Goal: Task Accomplishment & Management: Manage account settings

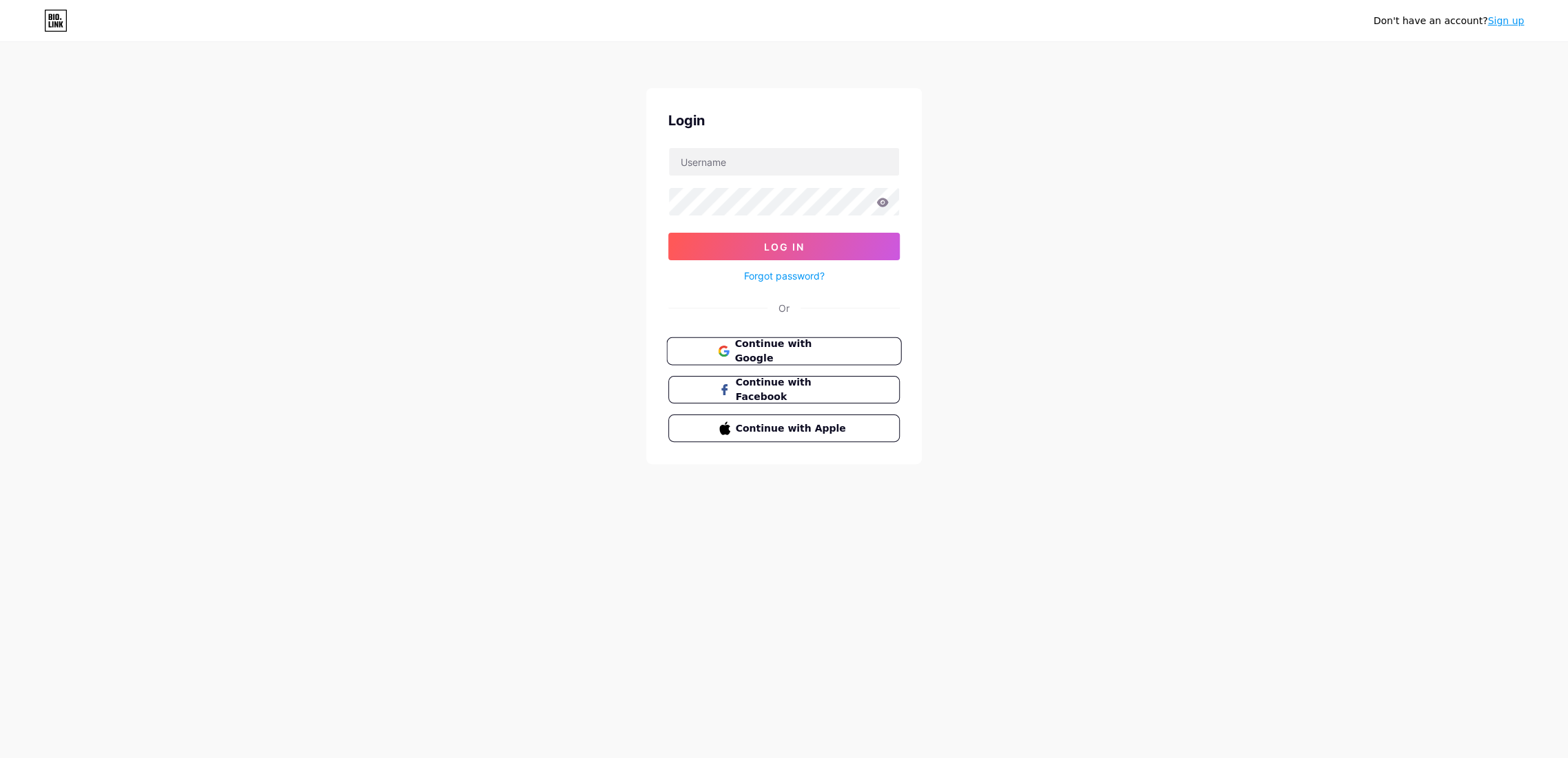
click at [779, 351] on span "Continue with Google" at bounding box center [792, 351] width 115 height 29
click at [772, 380] on span "Continue with Google" at bounding box center [792, 388] width 115 height 29
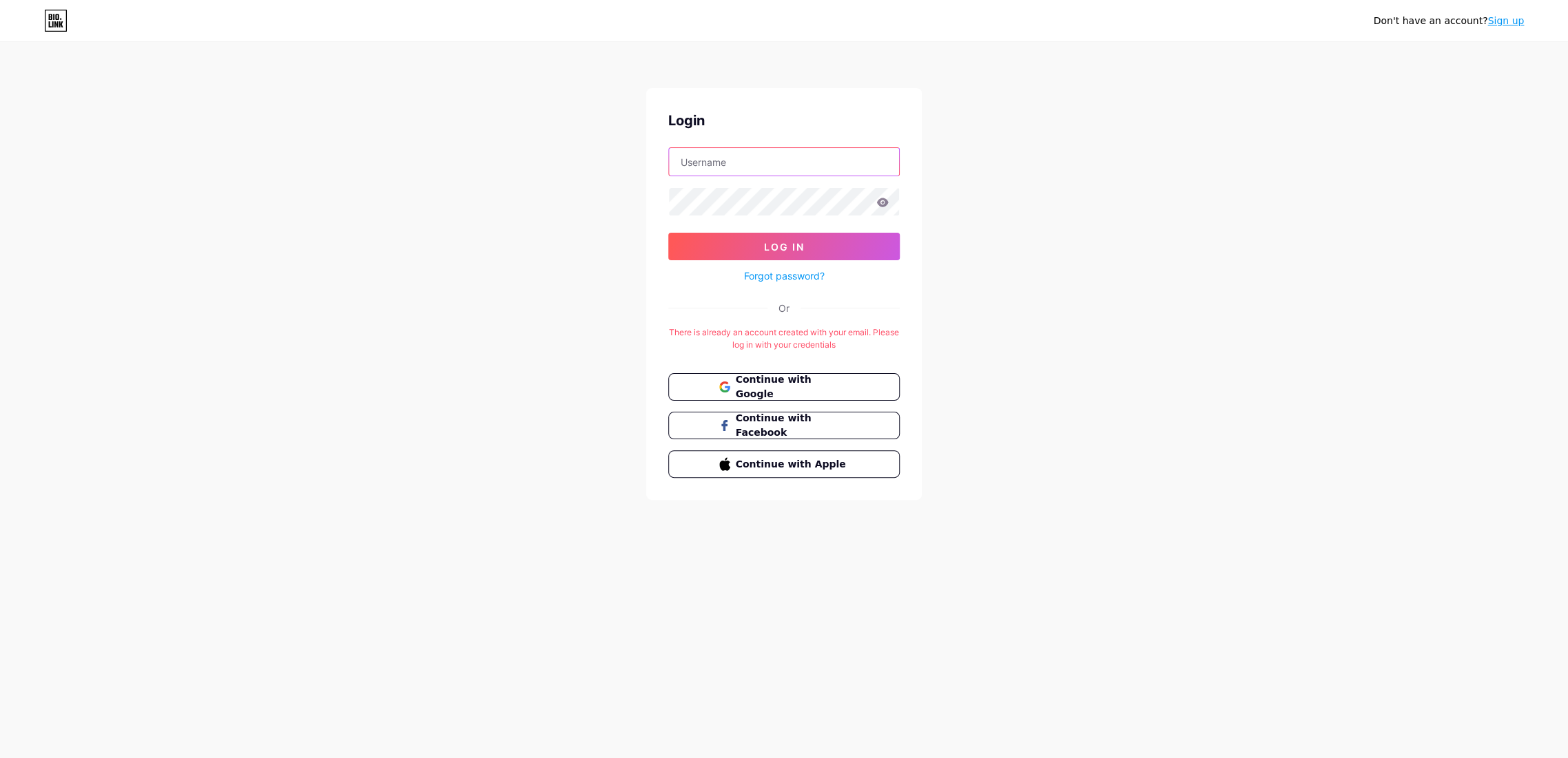
click at [790, 175] on input "text" at bounding box center [784, 162] width 230 height 28
type input "embiancemusic@gmail.com"
click at [668, 233] on button "Log In" at bounding box center [783, 247] width 231 height 28
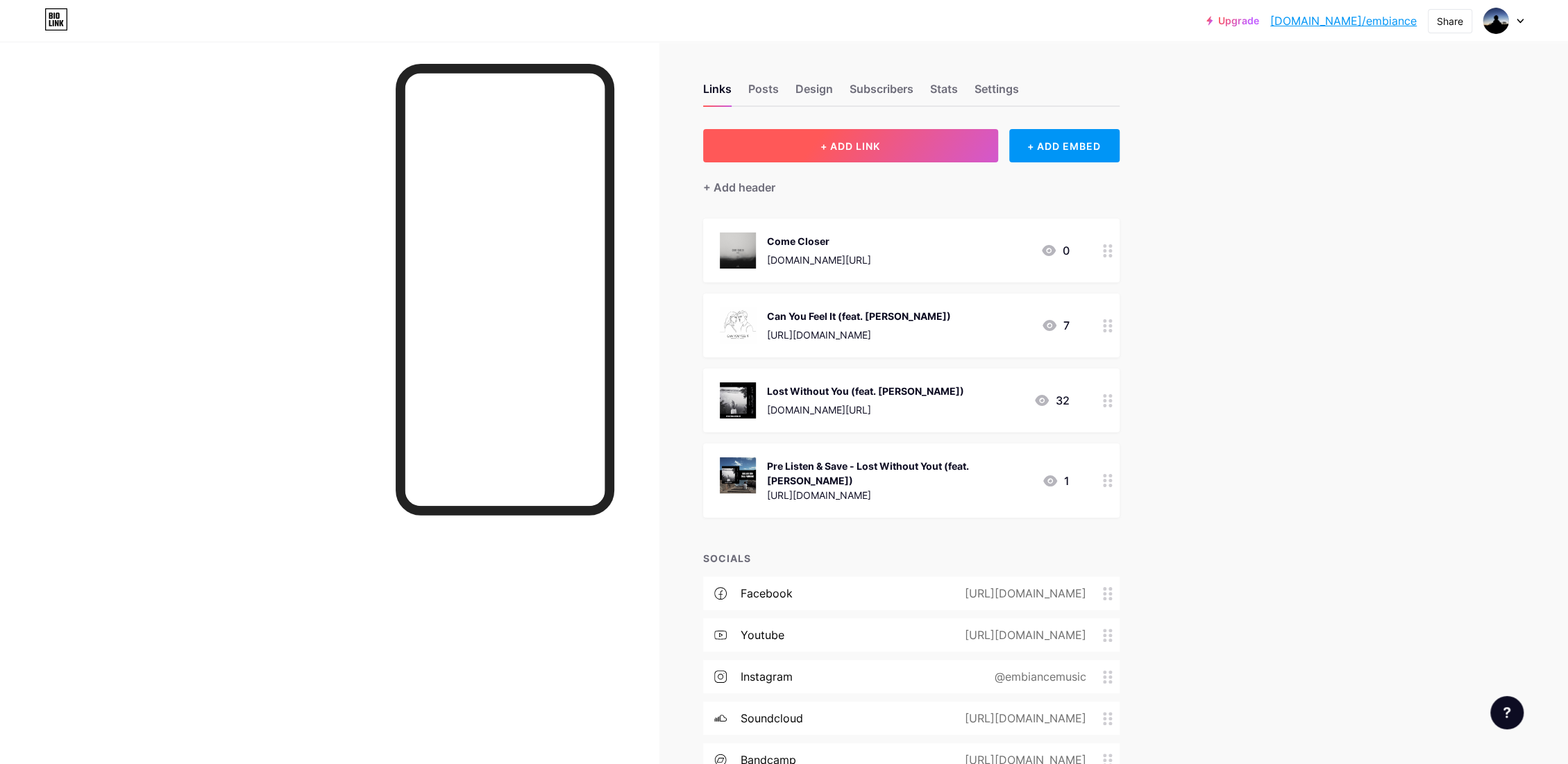
click at [844, 152] on button "+ ADD LINK" at bounding box center [851, 146] width 295 height 33
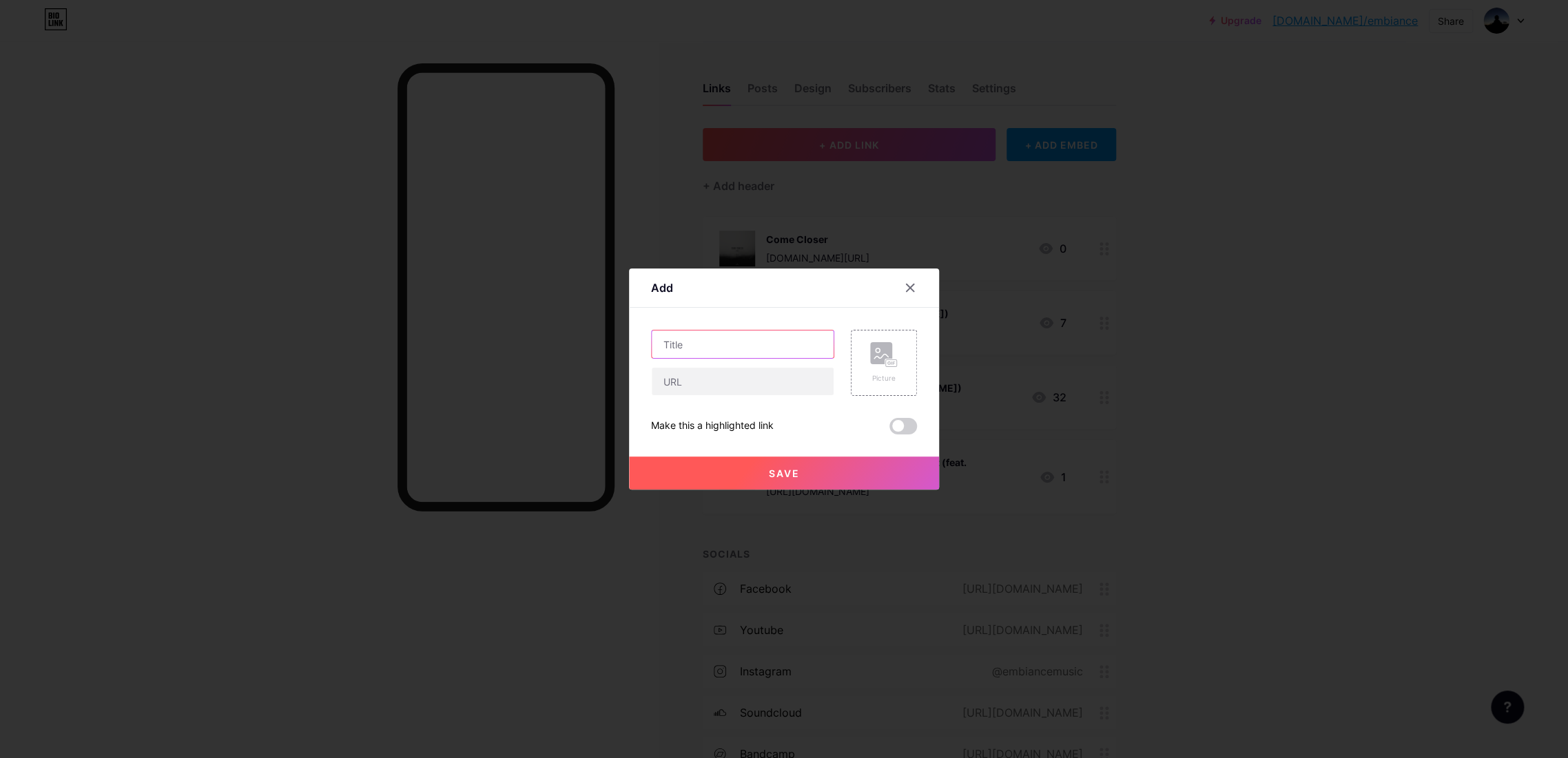
click at [764, 355] on input "text" at bounding box center [743, 345] width 182 height 28
type input "Just Be Yourself"
click at [883, 376] on div "Picture" at bounding box center [884, 378] width 28 height 10
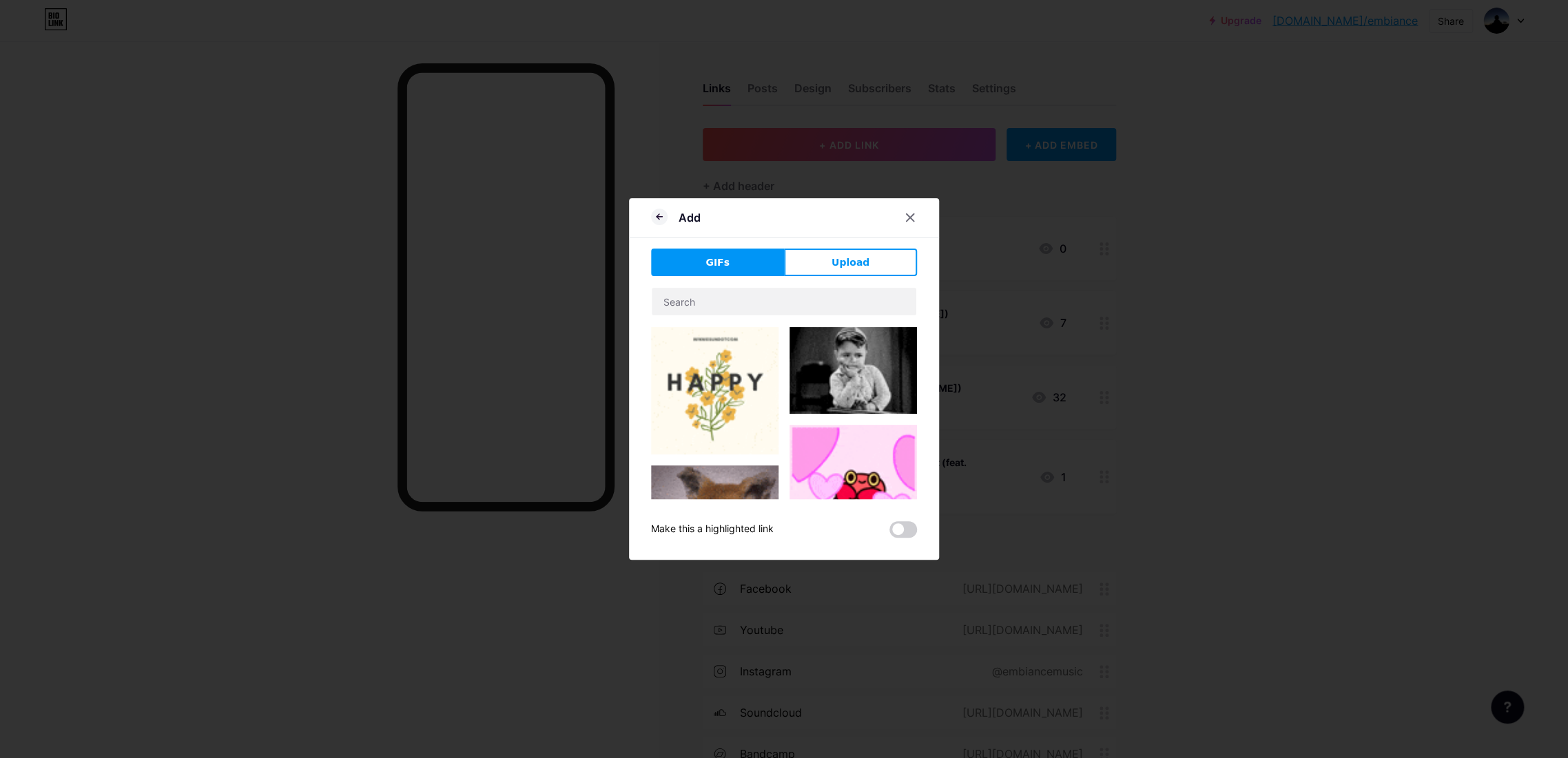
click at [829, 279] on div "GIFs Upload Content YouTube Play YouTube video without leaving your page. ADD V…" at bounding box center [783, 393] width 266 height 290
click at [836, 265] on span "Upload" at bounding box center [850, 262] width 38 height 15
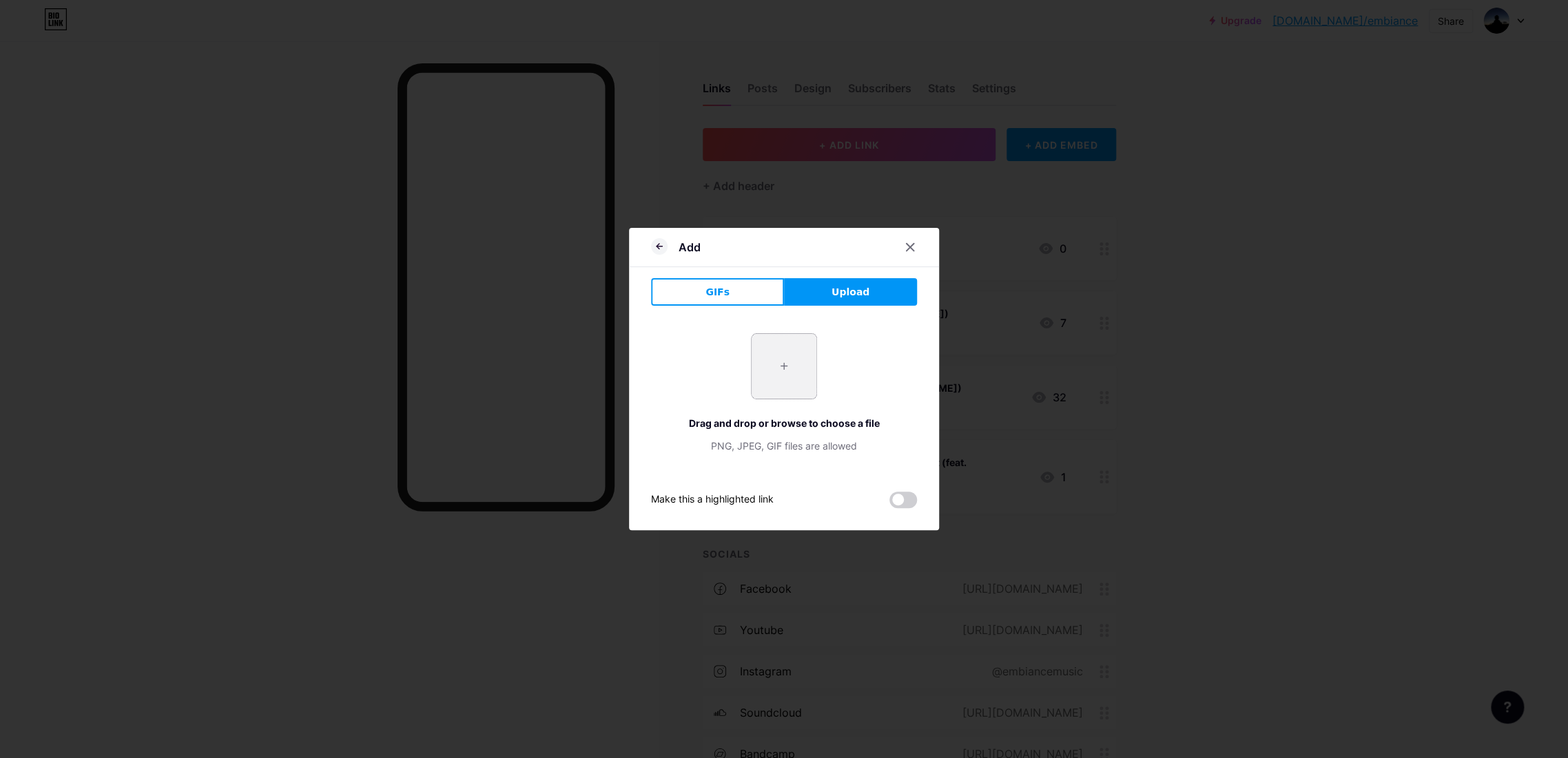
click at [812, 363] on input "file" at bounding box center [783, 366] width 64 height 64
type input "C:\fakepath\Just be yourself - COVER.jpg"
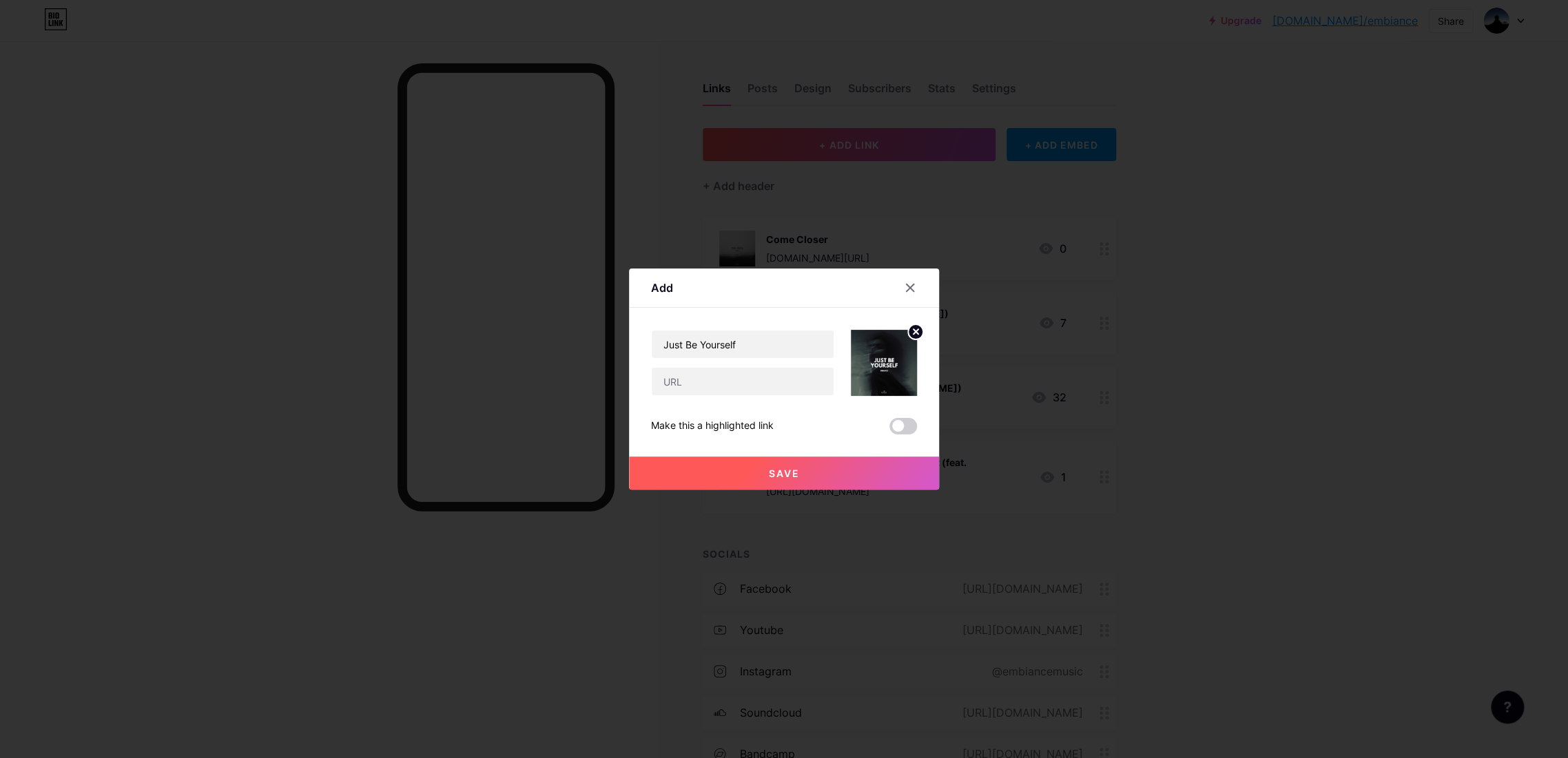
click at [908, 501] on div at bounding box center [784, 379] width 1568 height 758
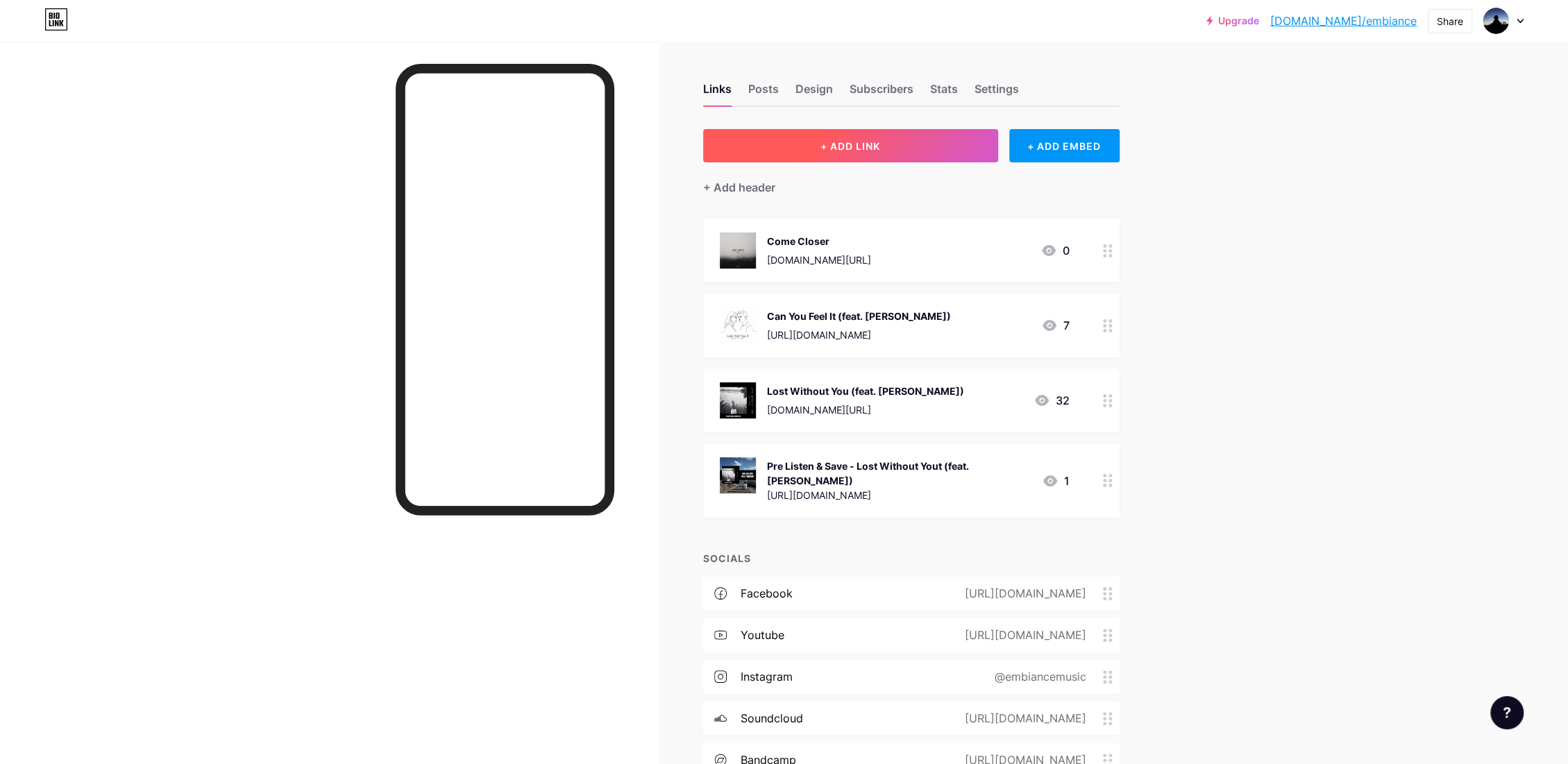
click at [820, 138] on button "+ ADD LINK" at bounding box center [851, 146] width 295 height 33
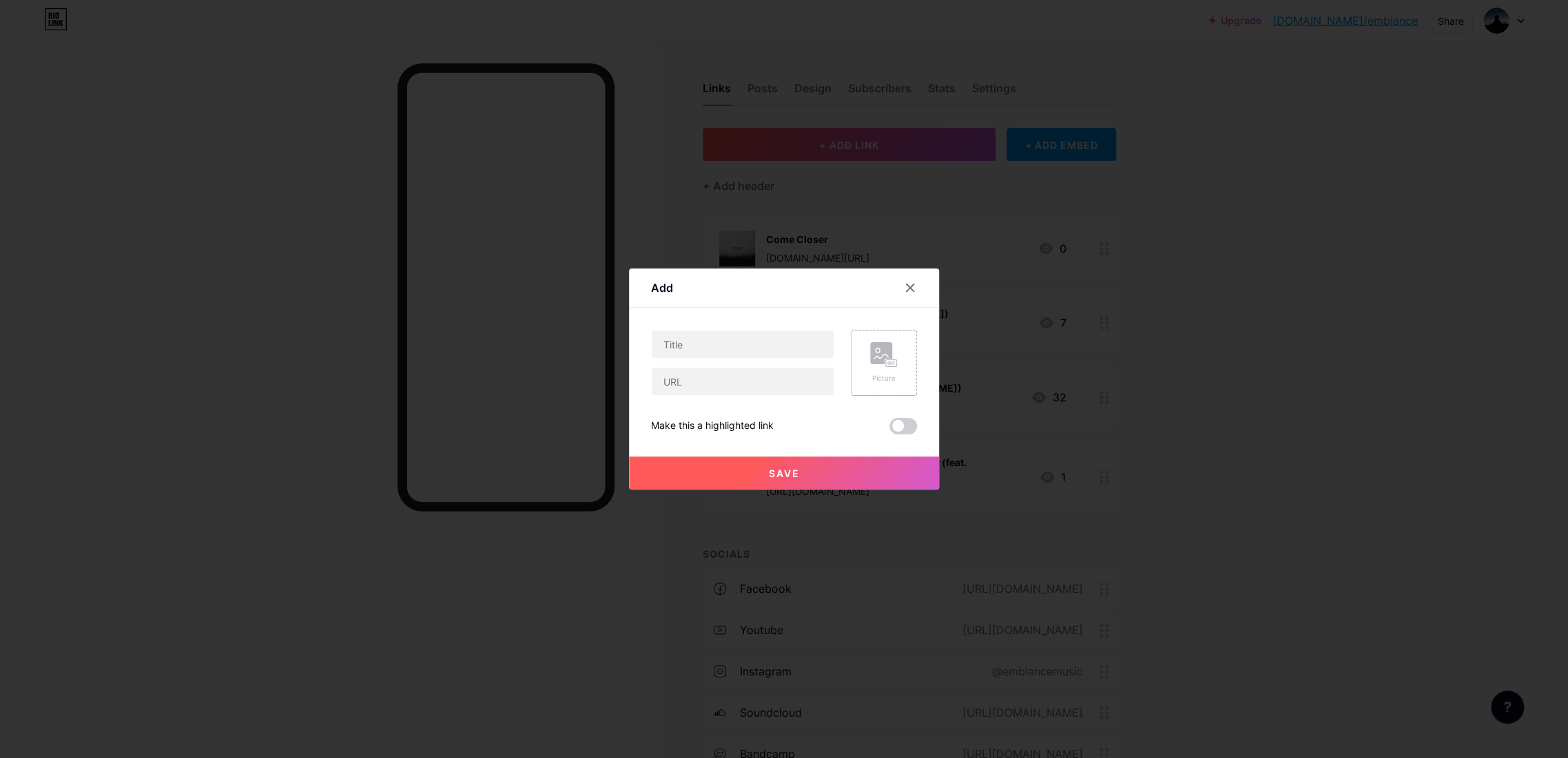
click at [876, 361] on rect at bounding box center [881, 353] width 22 height 22
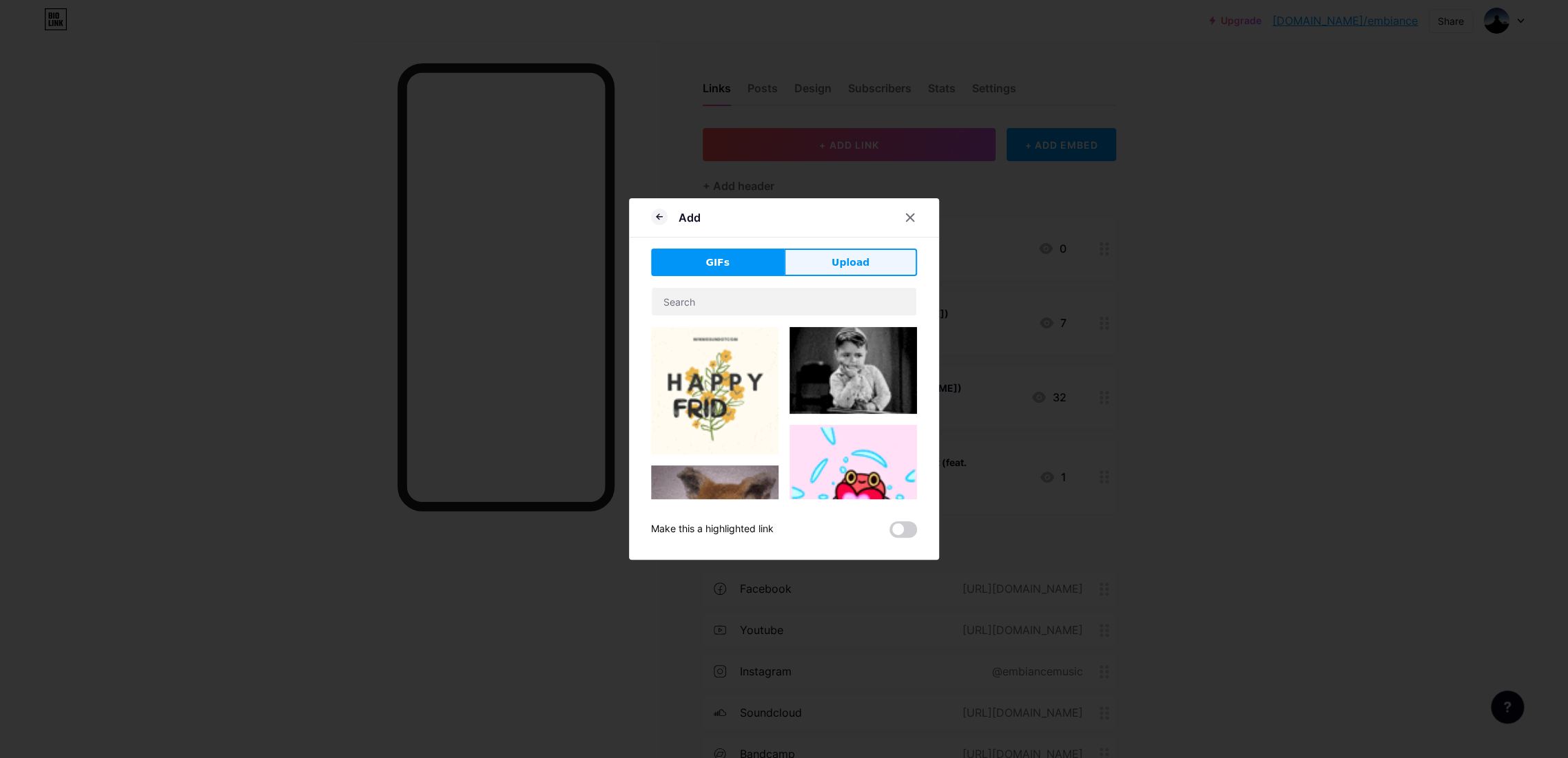
click at [824, 261] on button "Upload" at bounding box center [850, 262] width 133 height 28
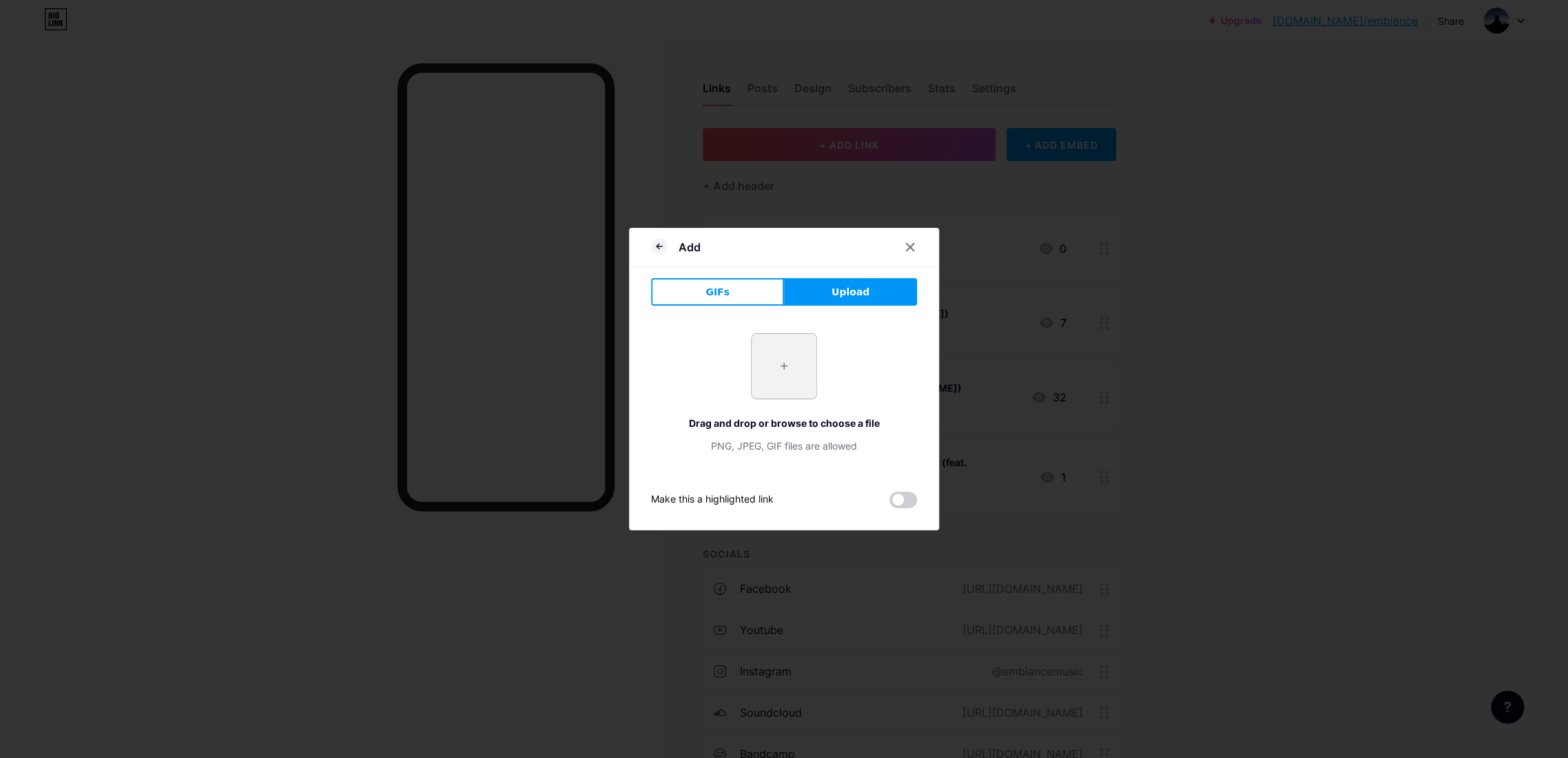
click at [794, 371] on input "file" at bounding box center [783, 366] width 64 height 64
type input "C:\fakepath\Just be yourself - COVER.jpg"
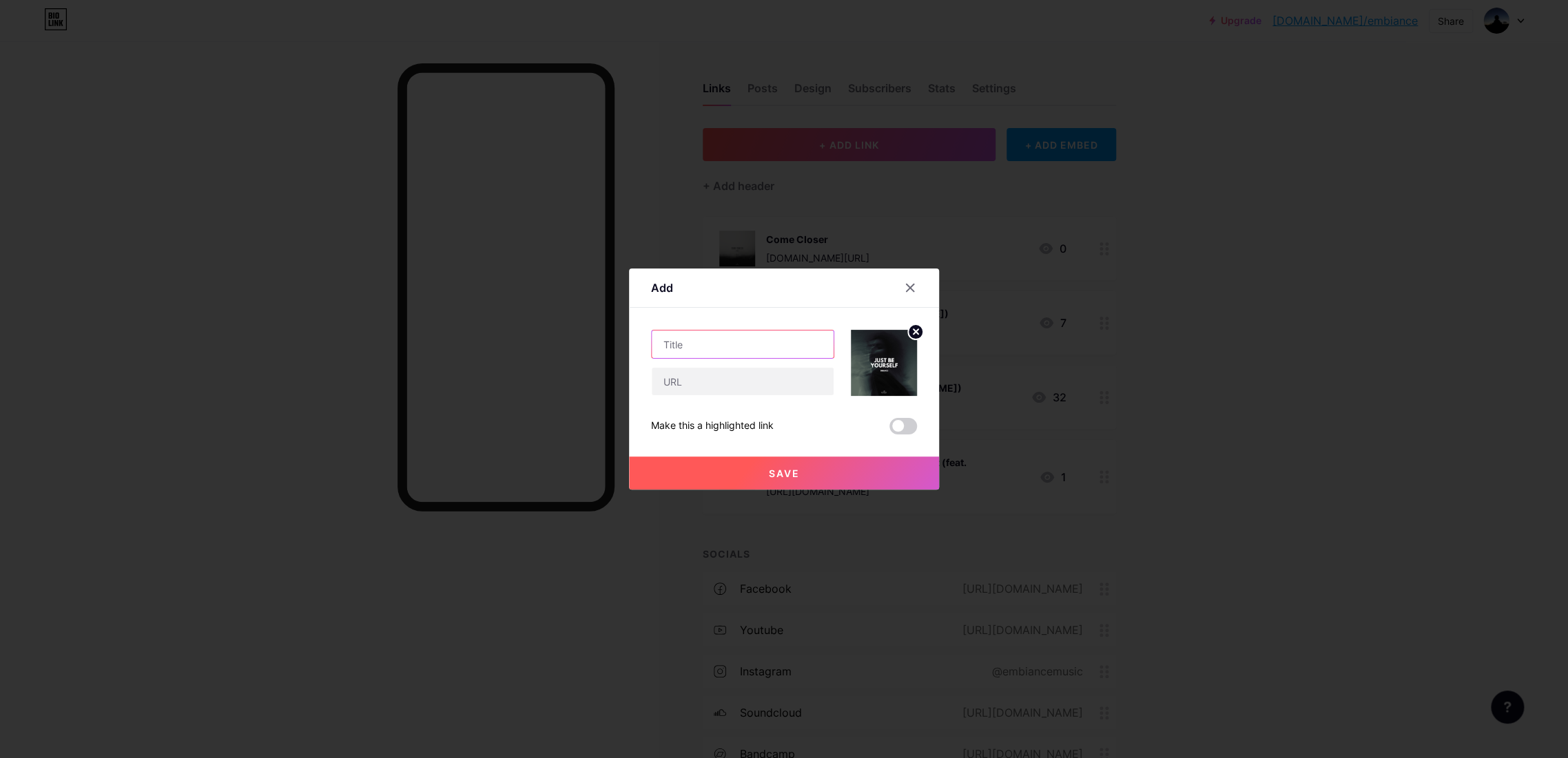
click at [721, 355] on input "text" at bounding box center [743, 345] width 182 height 28
type input "Just Be Yourself"
click at [903, 423] on span at bounding box center [903, 425] width 28 height 16
click at [890, 430] on input "checkbox" at bounding box center [890, 430] width 0 height 0
click at [753, 388] on input "text" at bounding box center [743, 382] width 182 height 28
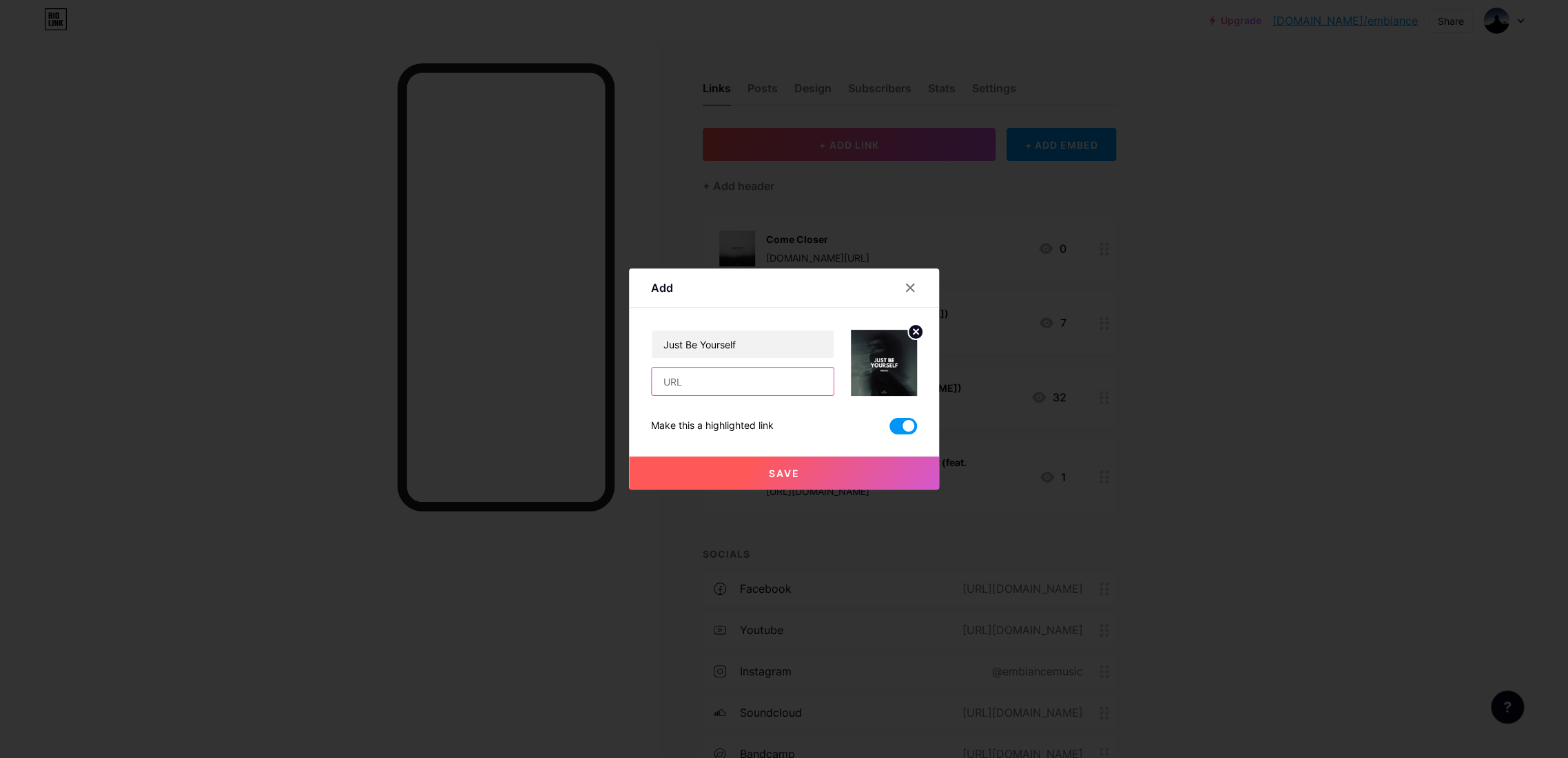
paste input "[DOMAIN_NAME][URL]"
type input "[DOMAIN_NAME][URL]"
click at [793, 478] on span "Save" at bounding box center [784, 474] width 31 height 12
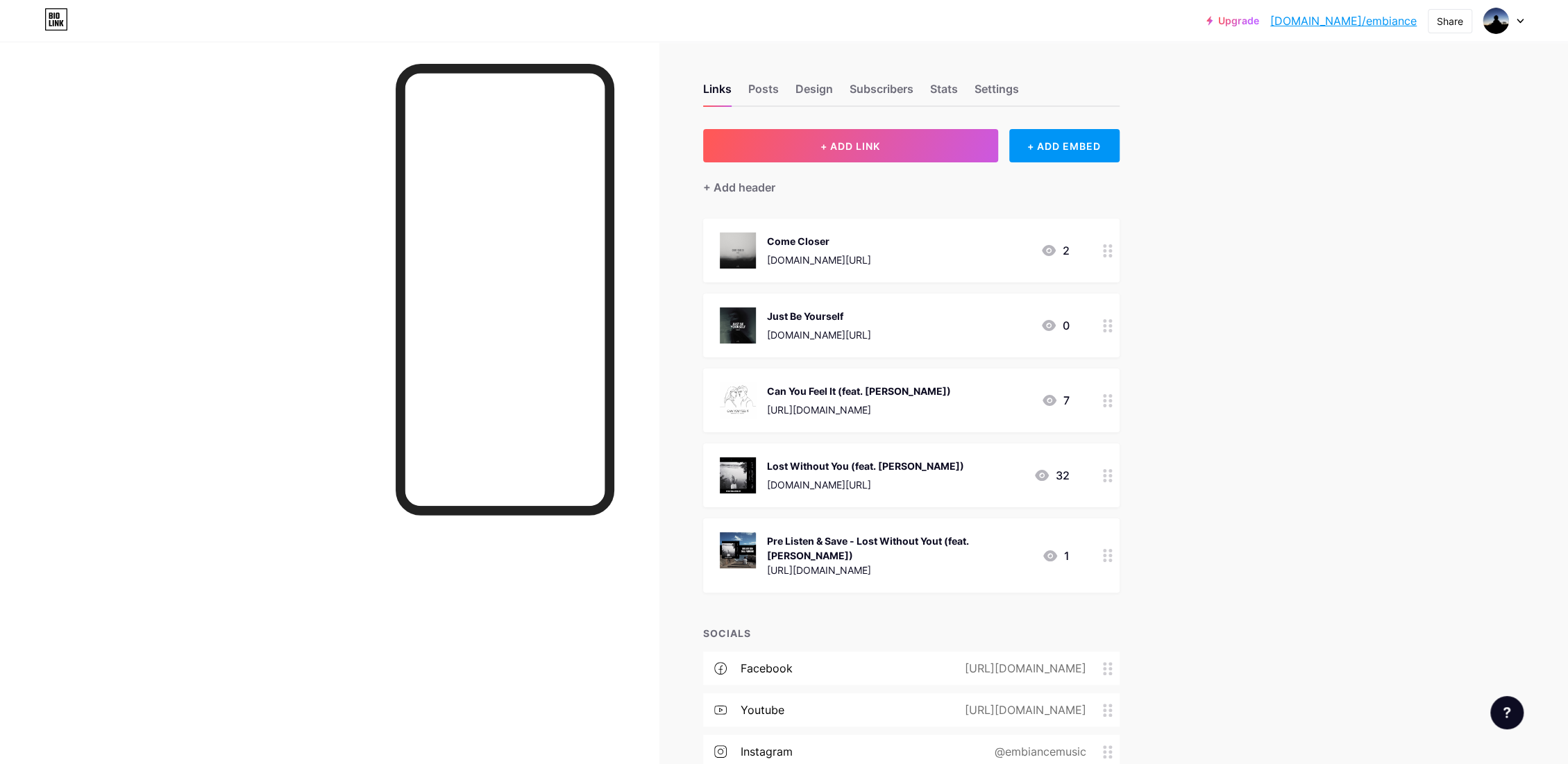
click at [1112, 326] on icon at bounding box center [1107, 326] width 10 height 13
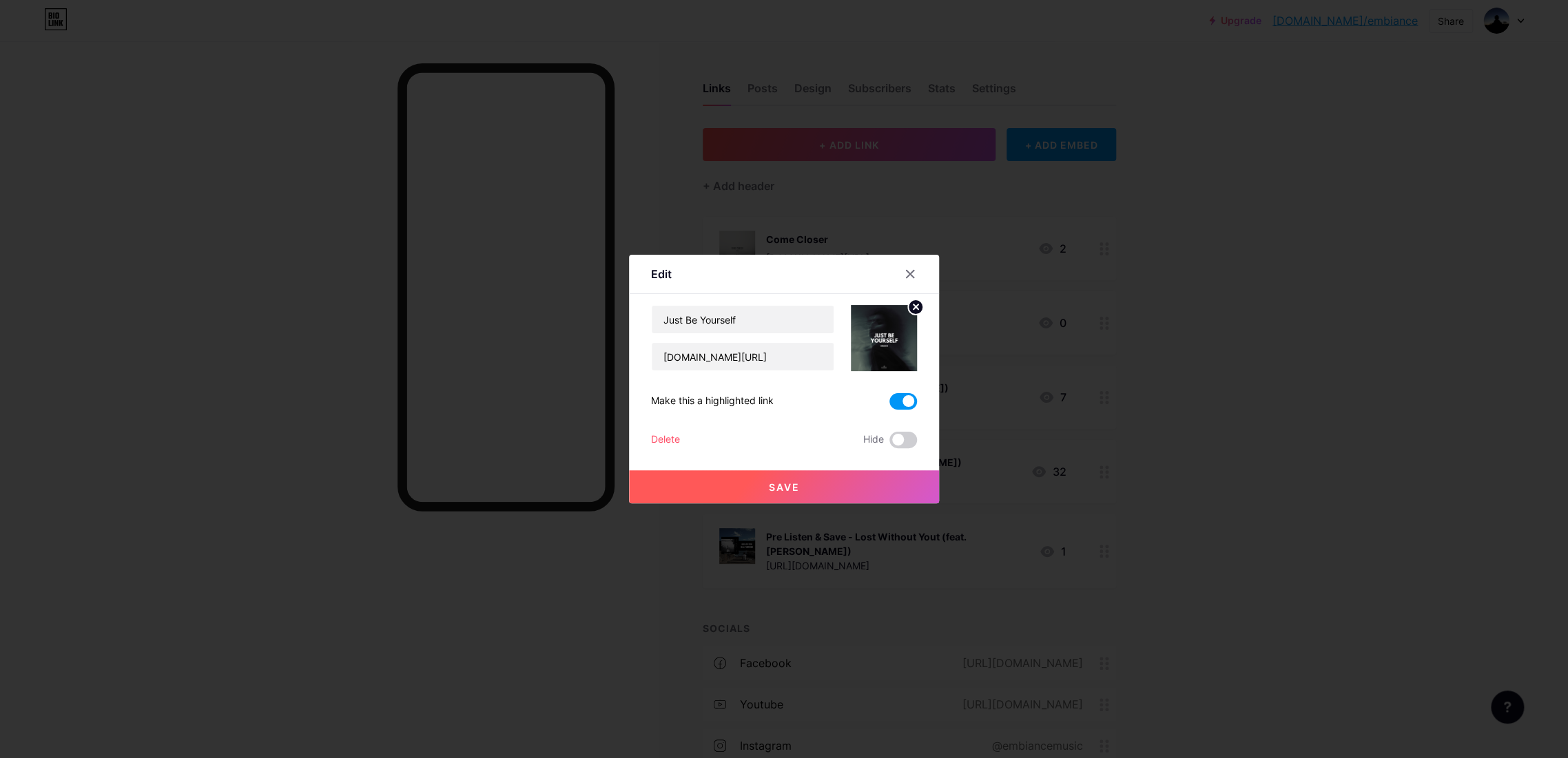
click at [910, 395] on span at bounding box center [903, 401] width 28 height 16
click at [890, 405] on input "checkbox" at bounding box center [890, 405] width 0 height 0
click at [898, 399] on span at bounding box center [903, 401] width 28 height 16
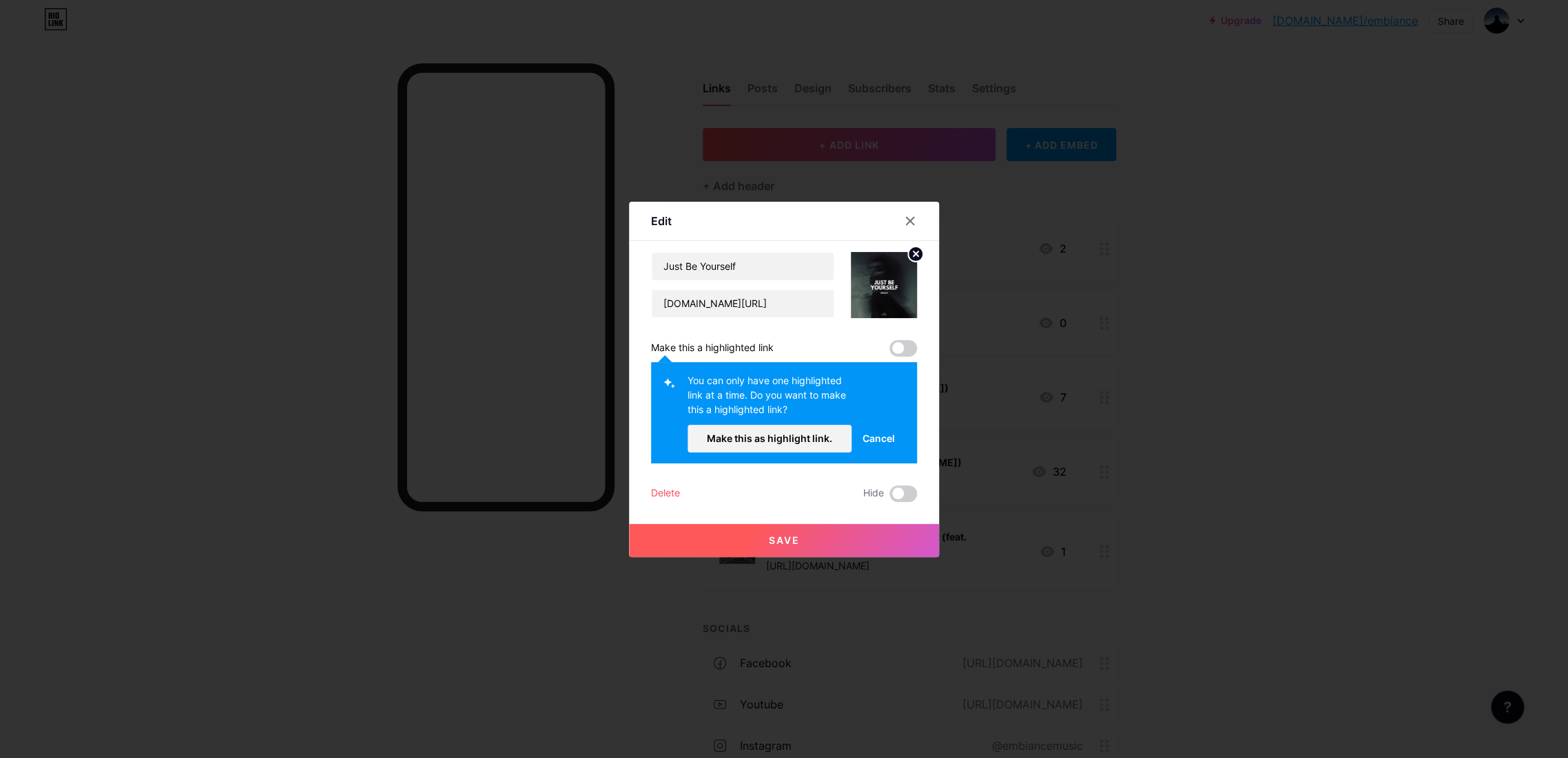
click at [908, 351] on span at bounding box center [903, 348] width 28 height 16
click at [809, 439] on span "Make this as highlight link." at bounding box center [769, 438] width 126 height 12
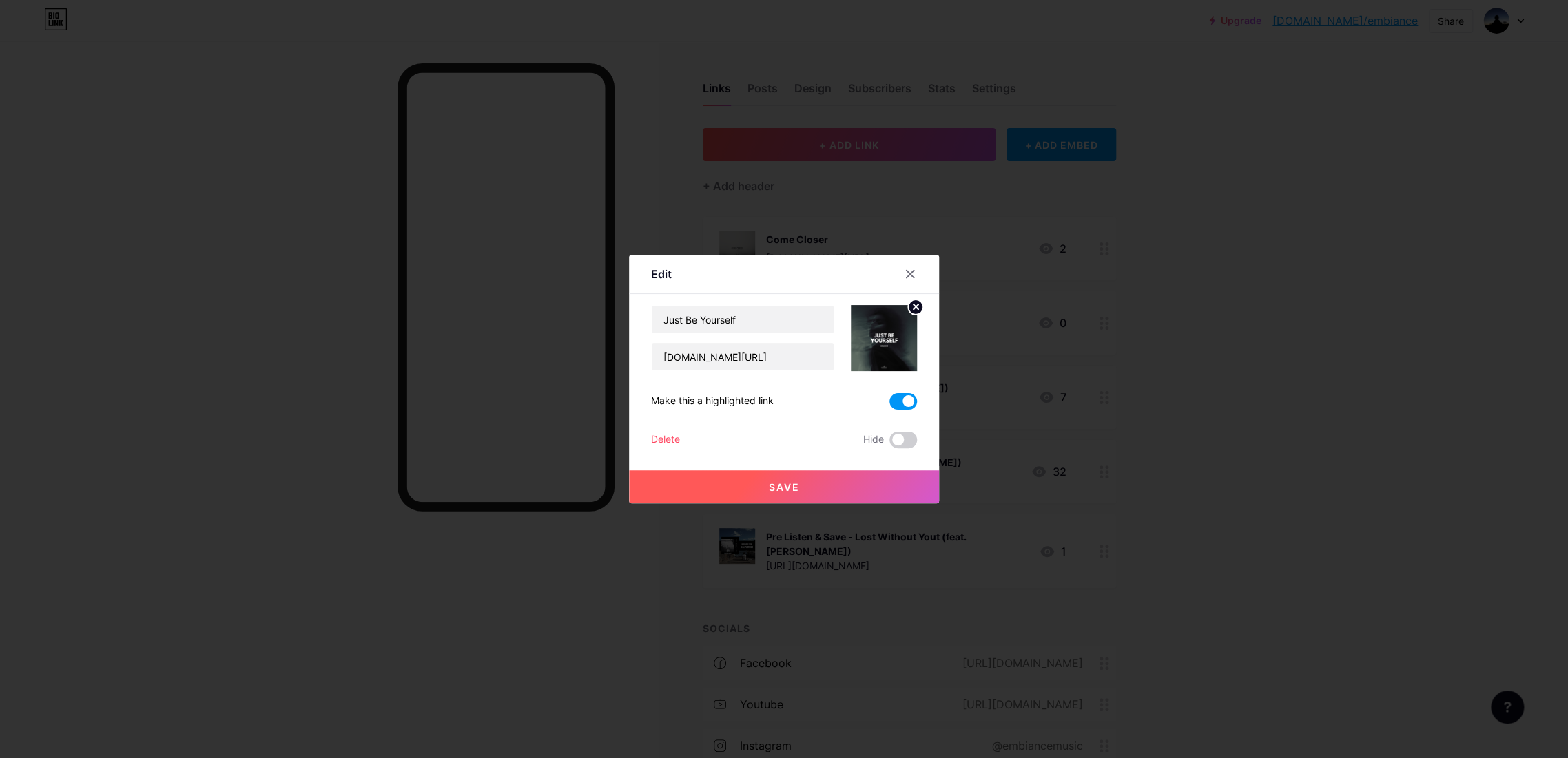
click at [783, 486] on span "Save" at bounding box center [784, 487] width 31 height 12
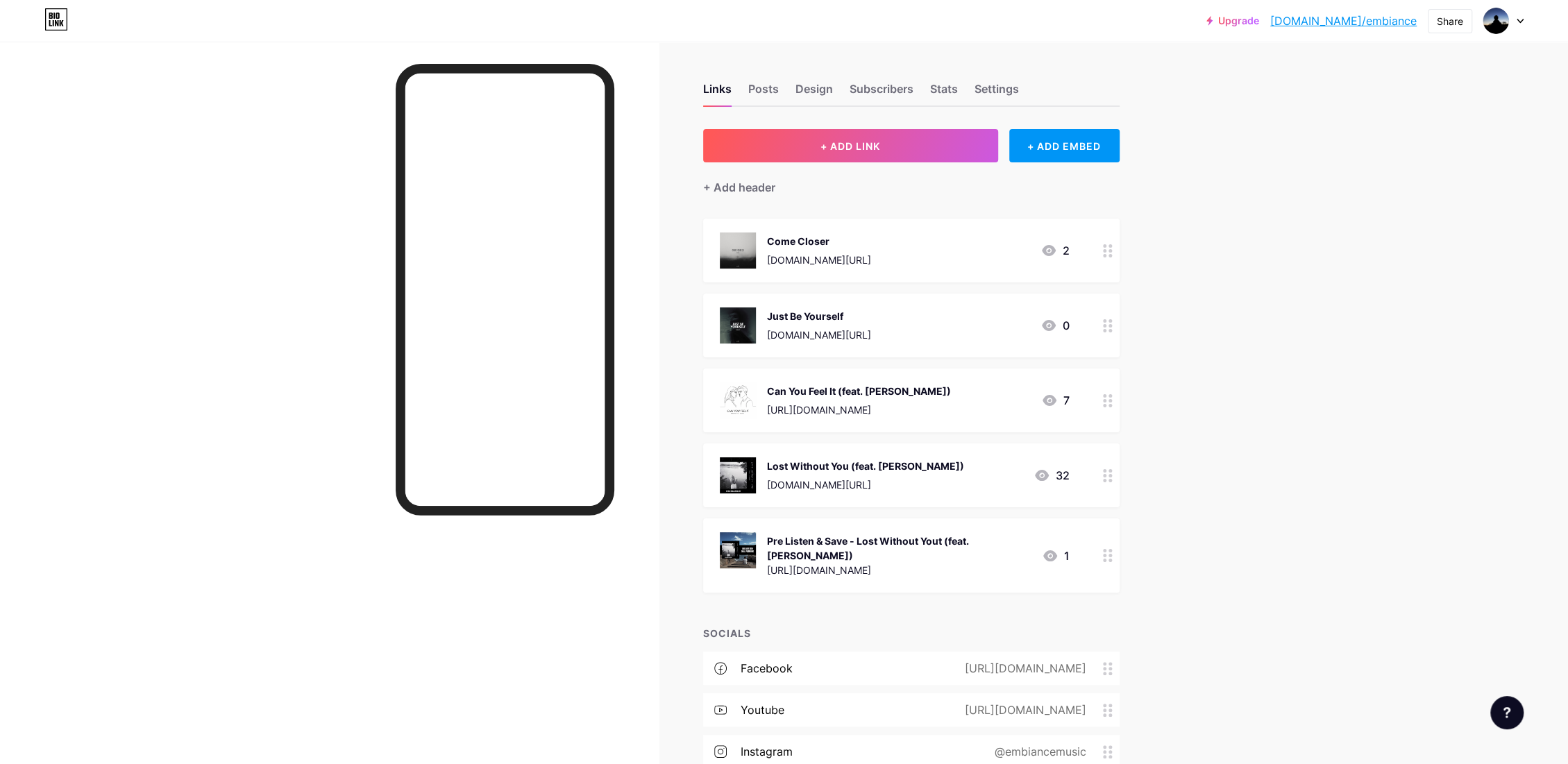
click at [1117, 249] on div at bounding box center [1107, 250] width 23 height 64
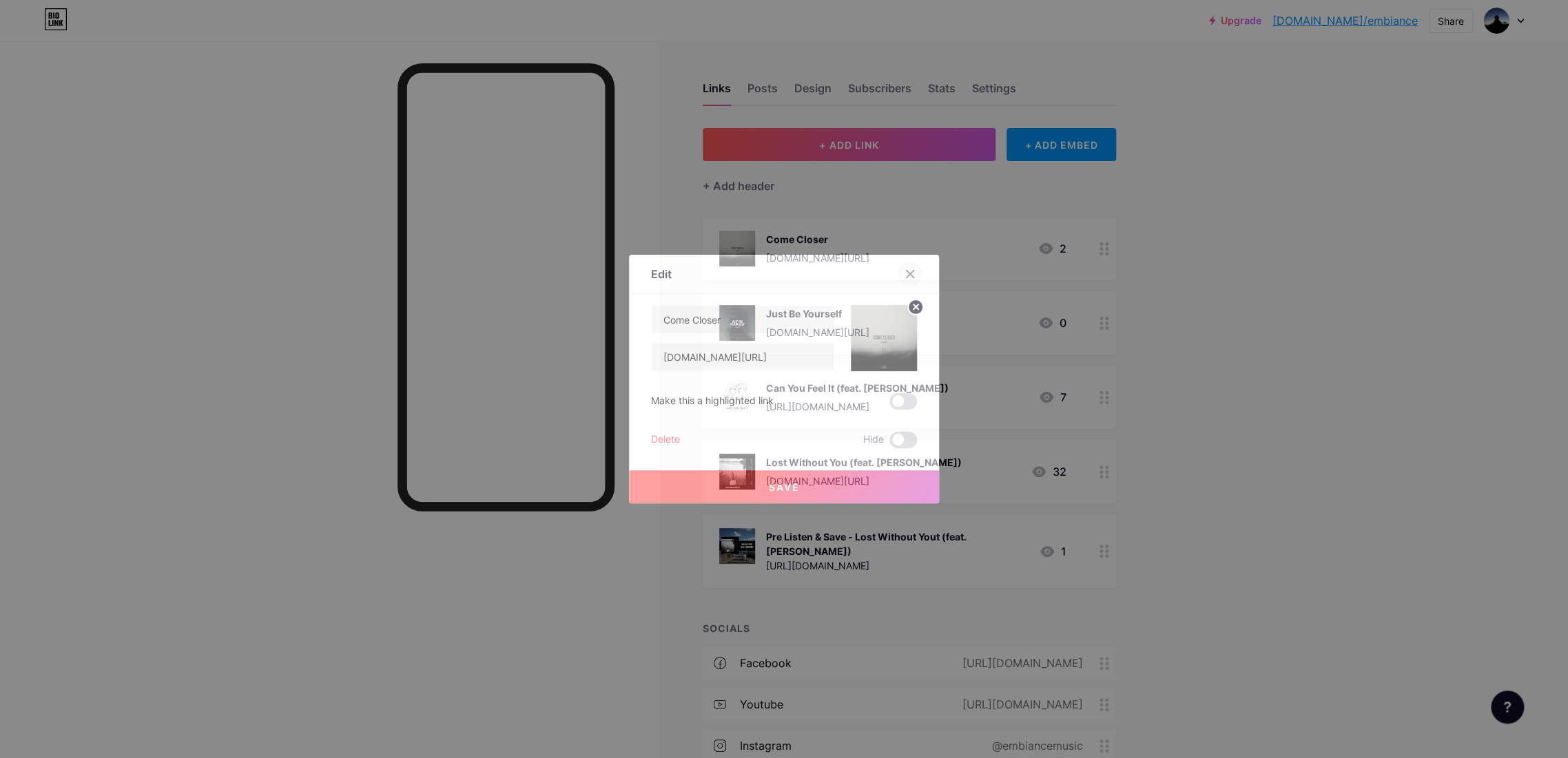
click at [903, 273] on div at bounding box center [910, 274] width 25 height 25
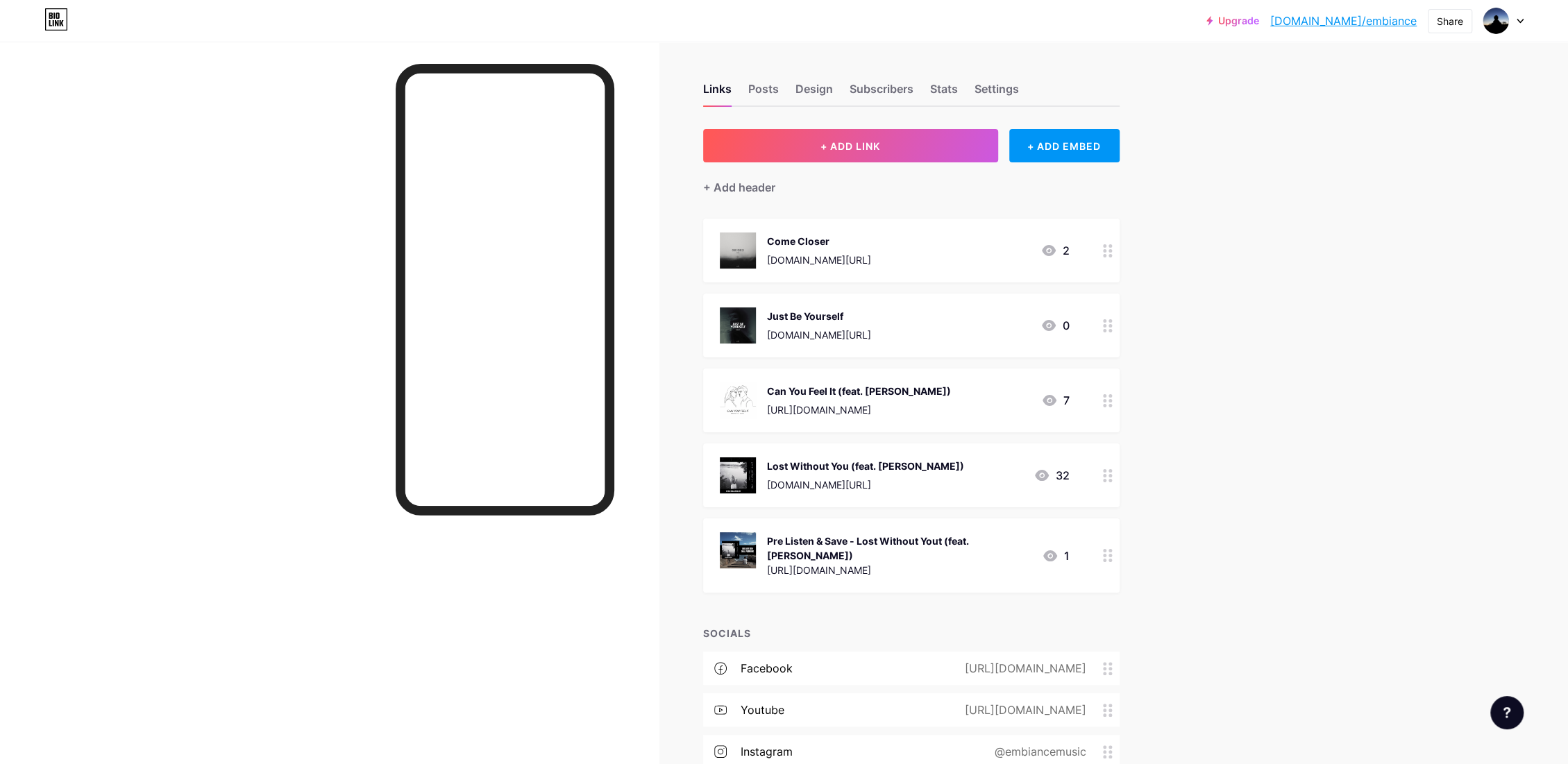
click at [1008, 243] on div "Come Closer li.sten.to/embiancecc 2" at bounding box center [895, 250] width 350 height 36
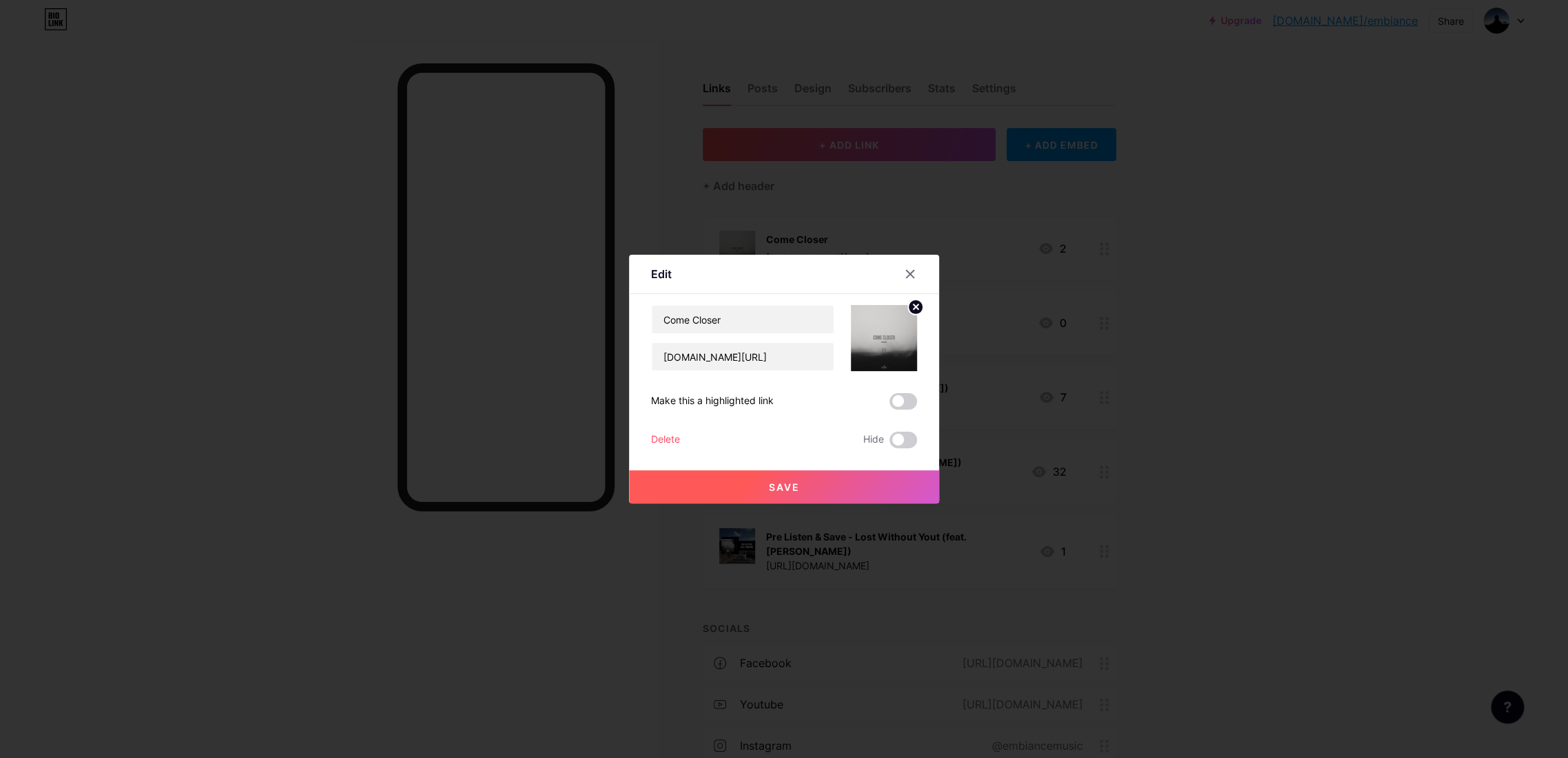
click at [1043, 258] on div at bounding box center [784, 379] width 1568 height 758
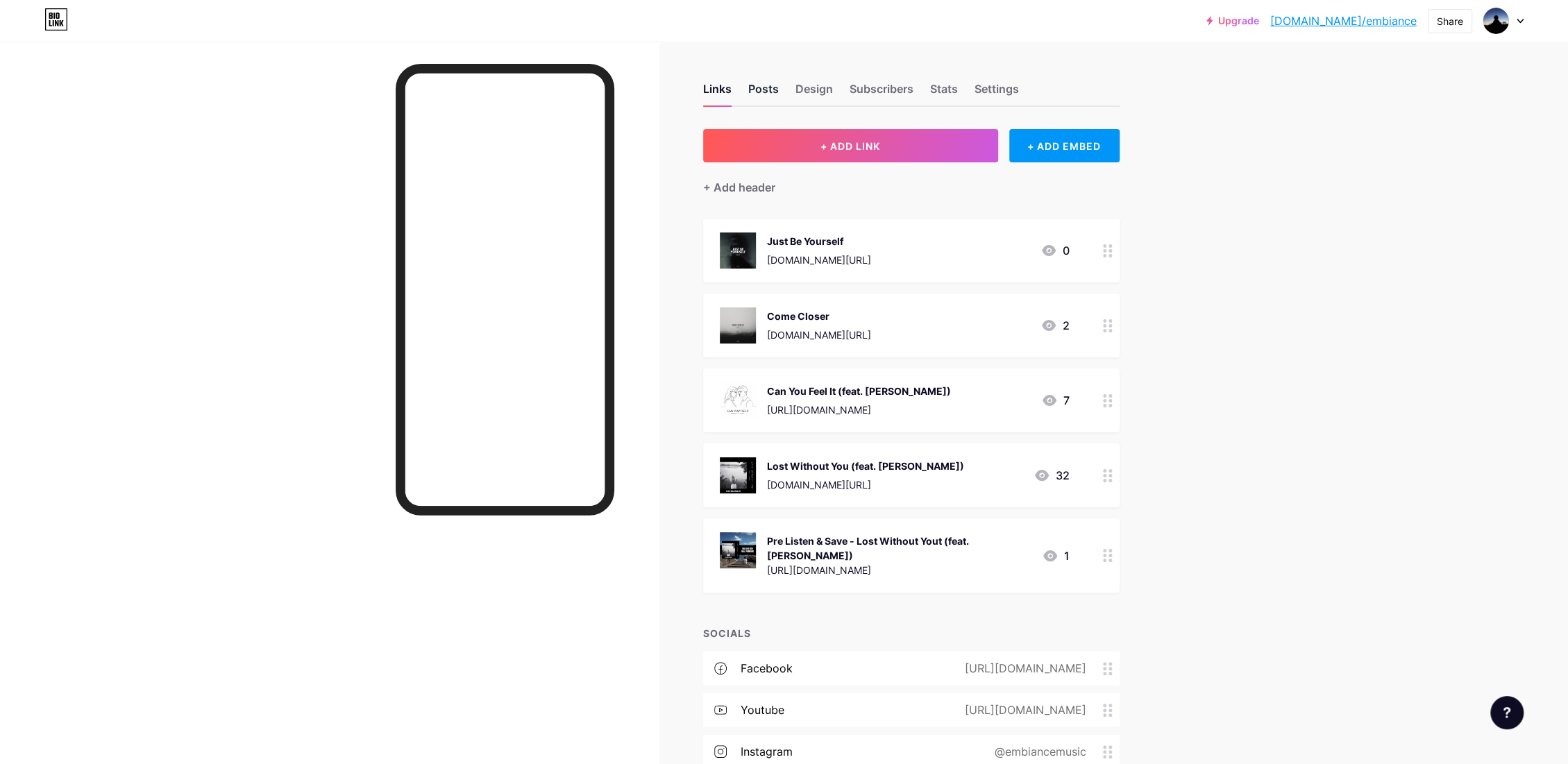
click at [757, 87] on div "Posts" at bounding box center [763, 93] width 30 height 25
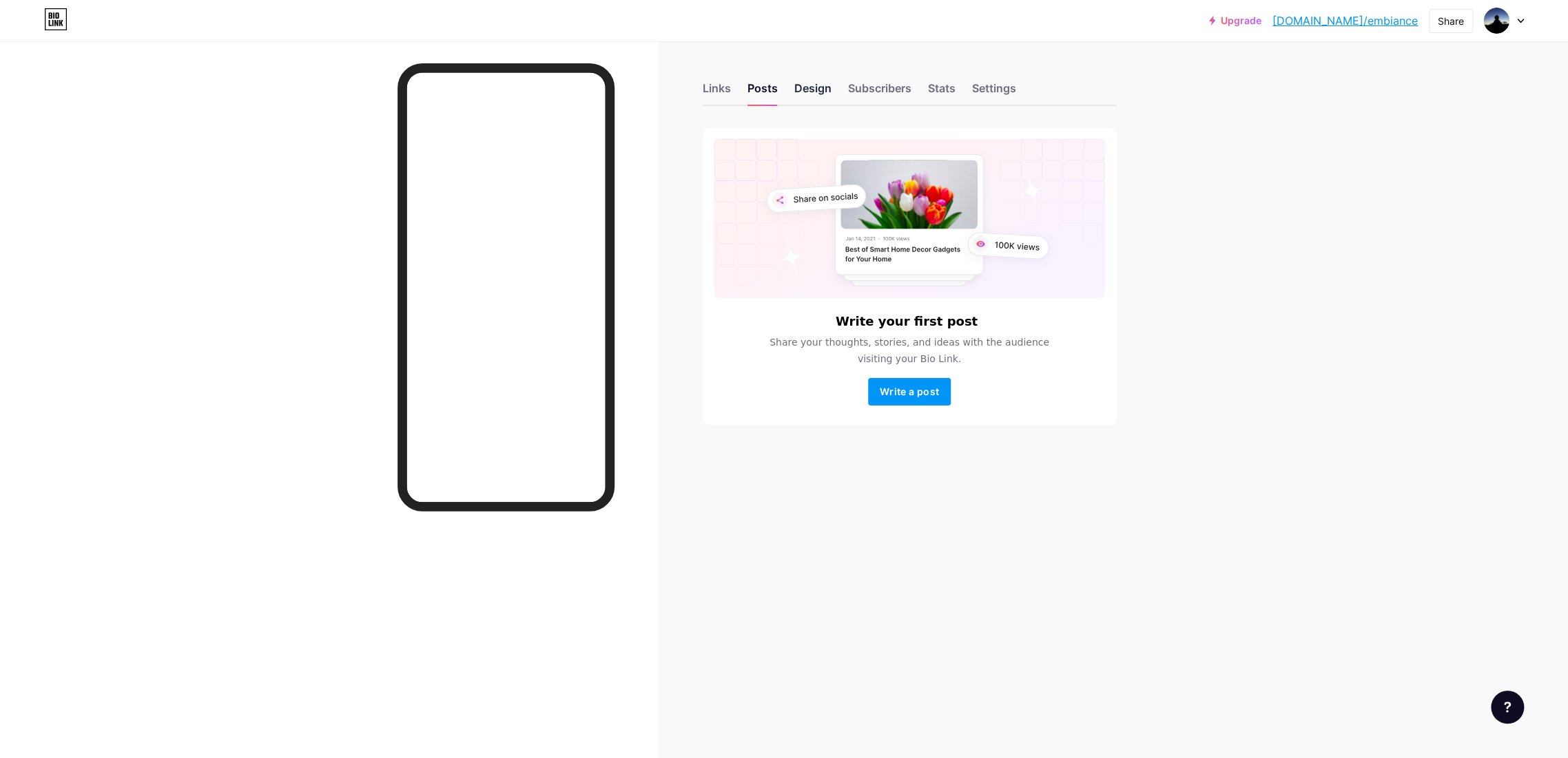
click at [816, 93] on div "Design" at bounding box center [812, 92] width 37 height 25
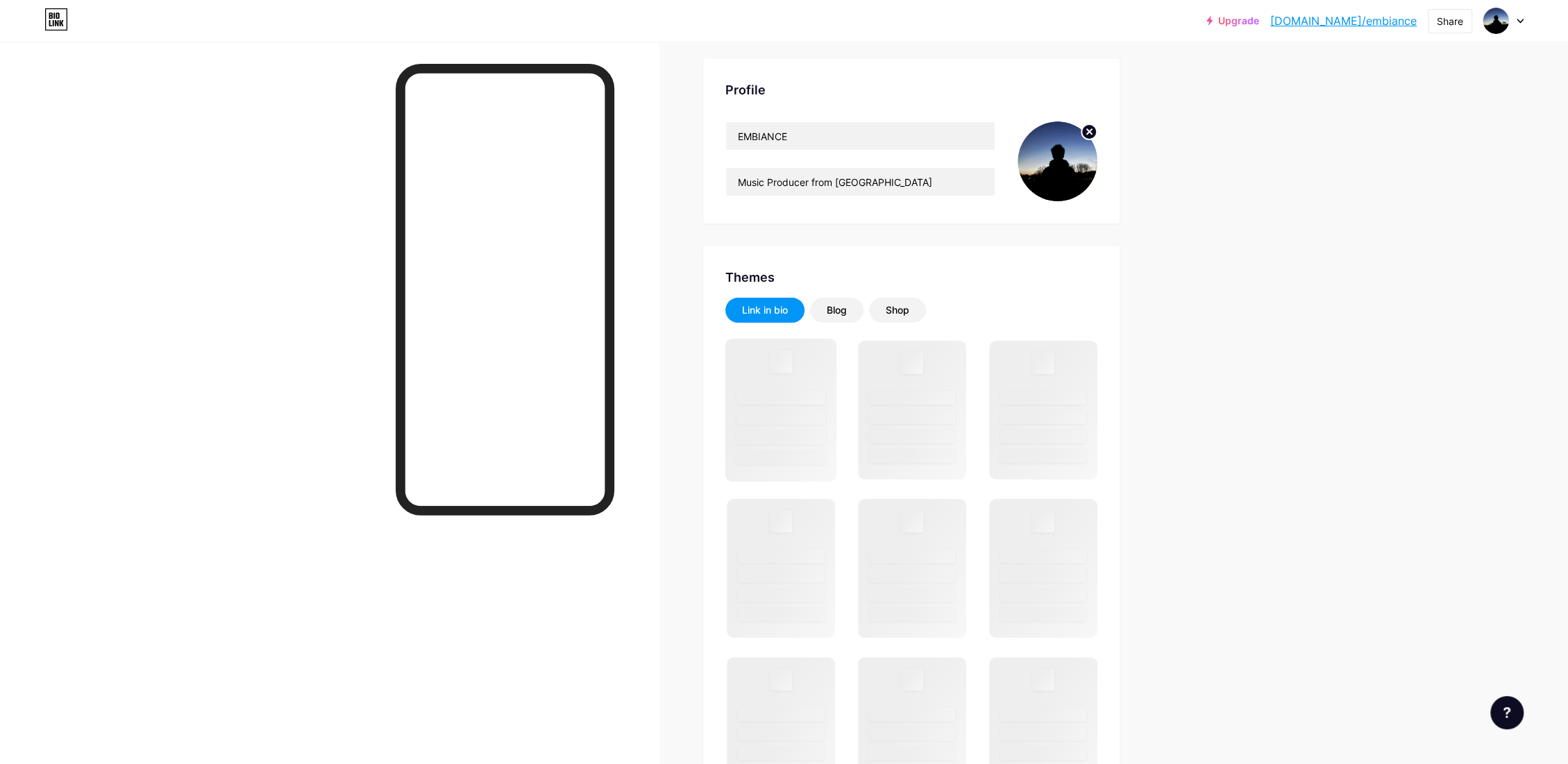
scroll to position [77, 0]
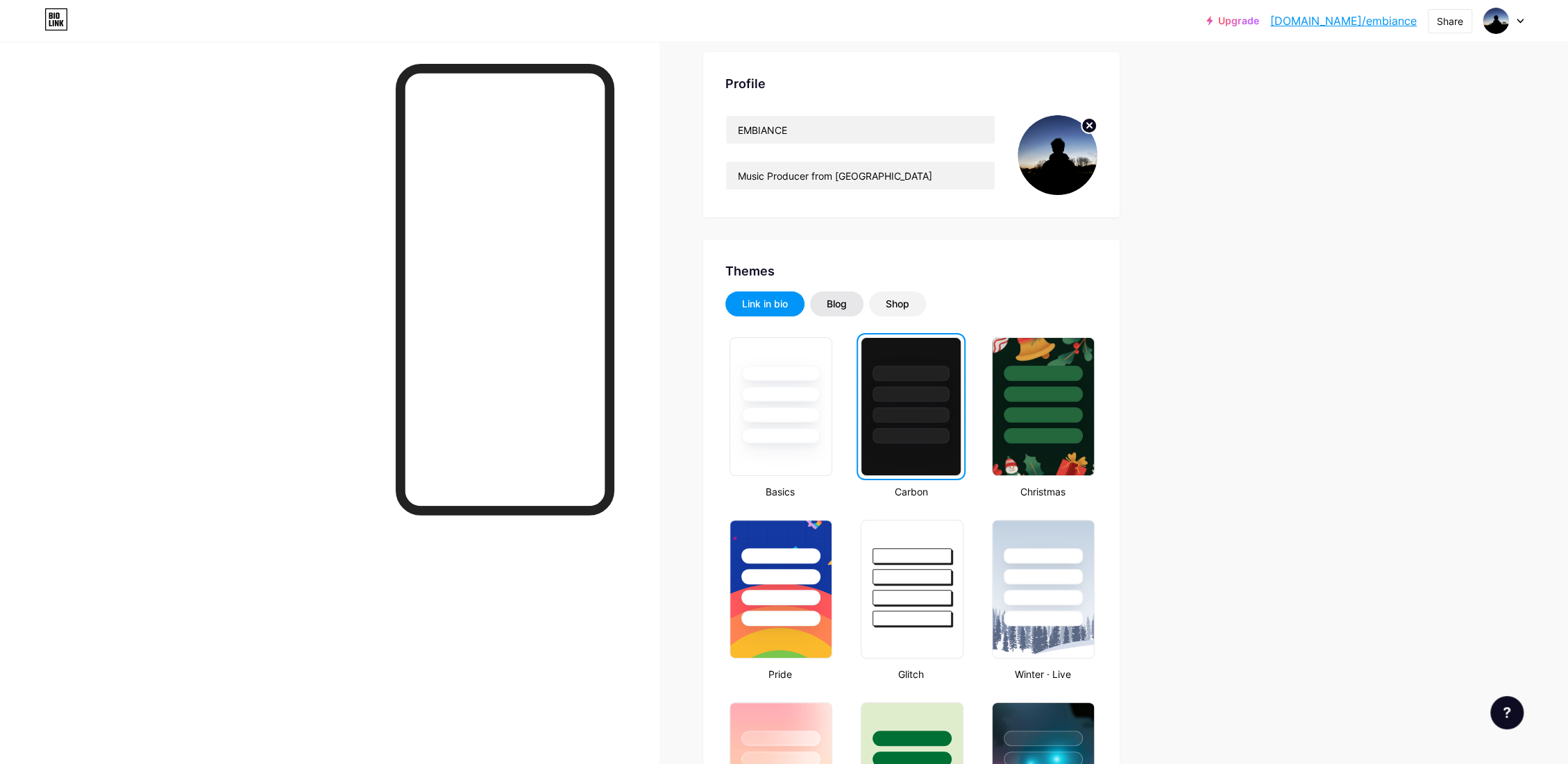
click at [839, 306] on div "Blog" at bounding box center [836, 304] width 20 height 14
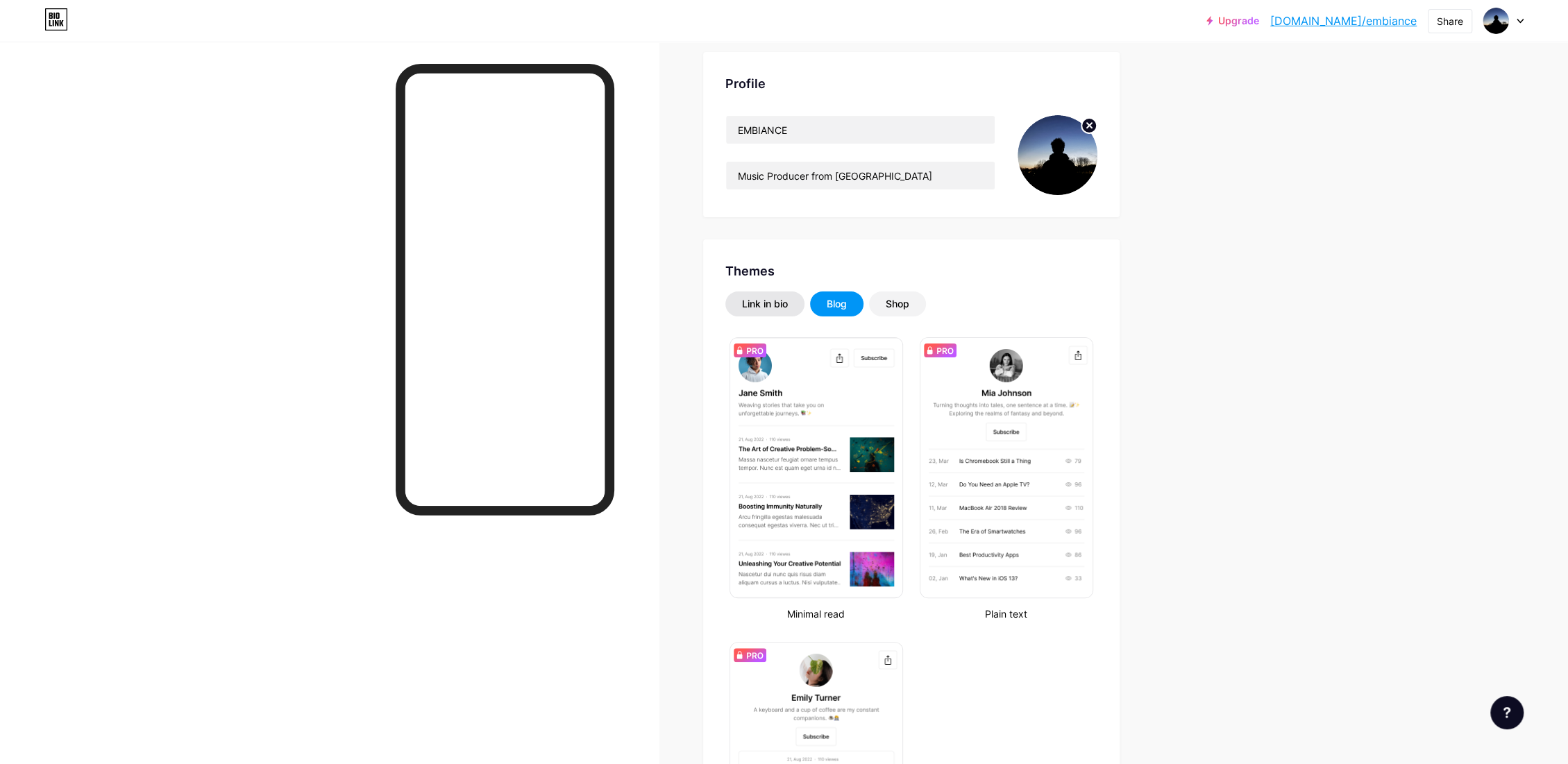
click at [780, 304] on div "Link in bio" at bounding box center [765, 304] width 46 height 14
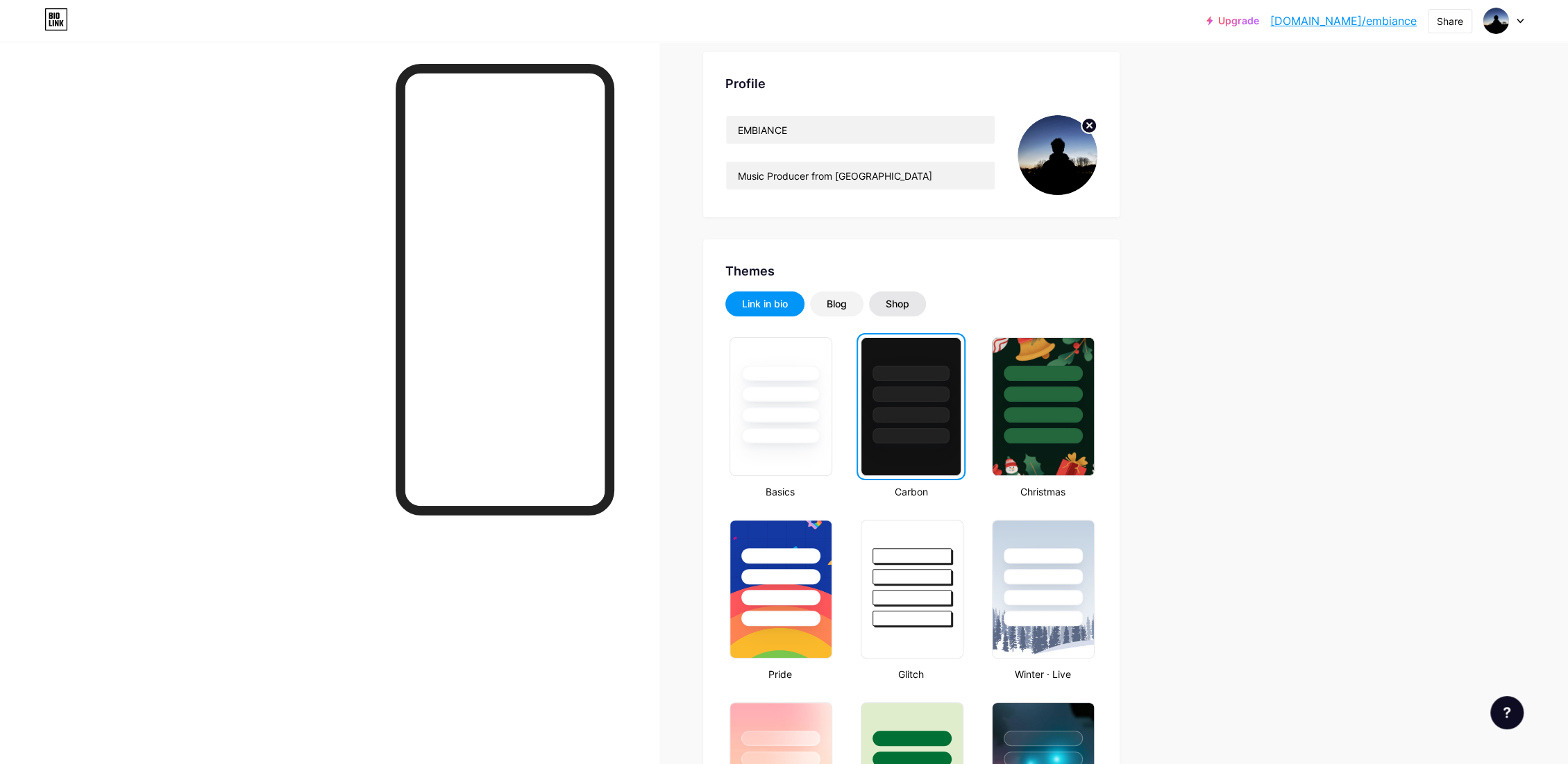
click at [895, 307] on div "Shop" at bounding box center [897, 304] width 23 height 14
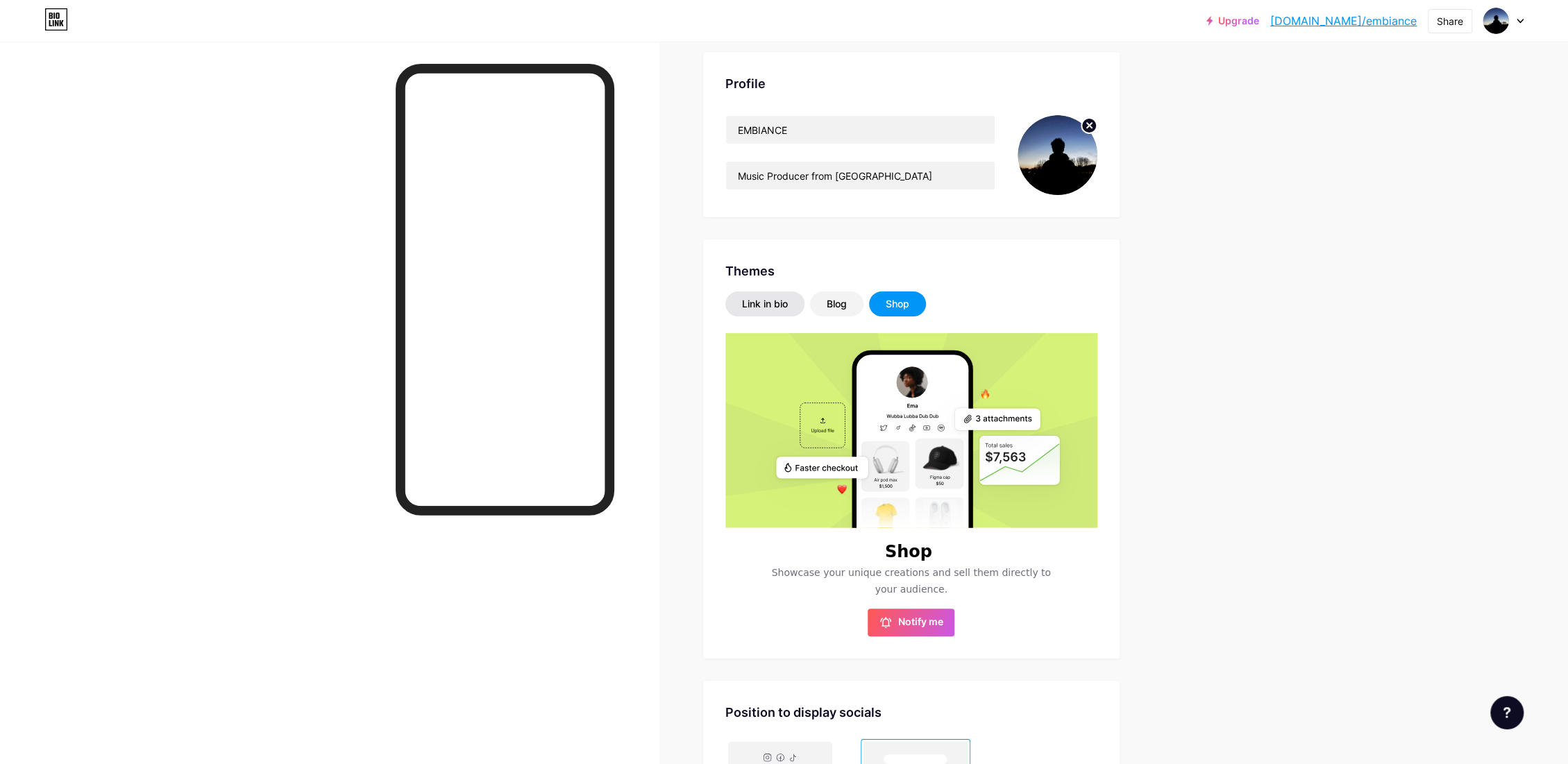
click at [761, 305] on div "Link in bio" at bounding box center [765, 304] width 46 height 14
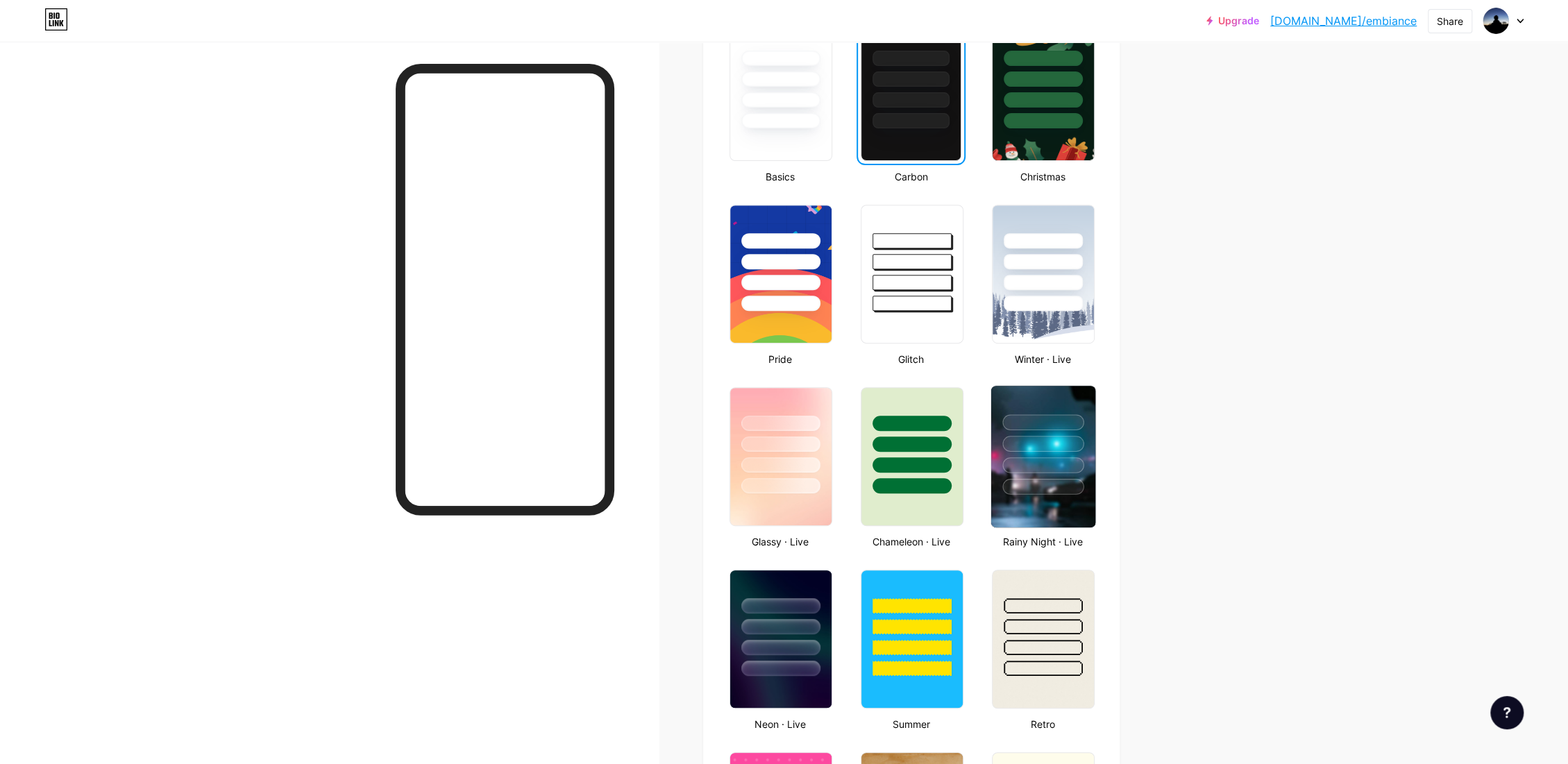
scroll to position [463, 0]
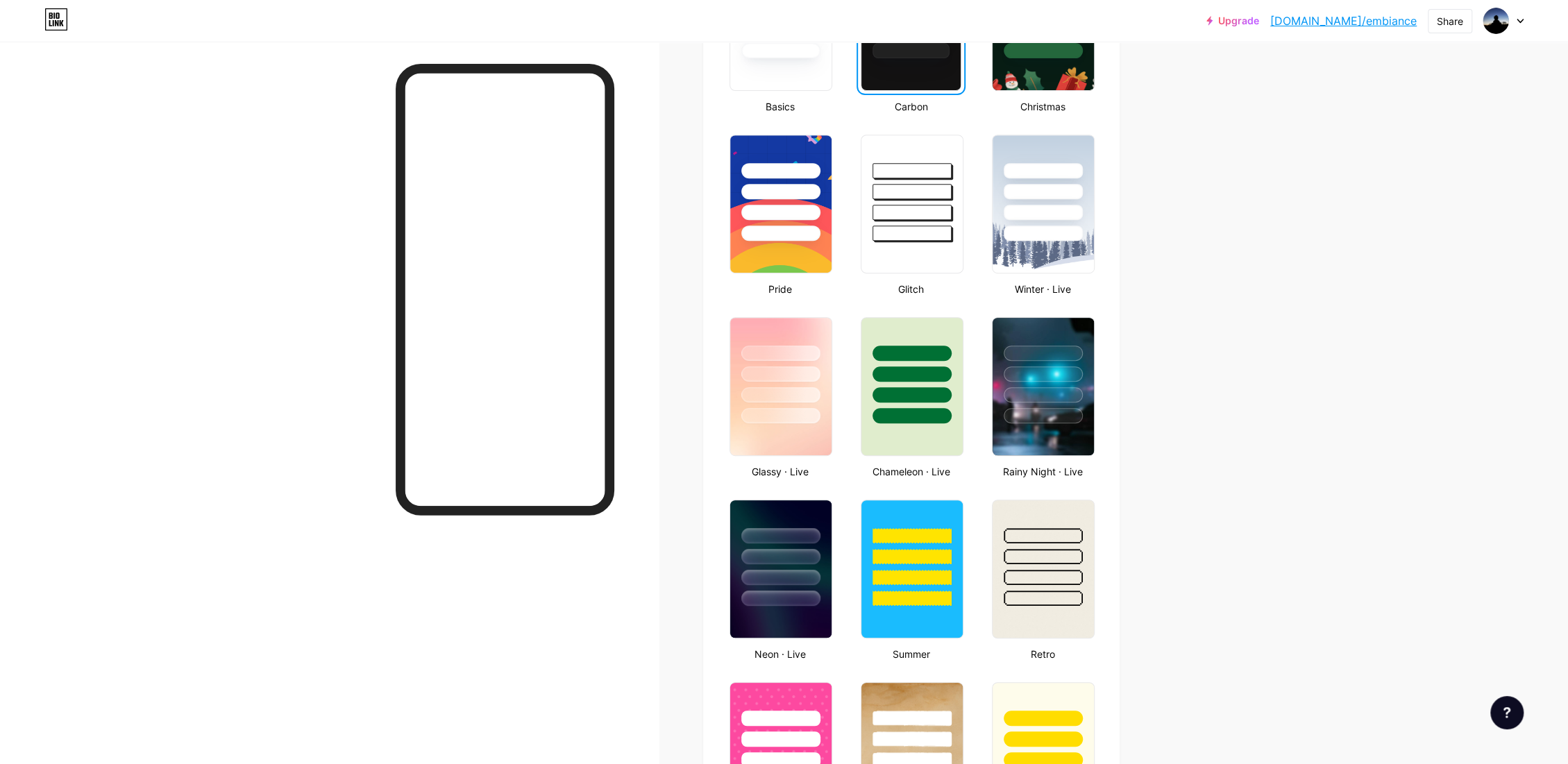
click at [983, 225] on div "Basics Carbon Christmas Pride Glitch Winter · Live Glassy · Live Chameleon · Li…" at bounding box center [911, 670] width 373 height 1444
click at [956, 223] on div at bounding box center [912, 188] width 104 height 109
click at [806, 68] on div at bounding box center [781, 21] width 106 height 143
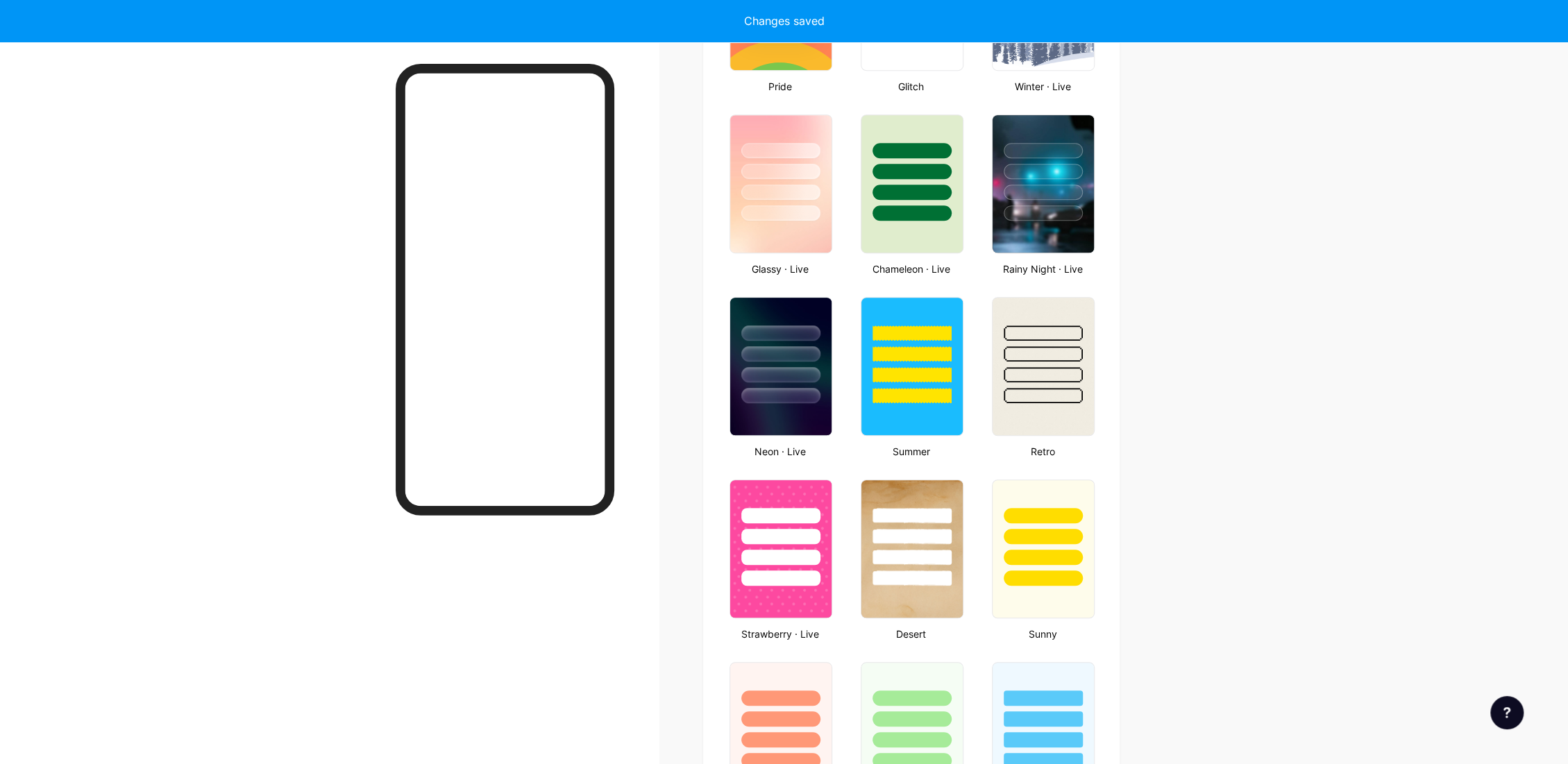
scroll to position [694, 0]
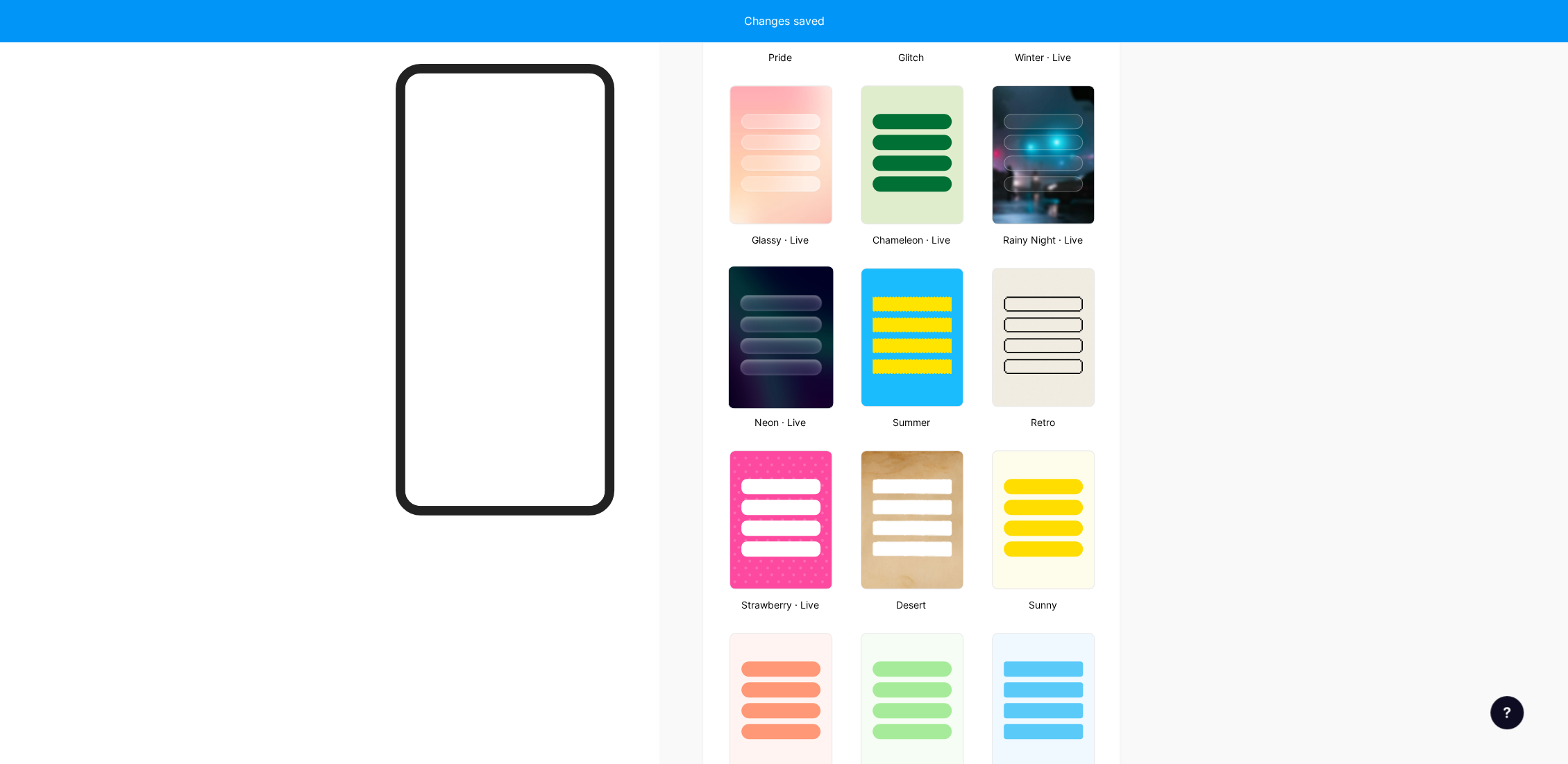
click at [816, 347] on div at bounding box center [781, 346] width 81 height 16
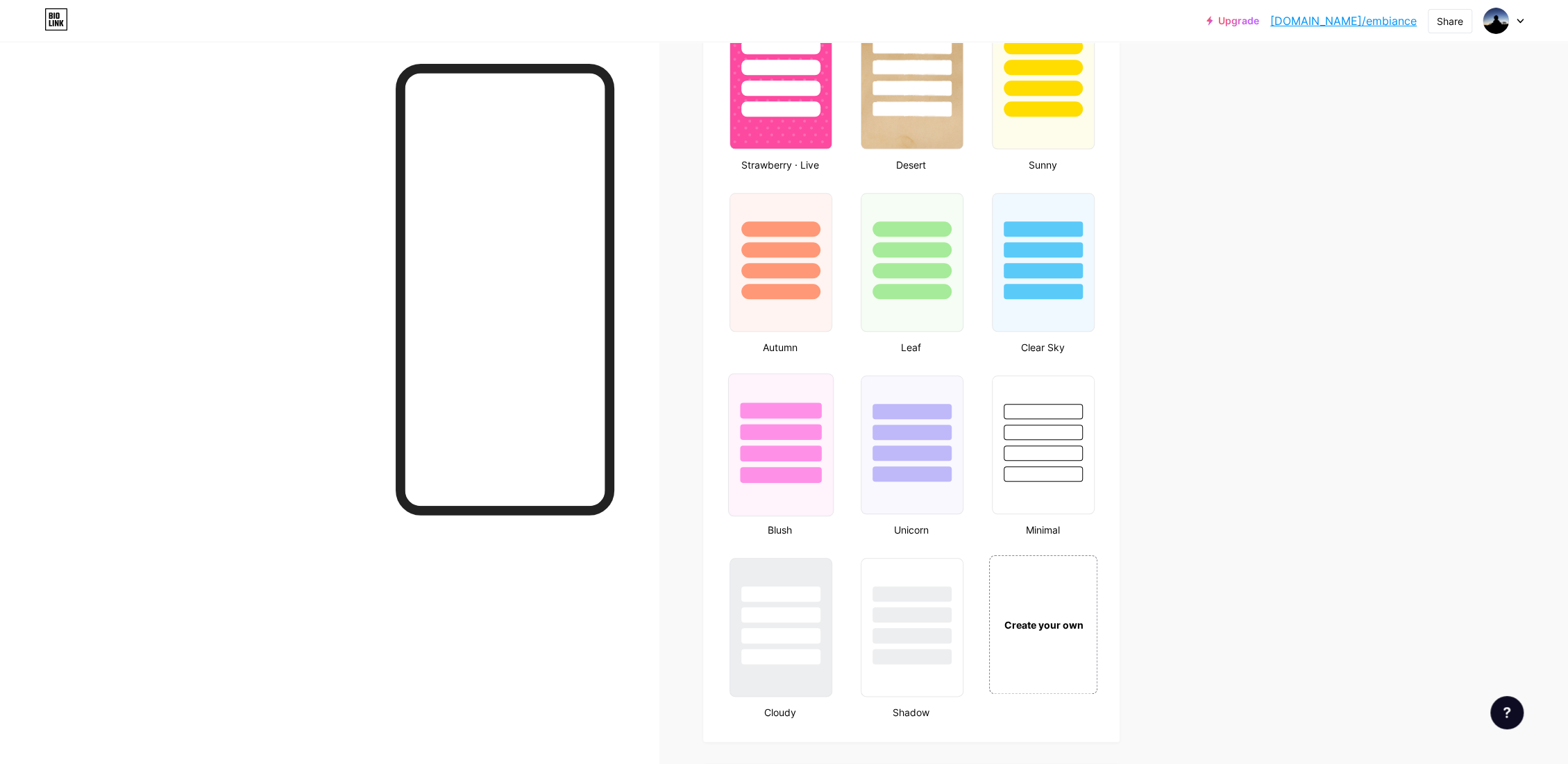
scroll to position [1156, 0]
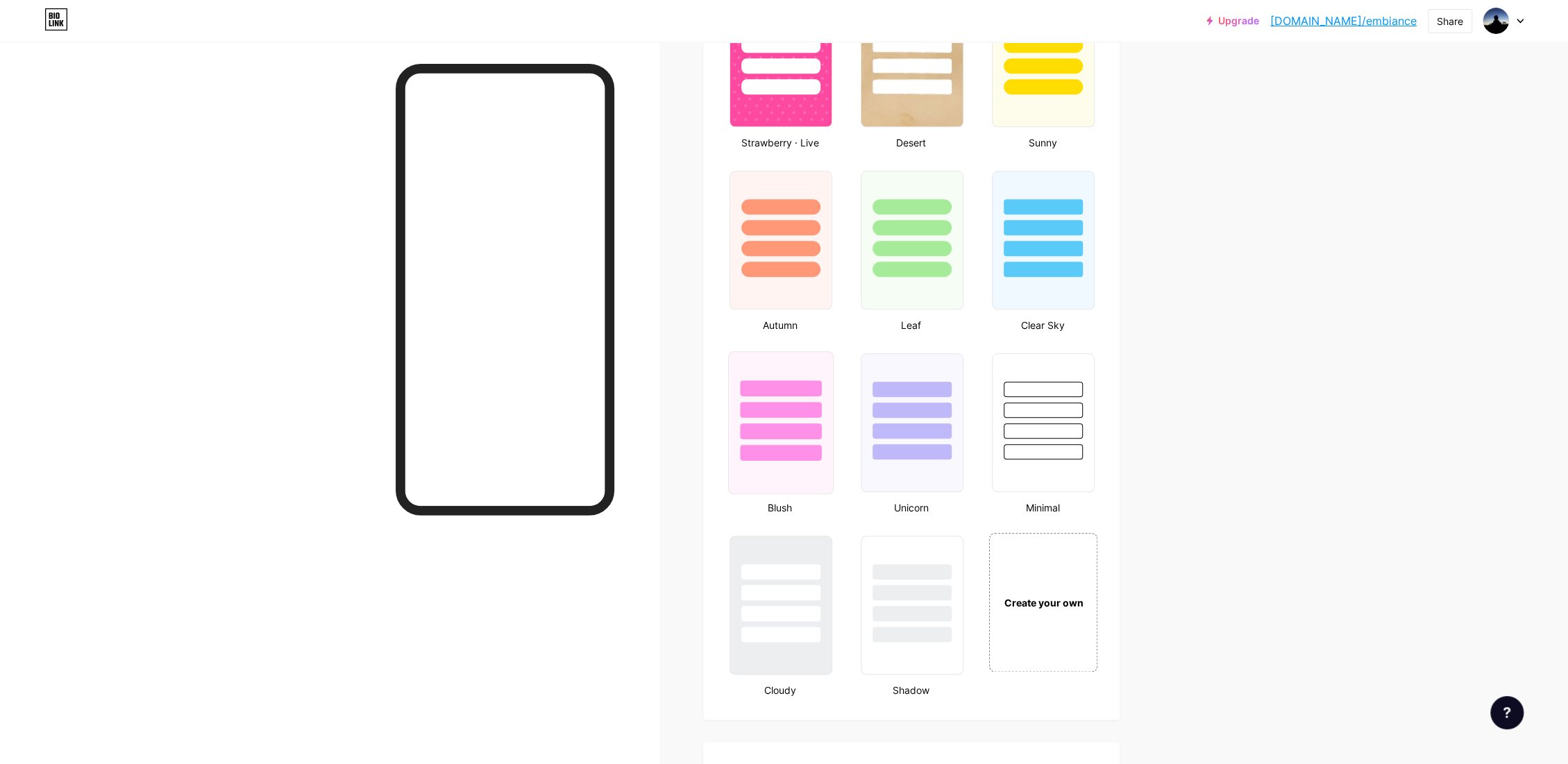
click at [806, 384] on div at bounding box center [781, 388] width 81 height 16
click at [813, 252] on div at bounding box center [781, 249] width 81 height 16
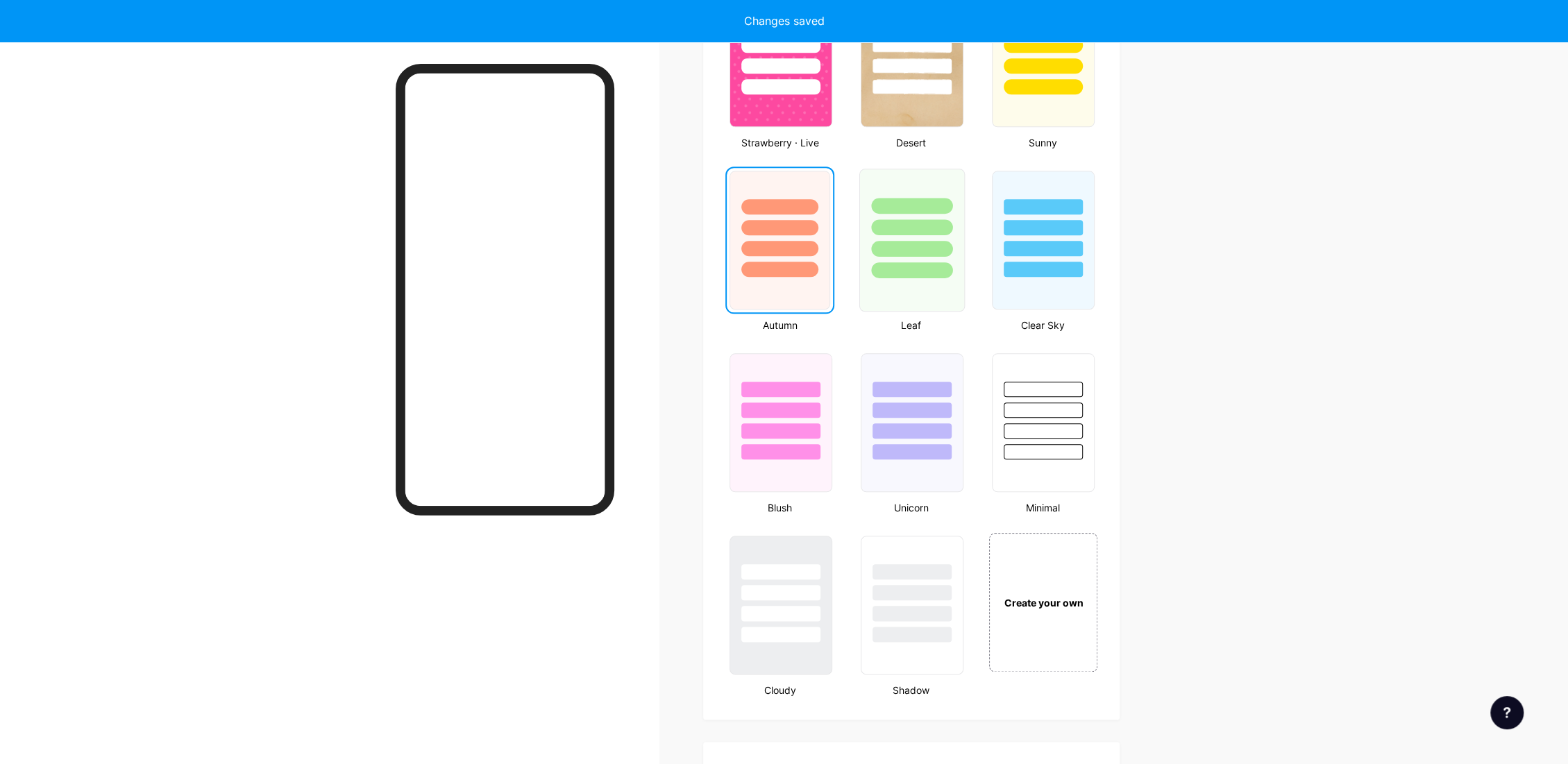
click at [936, 269] on div at bounding box center [912, 270] width 81 height 16
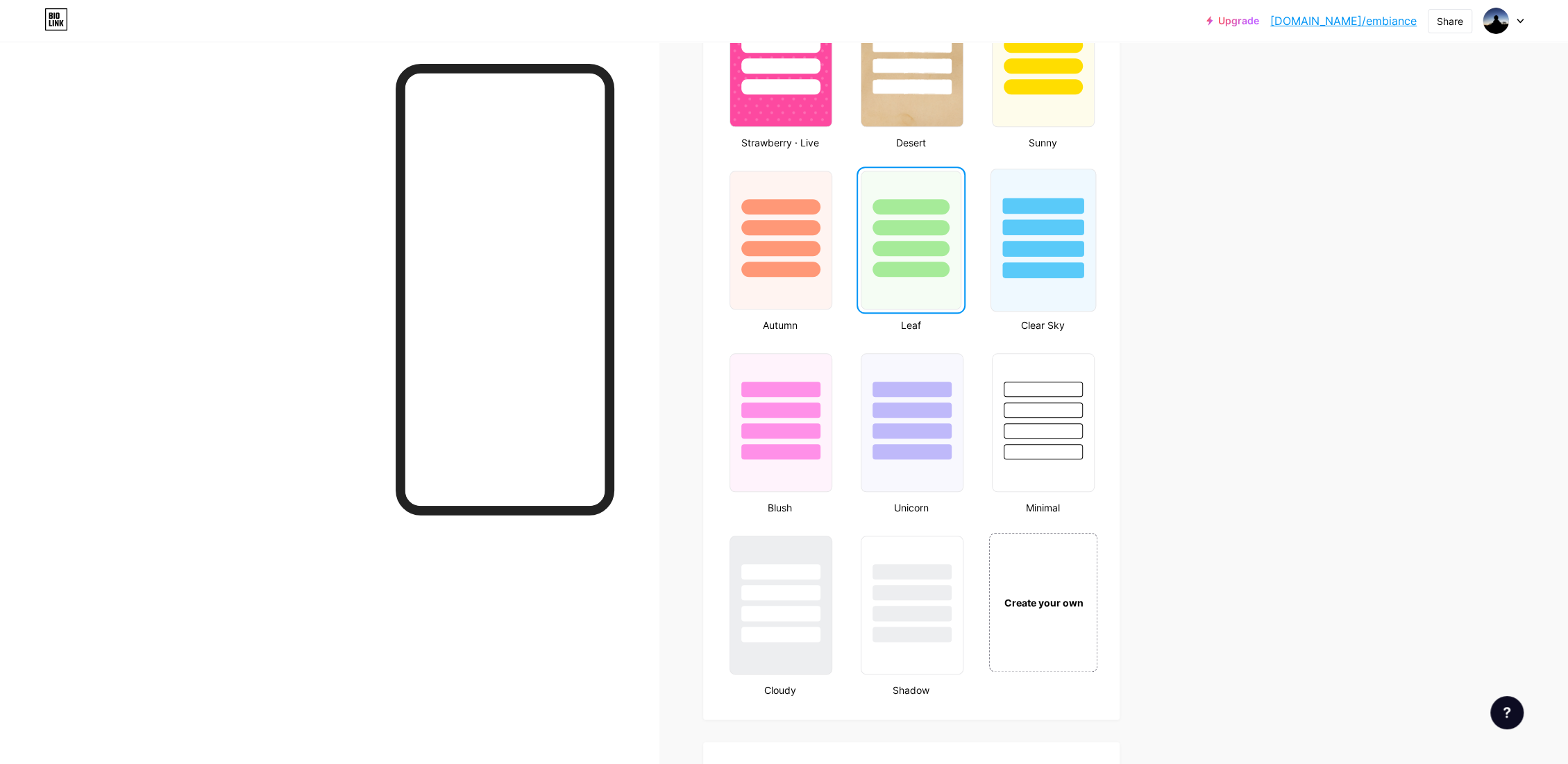
click at [1080, 267] on div at bounding box center [1044, 270] width 81 height 16
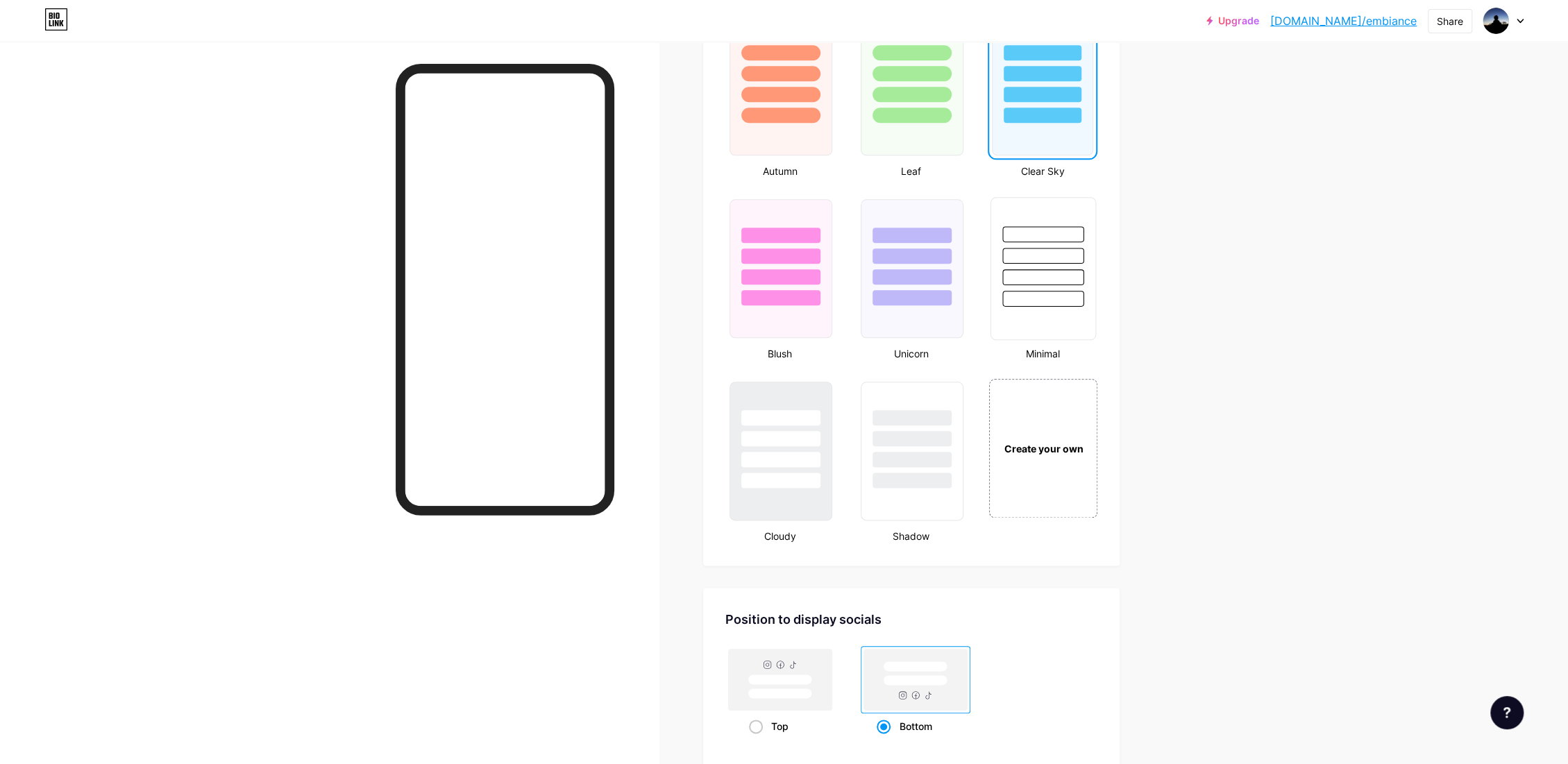
scroll to position [1311, 0]
click at [1065, 249] on div at bounding box center [1044, 256] width 81 height 16
click at [1059, 437] on div "Create your own" at bounding box center [1043, 447] width 112 height 143
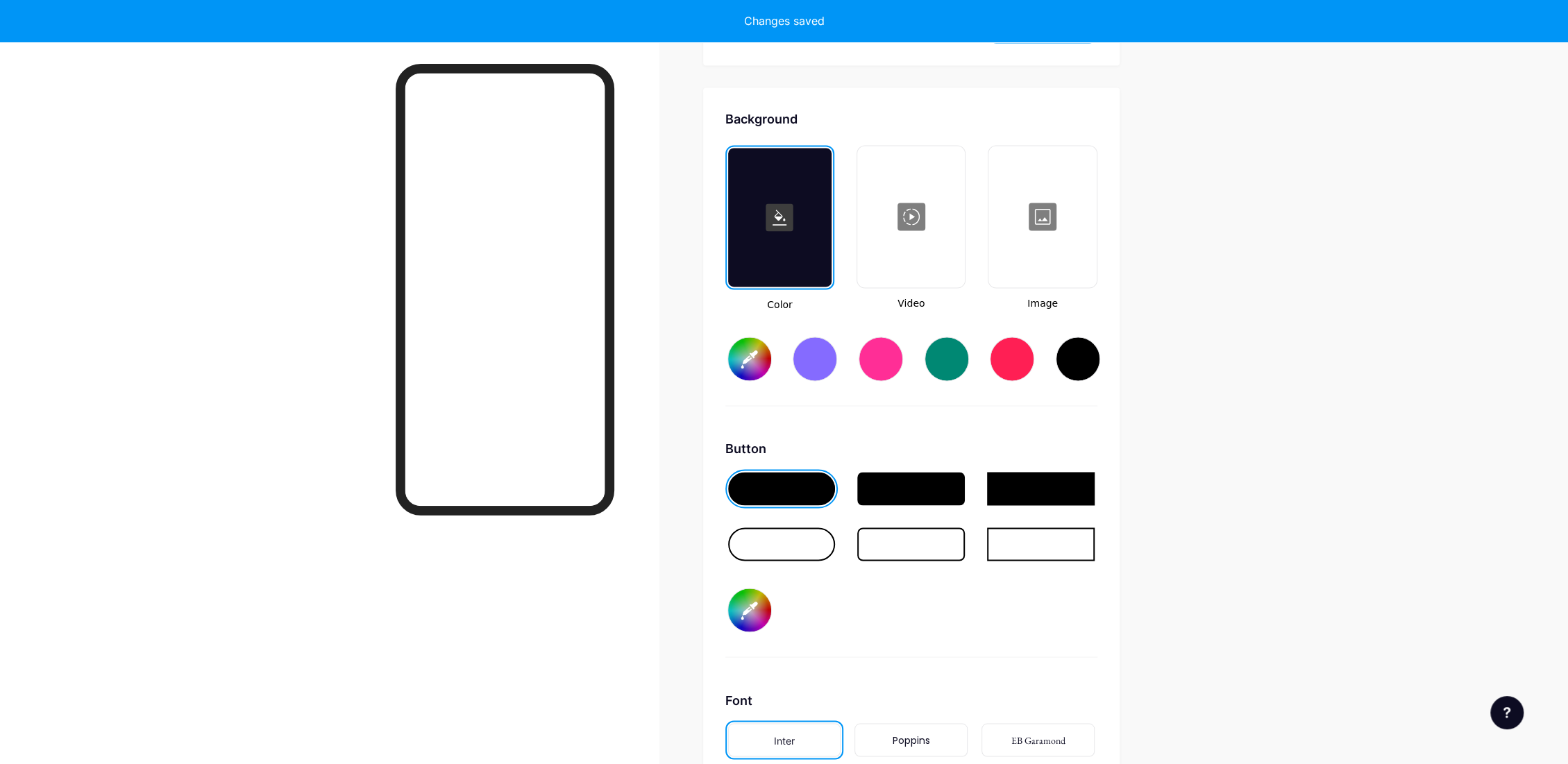
type input "#ffffff"
type input "#000000"
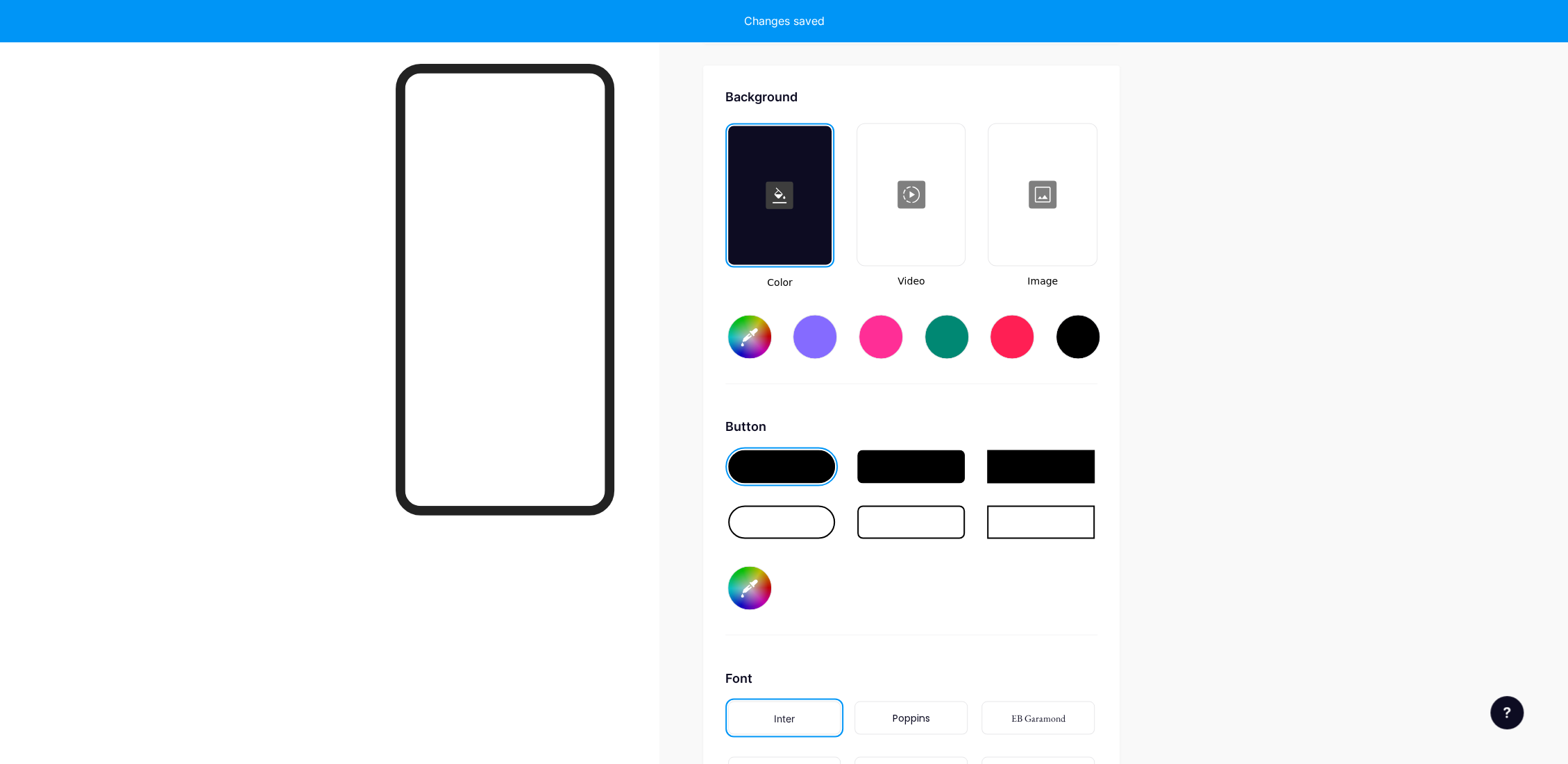
scroll to position [1840, 0]
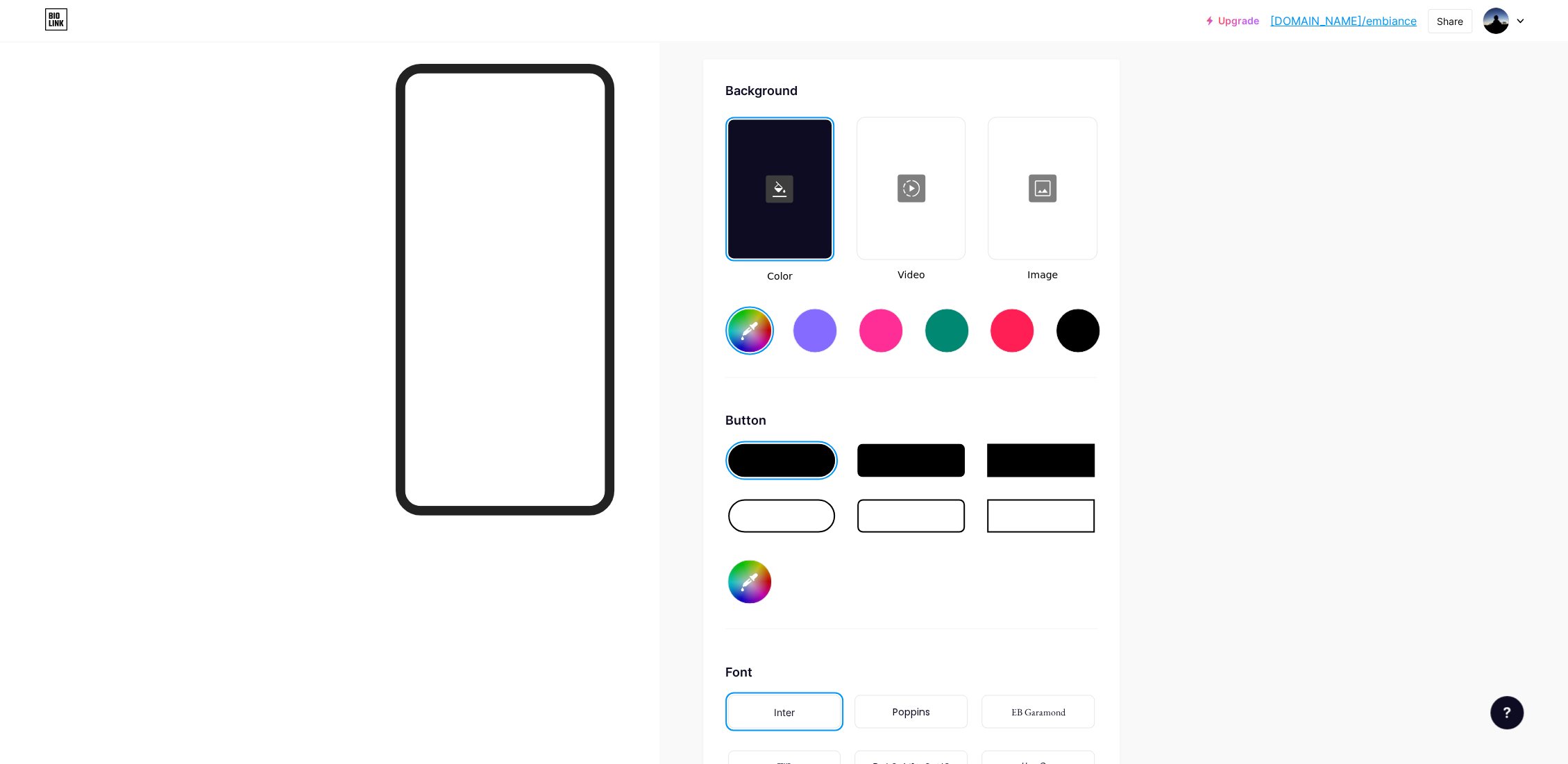
click at [912, 222] on div at bounding box center [910, 188] width 105 height 139
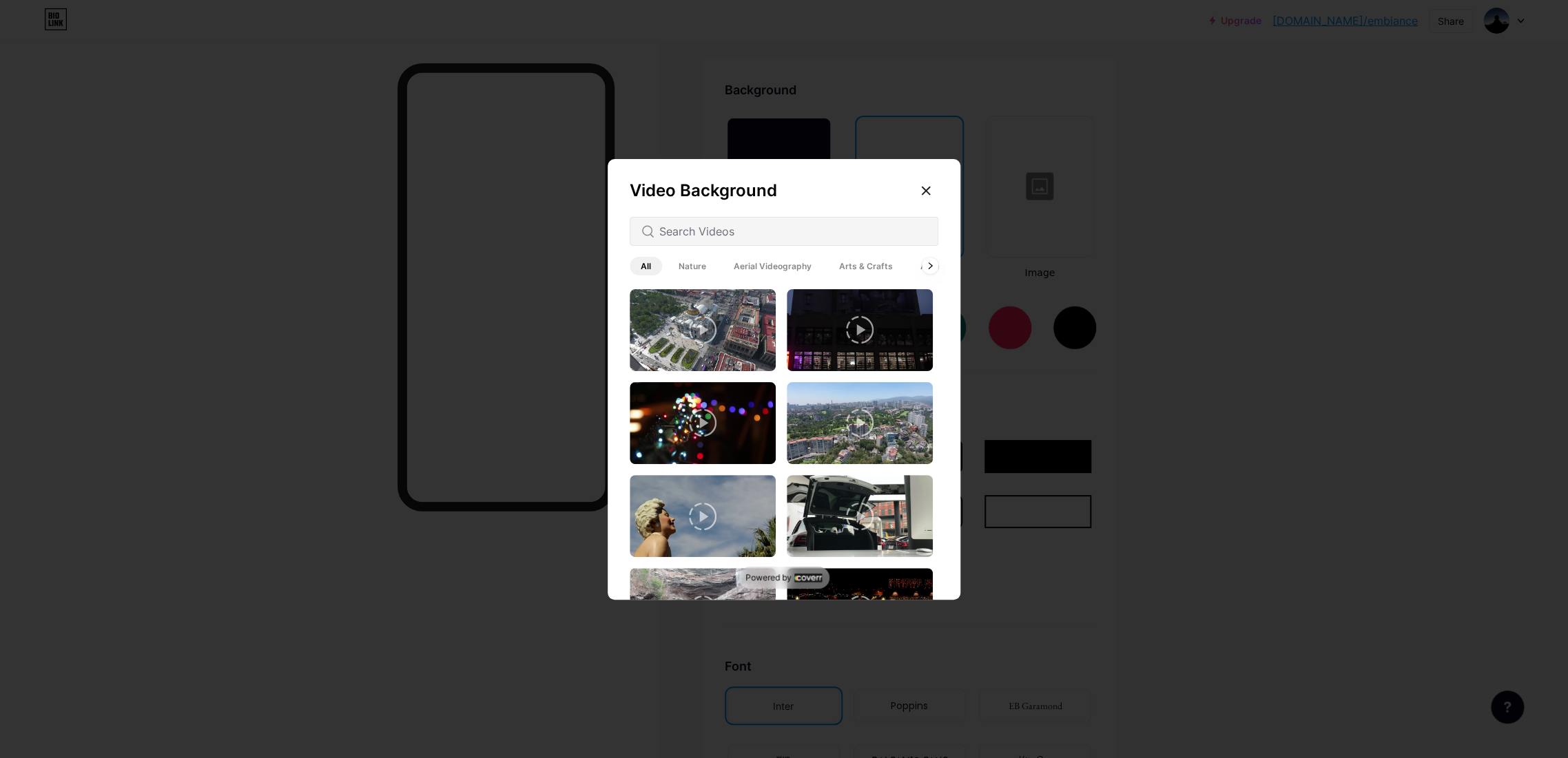
click at [931, 185] on div at bounding box center [926, 191] width 25 height 25
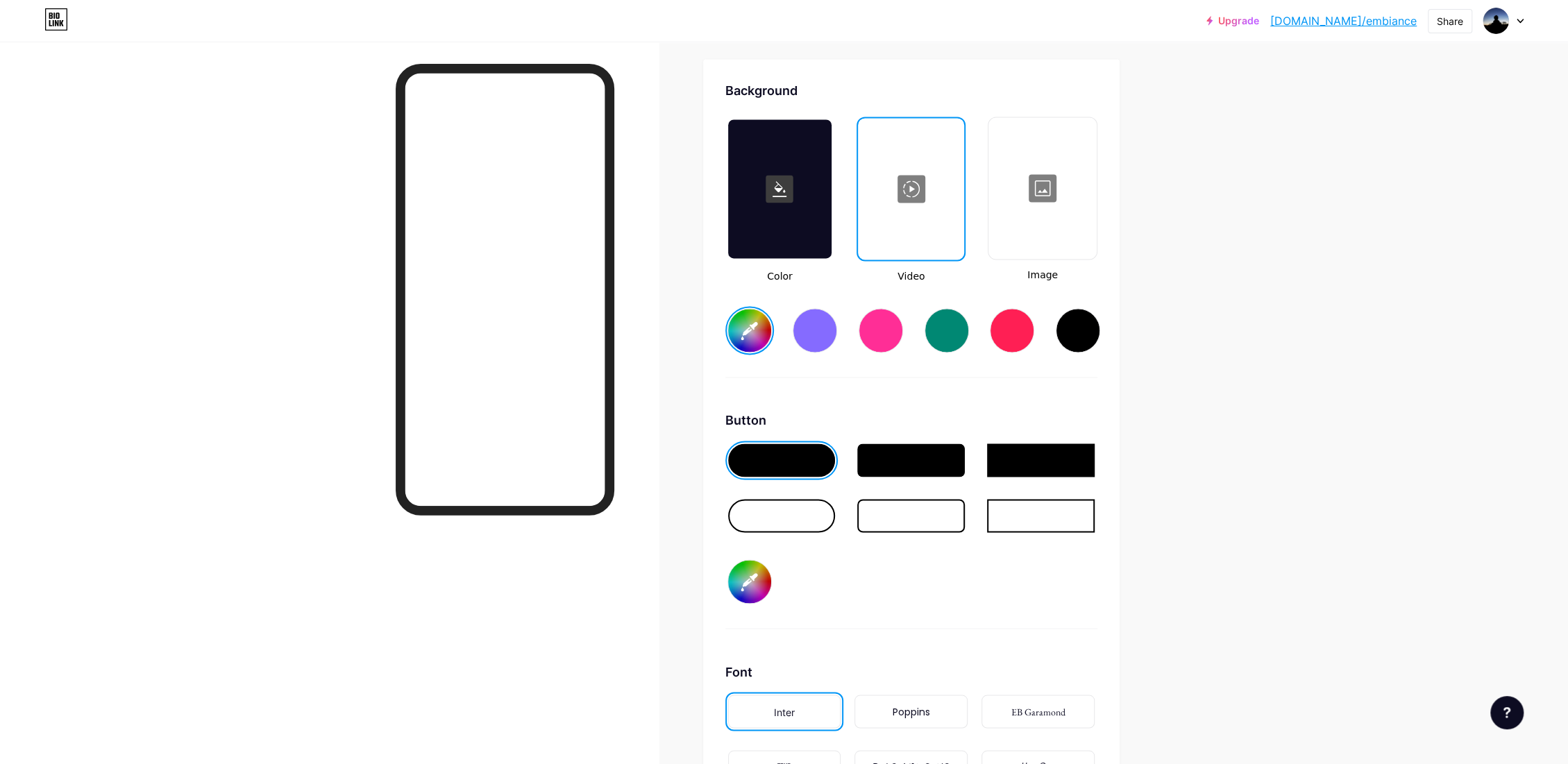
click at [1062, 232] on div at bounding box center [1042, 188] width 105 height 139
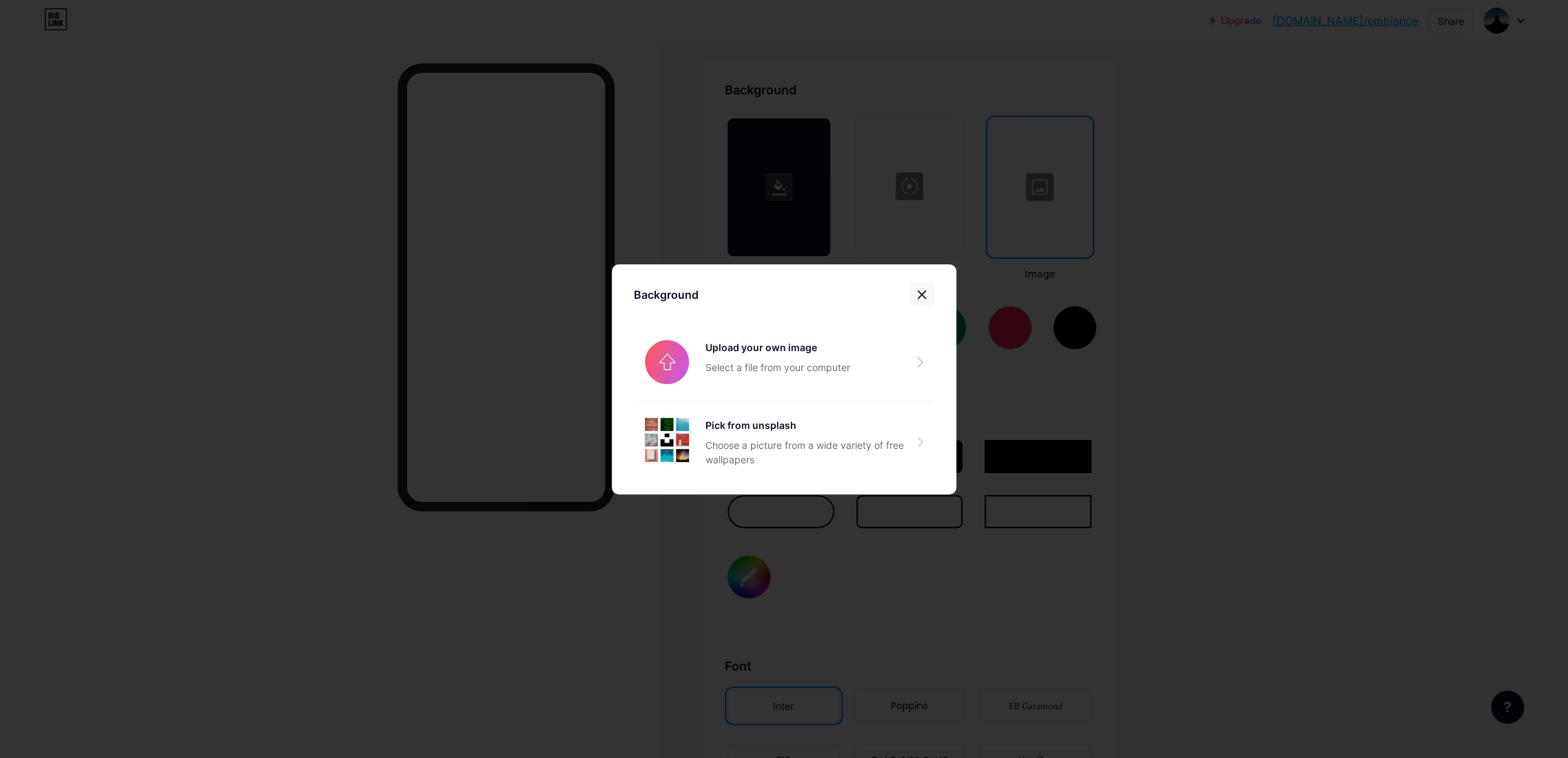
click at [921, 285] on div at bounding box center [922, 295] width 25 height 25
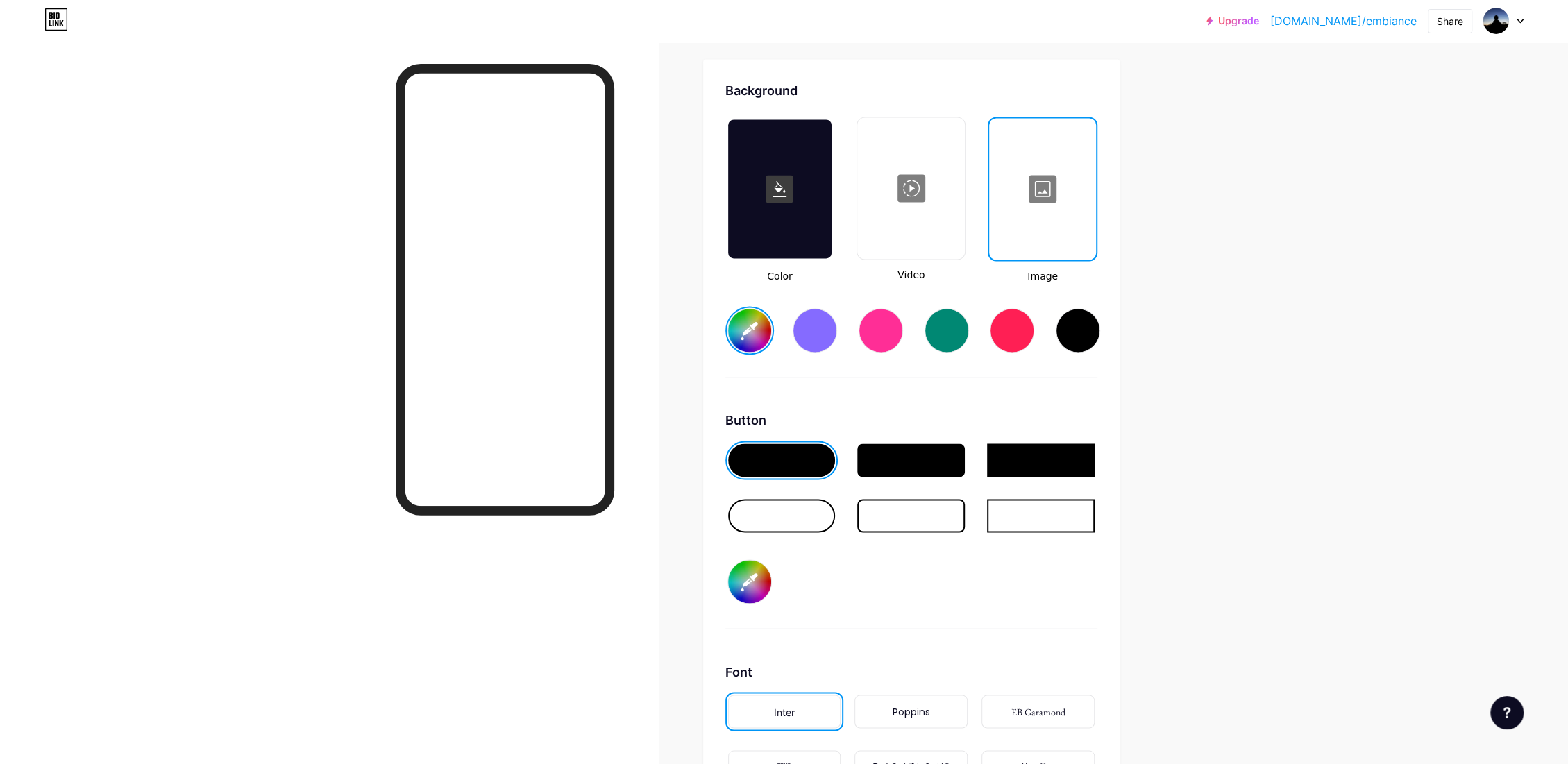
click at [799, 212] on div at bounding box center [780, 189] width 103 height 139
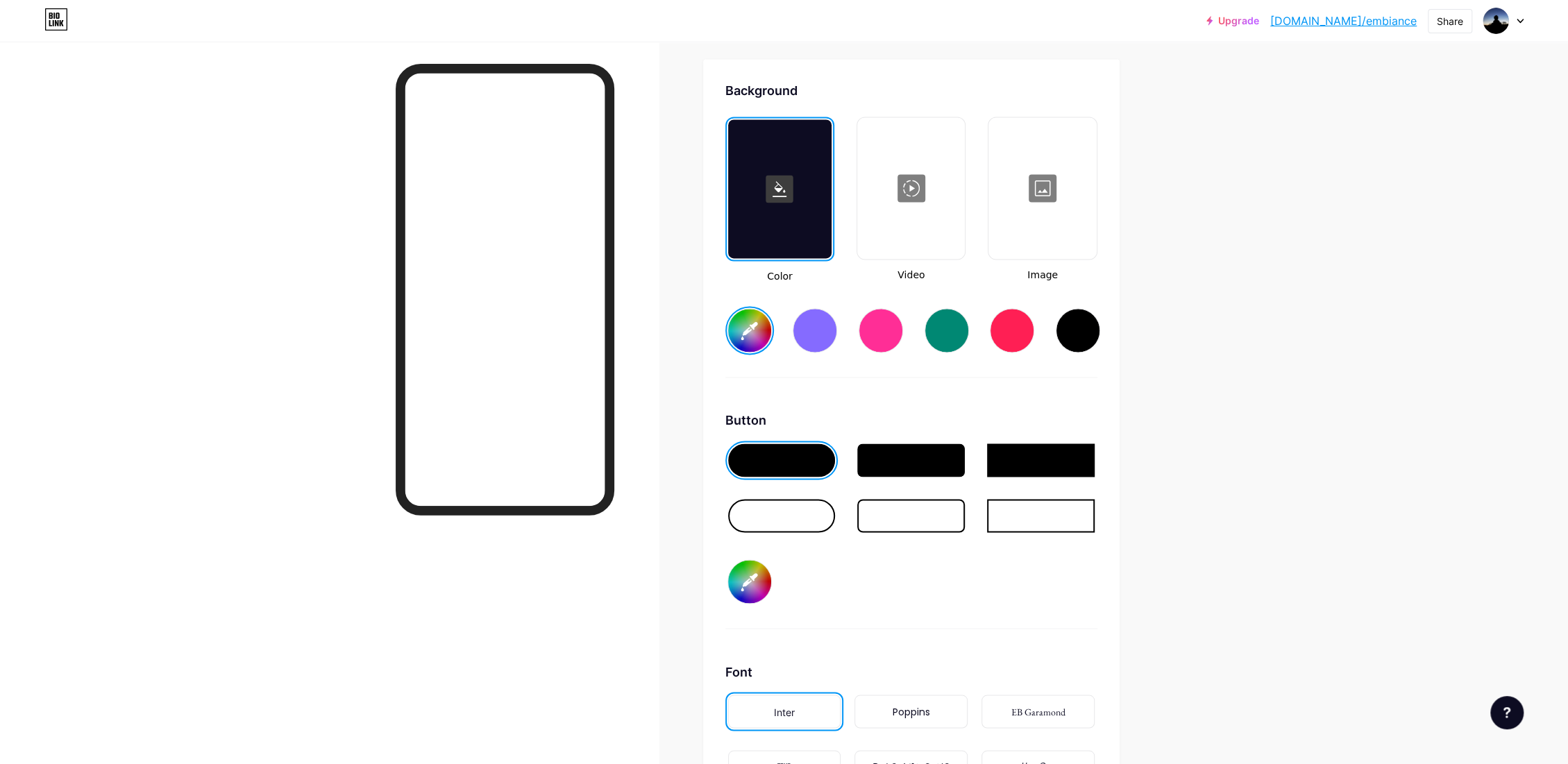
click at [813, 324] on div at bounding box center [814, 330] width 44 height 44
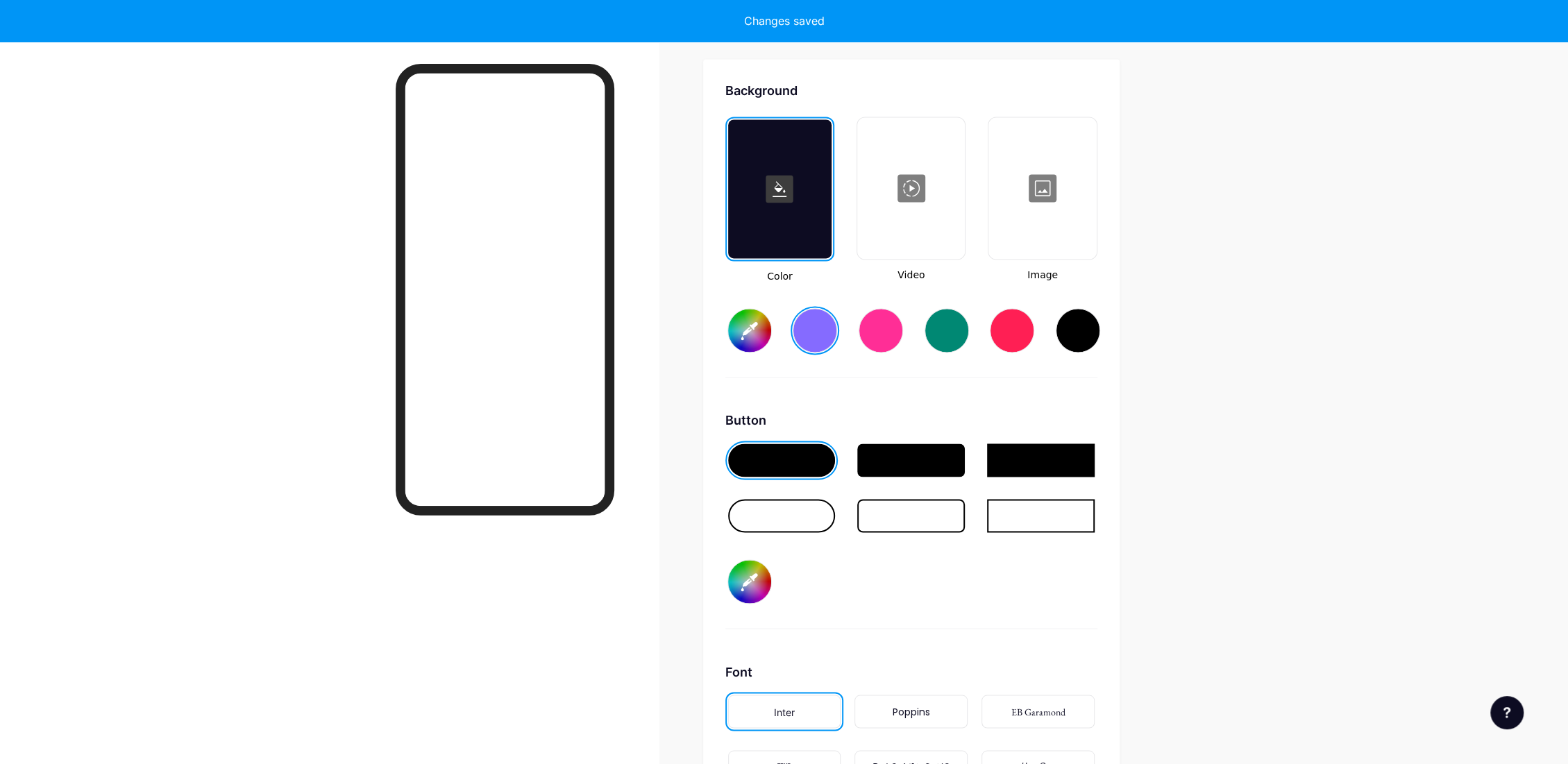
click at [753, 332] on input "#856bff" at bounding box center [750, 331] width 43 height 43
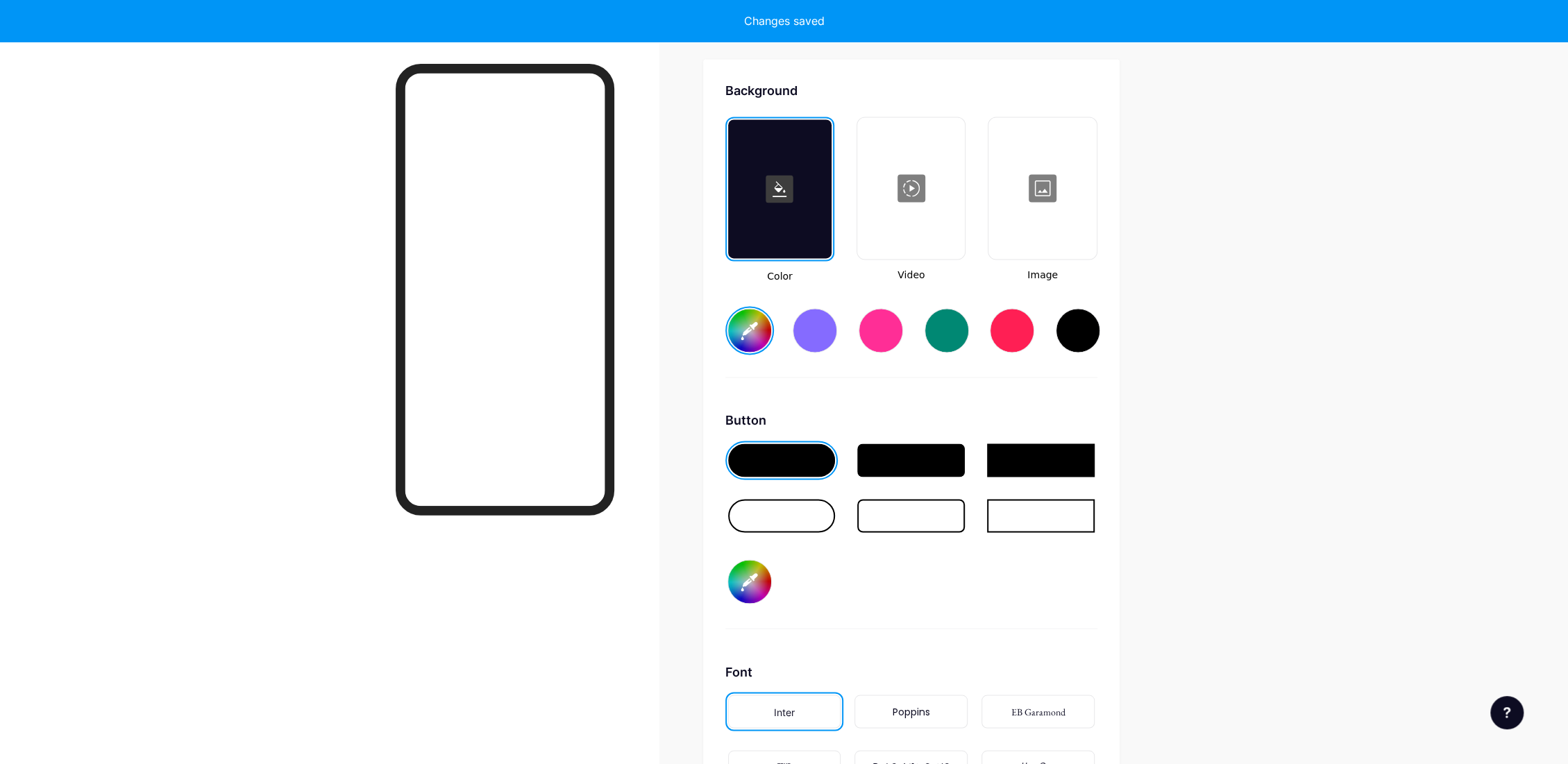
click at [763, 339] on input "#68637e" at bounding box center [750, 331] width 43 height 43
click at [816, 332] on div at bounding box center [814, 330] width 44 height 44
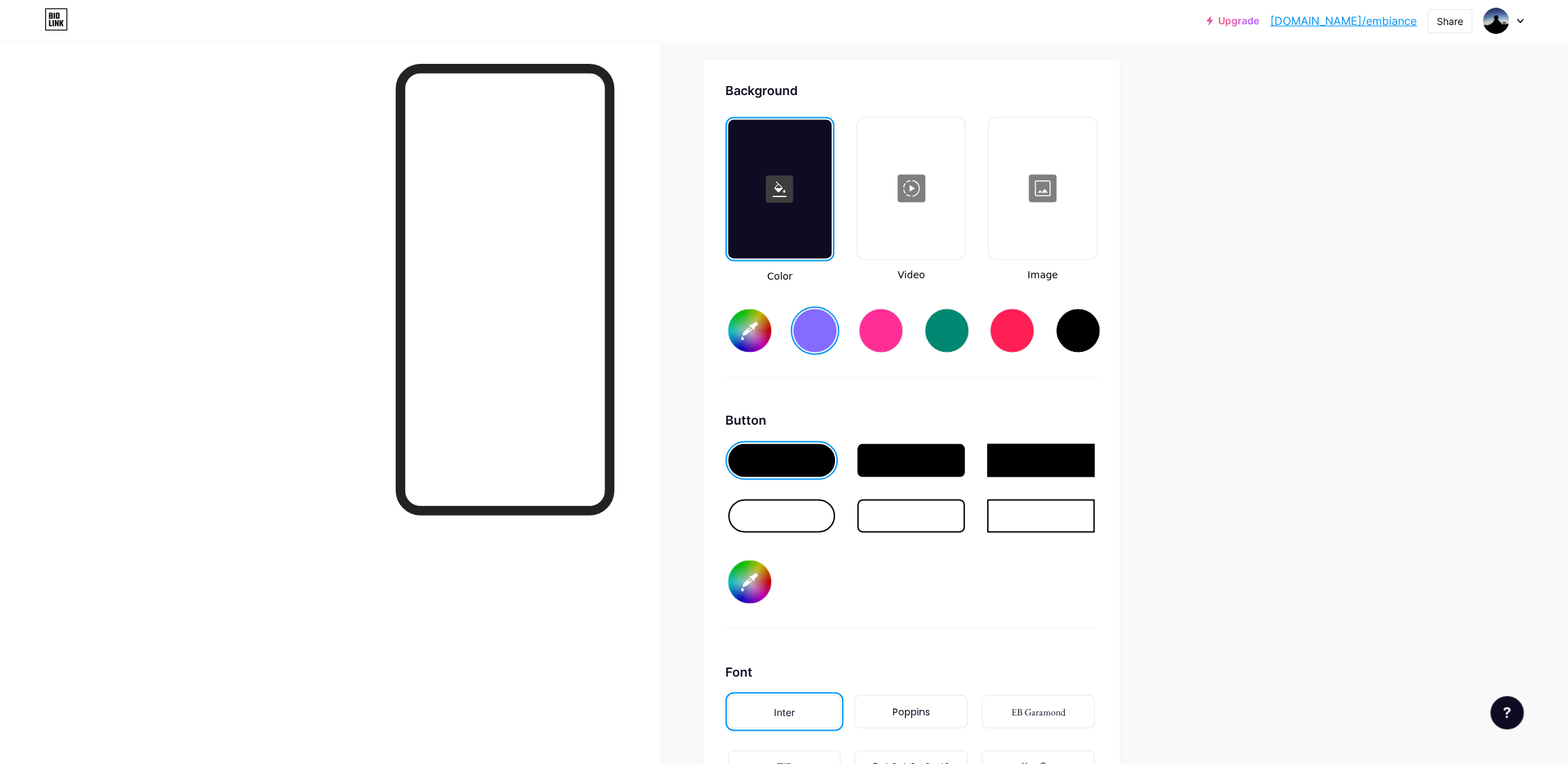
click at [1074, 337] on div at bounding box center [1078, 330] width 44 height 44
click at [908, 452] on div at bounding box center [911, 460] width 107 height 33
click at [816, 511] on div at bounding box center [782, 515] width 107 height 33
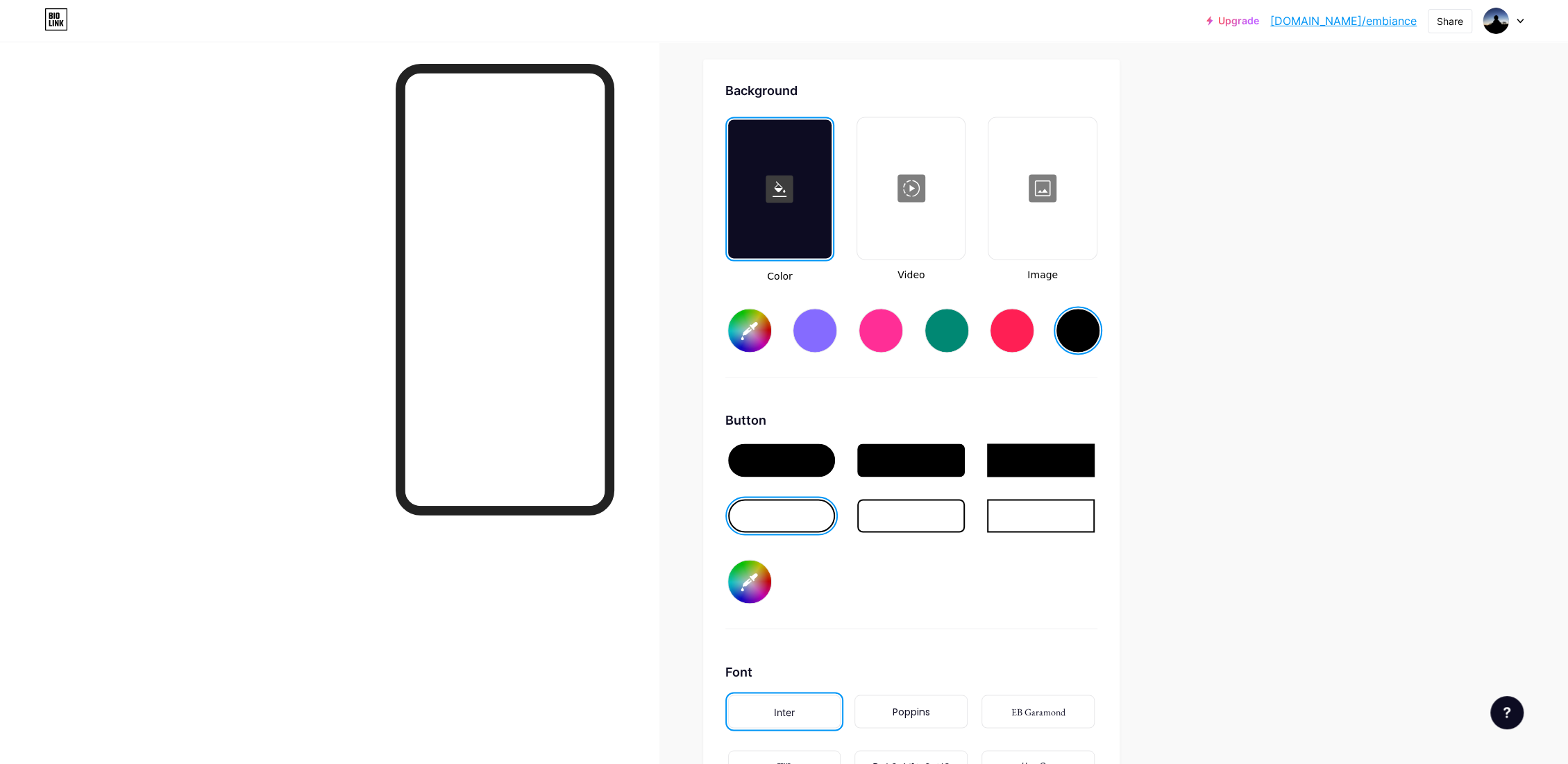
click at [934, 515] on div at bounding box center [911, 515] width 107 height 33
click at [893, 515] on div at bounding box center [911, 515] width 107 height 33
click at [794, 520] on div at bounding box center [782, 515] width 107 height 33
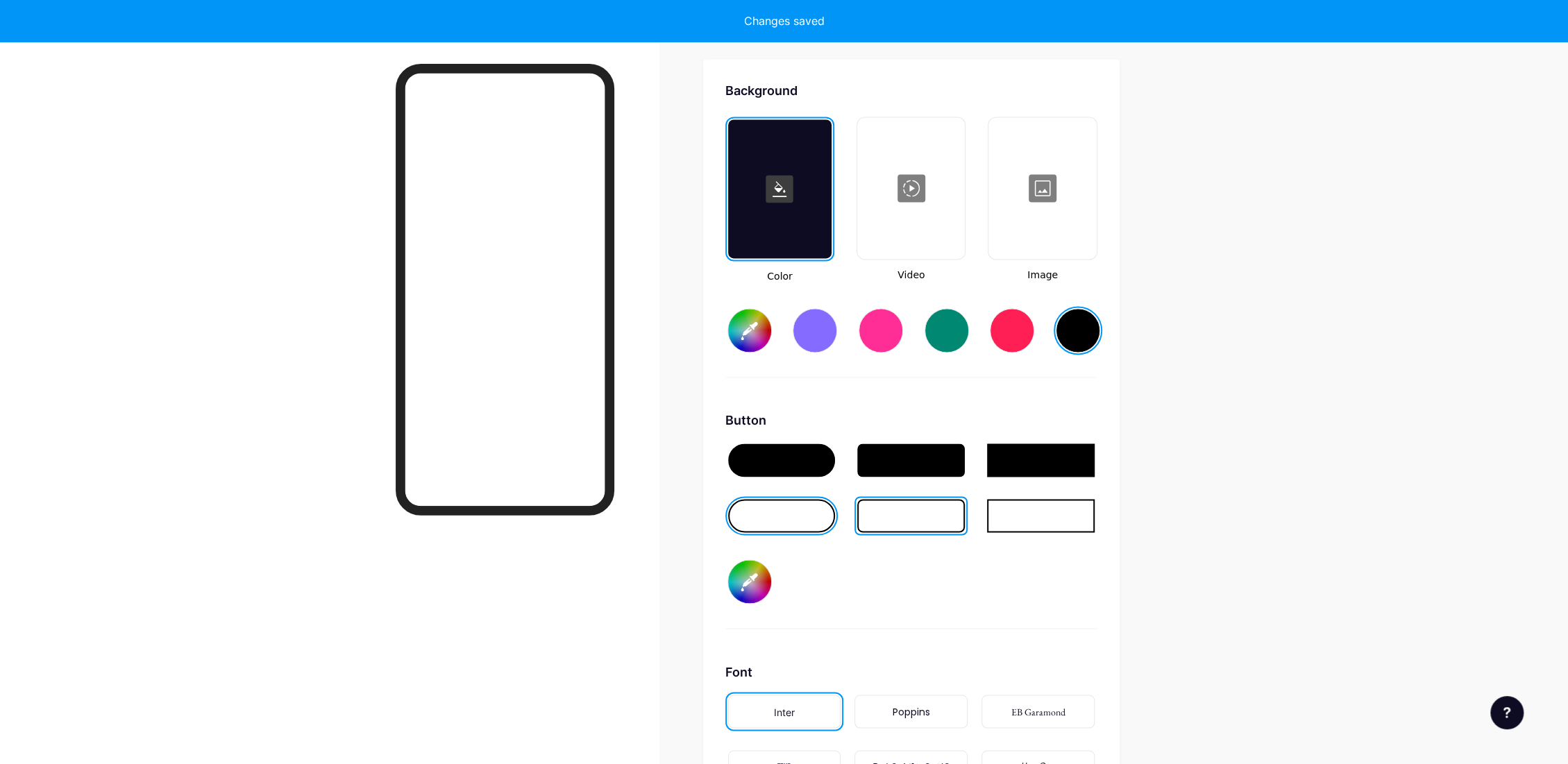
click at [914, 519] on div at bounding box center [911, 515] width 107 height 33
click at [951, 512] on div at bounding box center [911, 515] width 107 height 33
click at [944, 454] on div at bounding box center [911, 460] width 107 height 33
click at [926, 519] on div at bounding box center [911, 515] width 107 height 33
click at [742, 329] on input "#000000" at bounding box center [750, 331] width 43 height 43
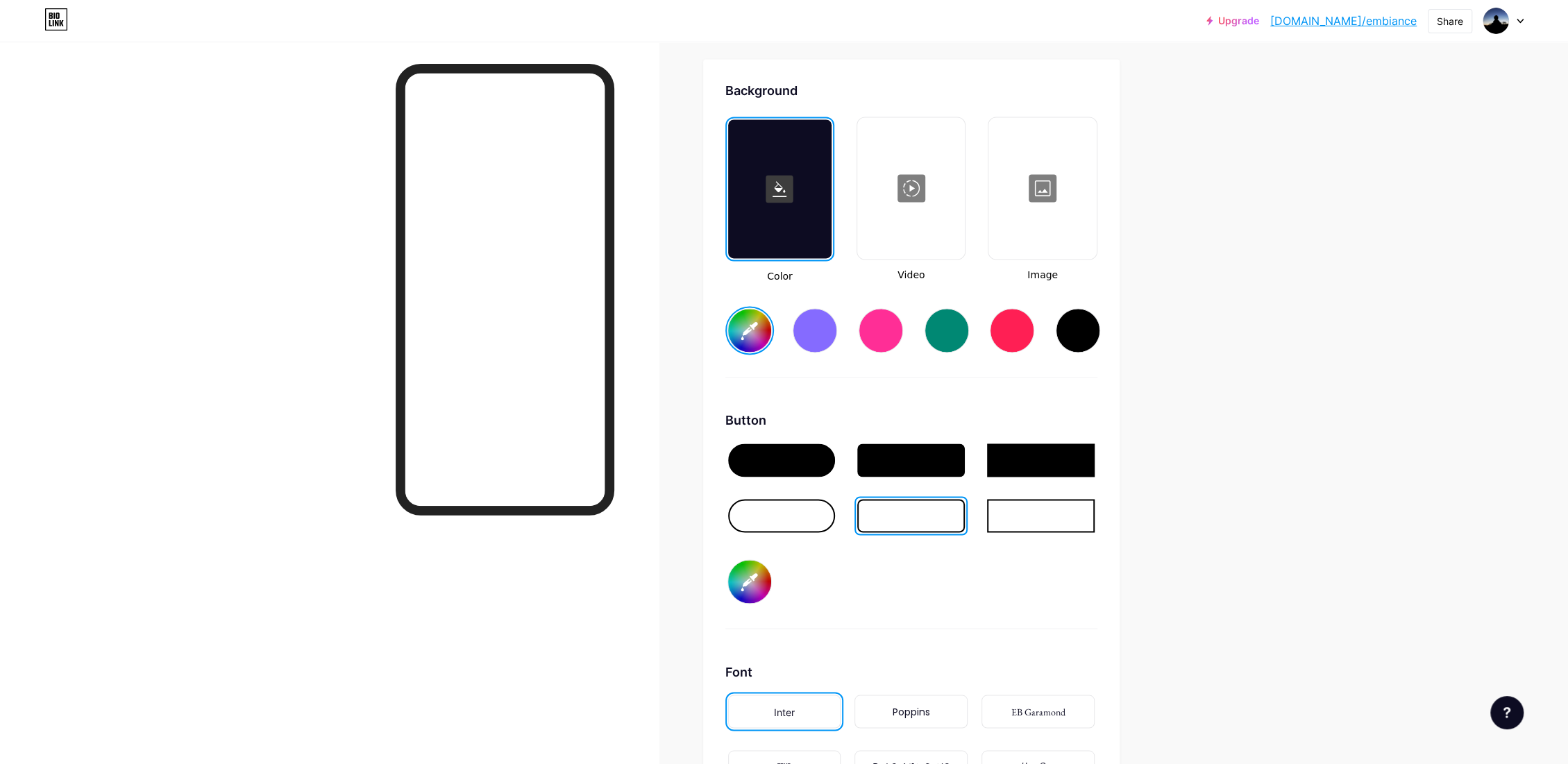
drag, startPoint x: 1001, startPoint y: 347, endPoint x: 1019, endPoint y: 332, distance: 23.4
click at [1013, 338] on div "#8c3b3b" at bounding box center [911, 320] width 373 height 71
click at [1019, 332] on div at bounding box center [1012, 330] width 44 height 44
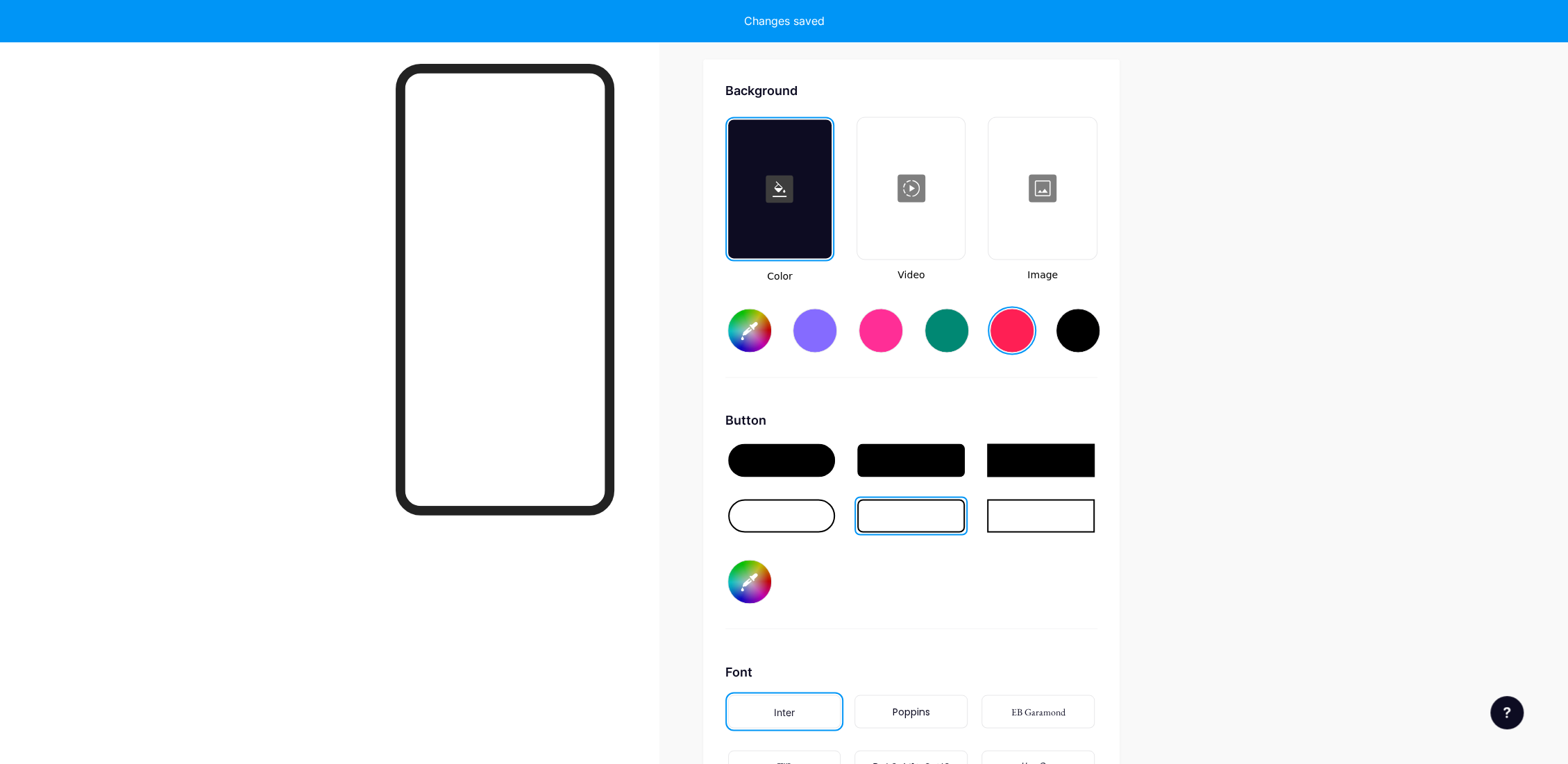
click at [928, 504] on div at bounding box center [911, 515] width 107 height 33
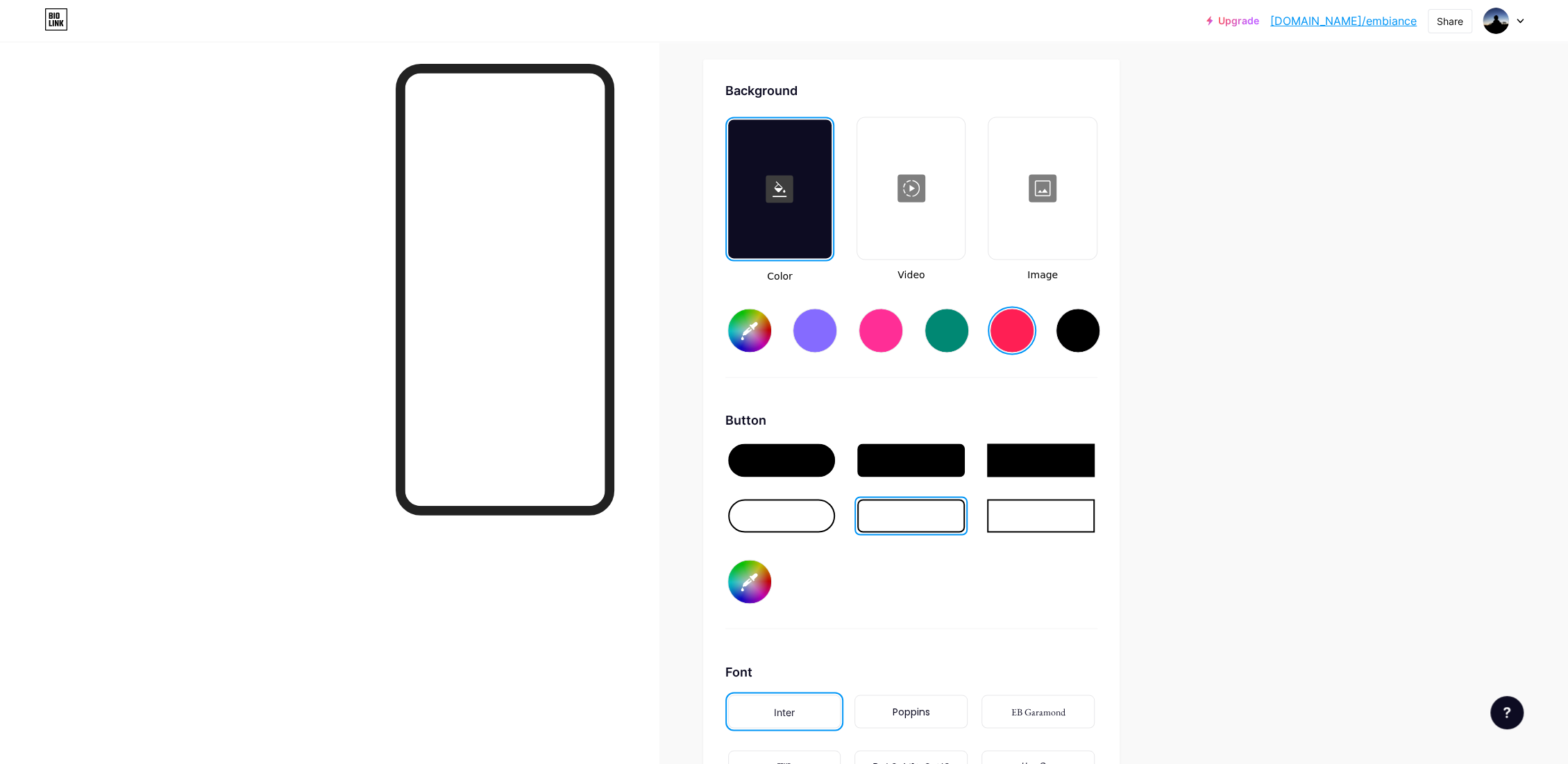
click at [904, 463] on div at bounding box center [911, 460] width 107 height 33
click at [823, 336] on div at bounding box center [814, 330] width 44 height 44
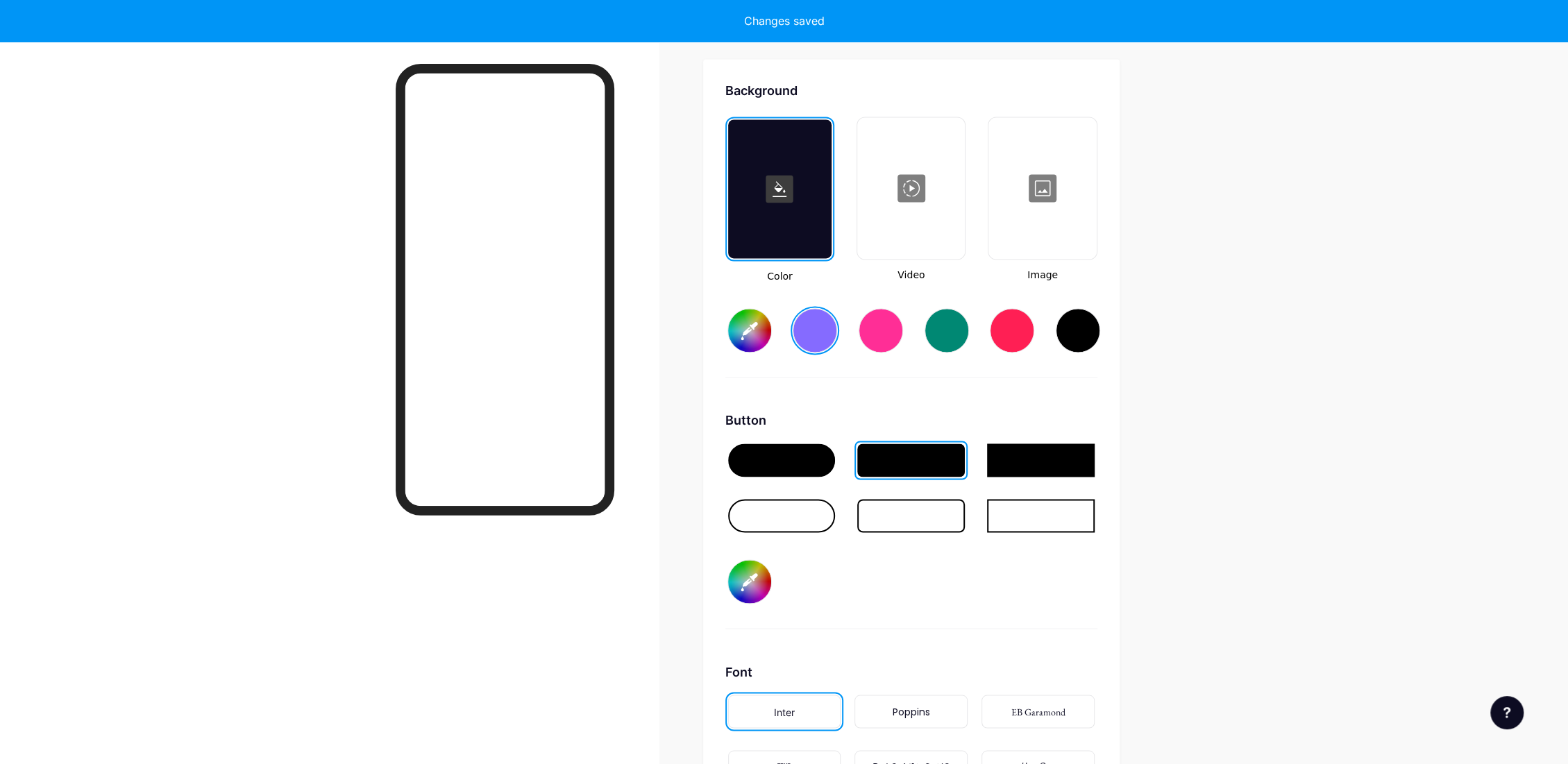
click at [969, 327] on div at bounding box center [946, 330] width 44 height 44
type input "#008873"
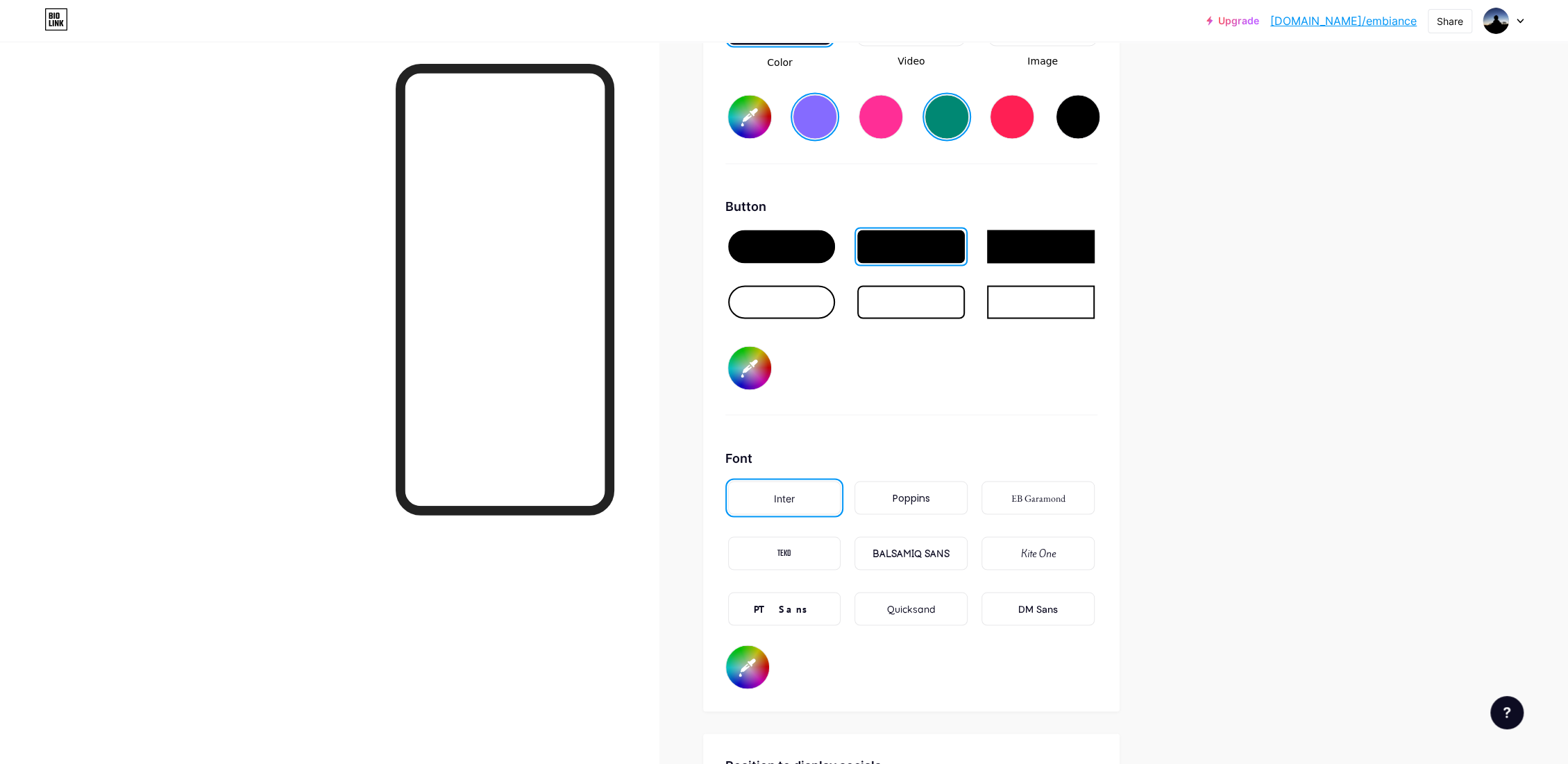
scroll to position [2071, 0]
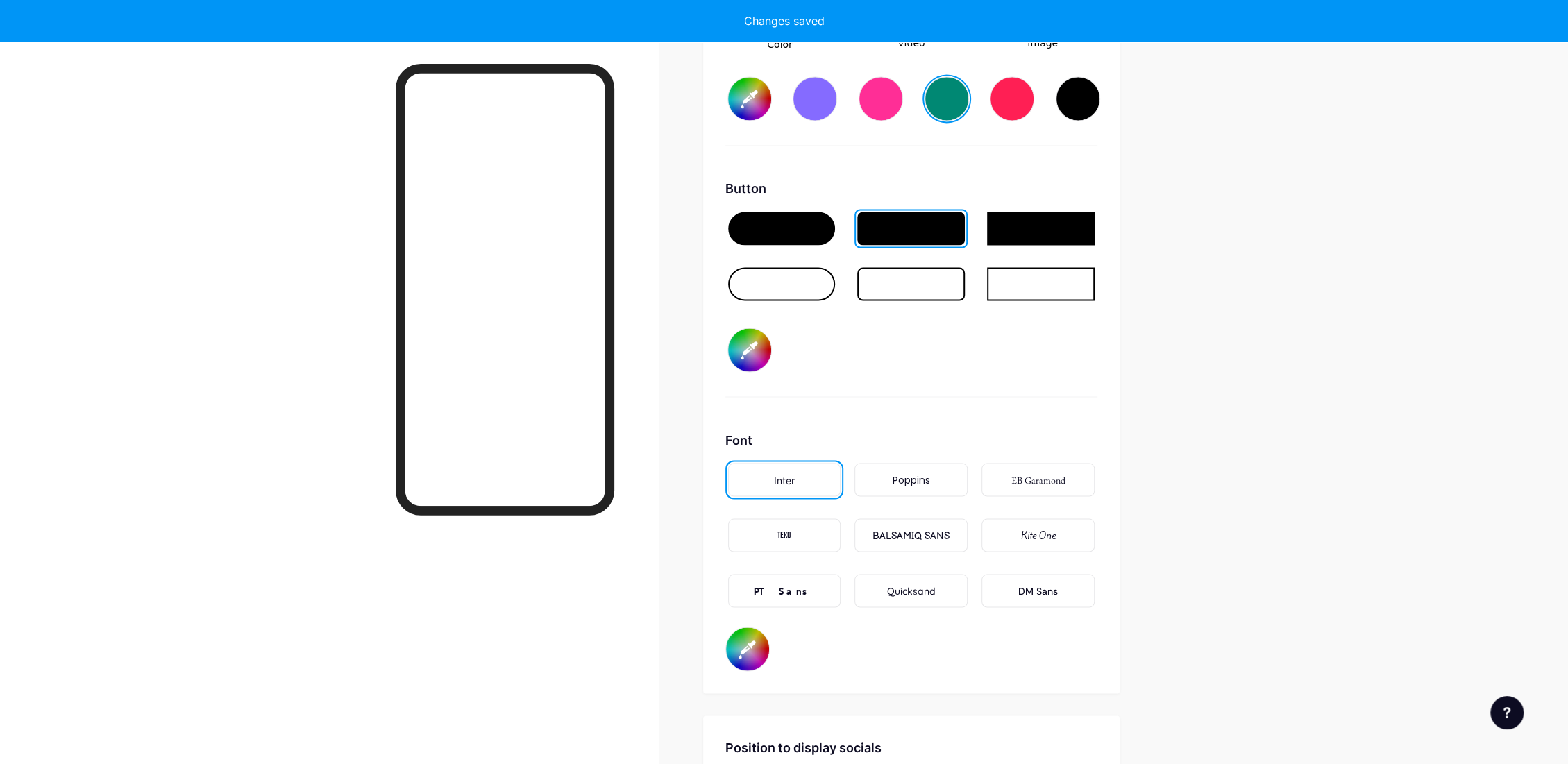
click at [930, 477] on div "Poppins" at bounding box center [911, 480] width 37 height 15
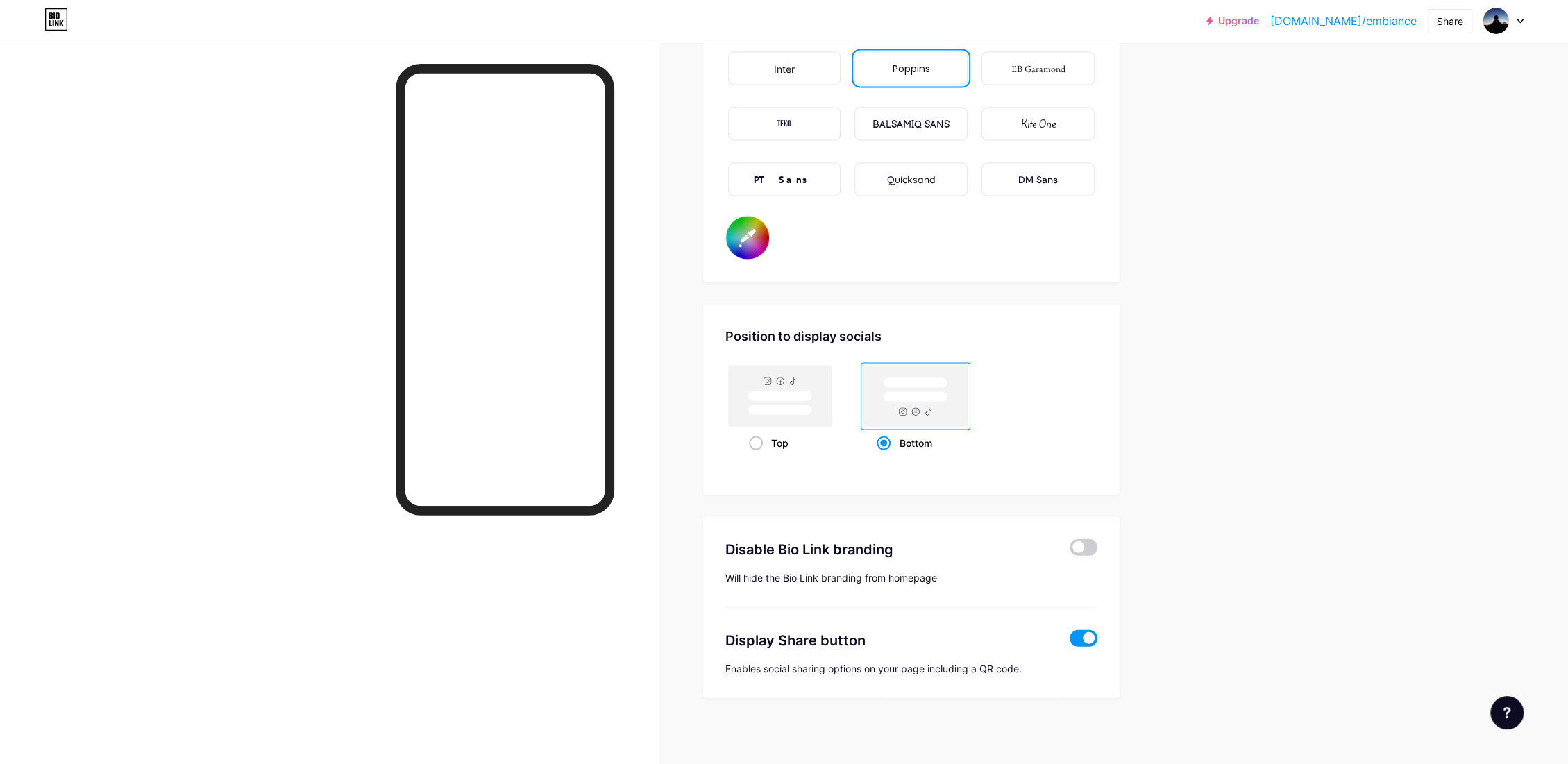
scroll to position [2483, 0]
click at [798, 423] on rect at bounding box center [780, 396] width 103 height 62
click at [758, 456] on input "Top" at bounding box center [754, 460] width 9 height 9
radio input "true"
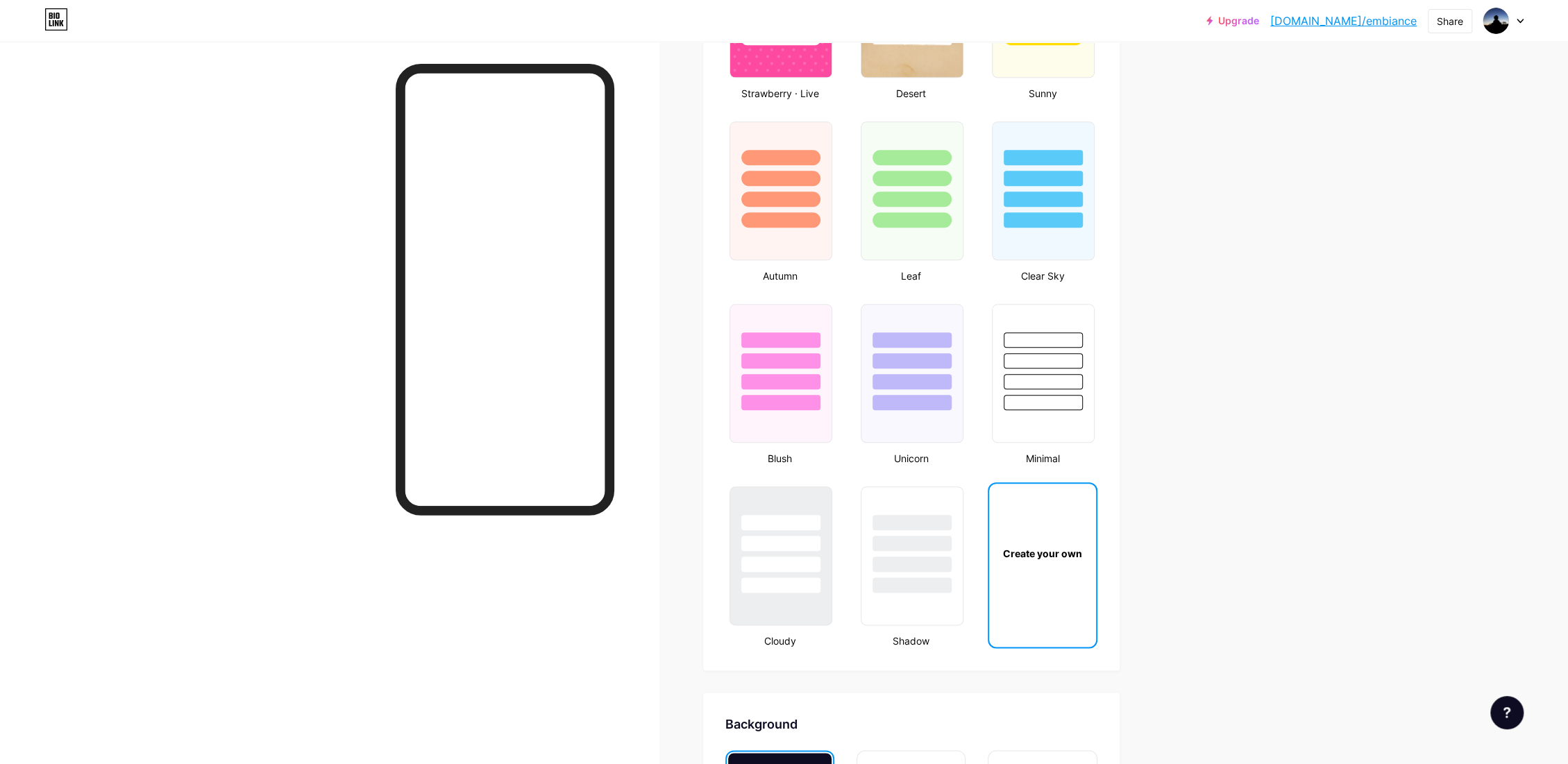
scroll to position [1172, 0]
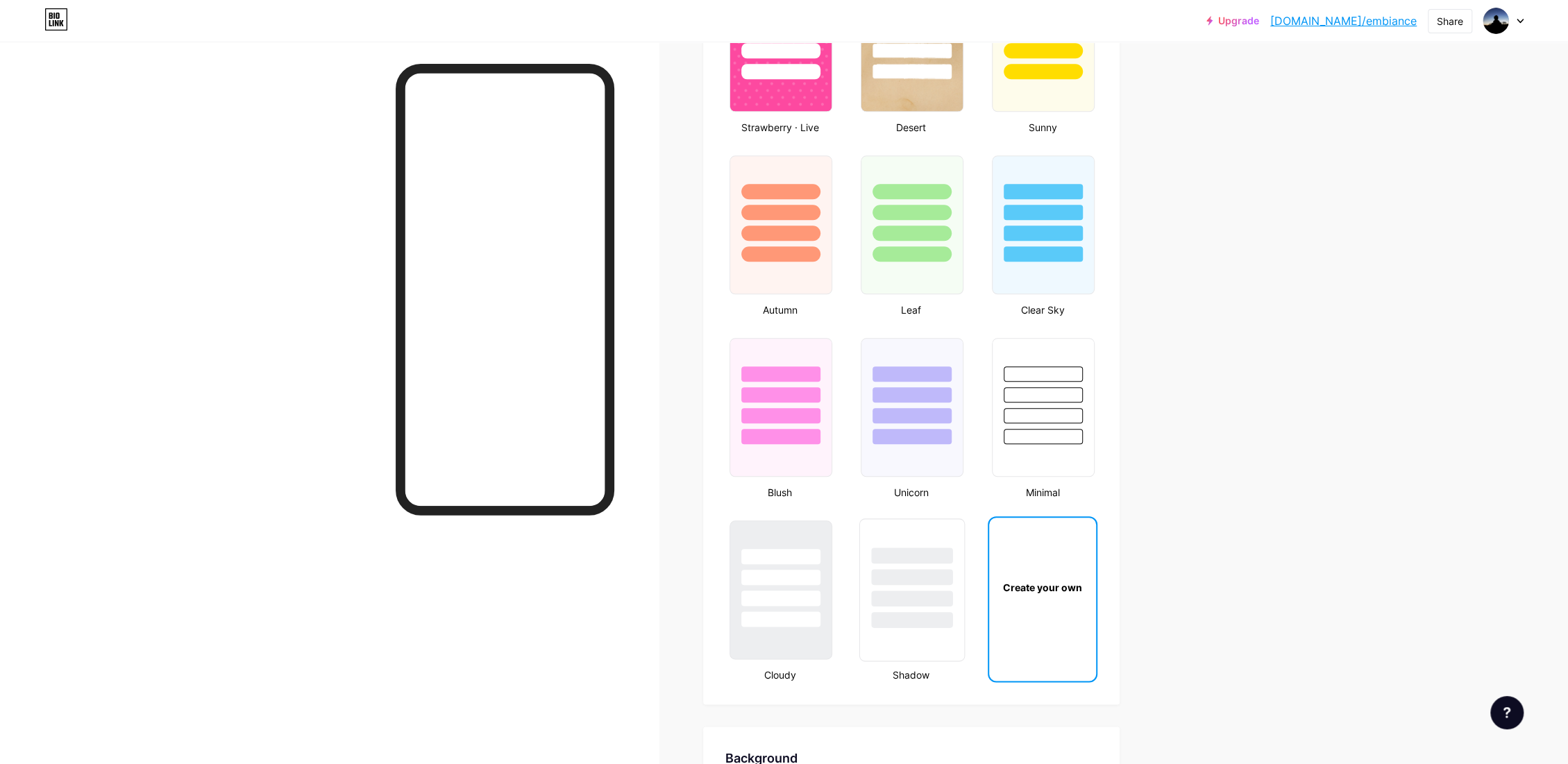
click at [917, 599] on div at bounding box center [912, 599] width 81 height 16
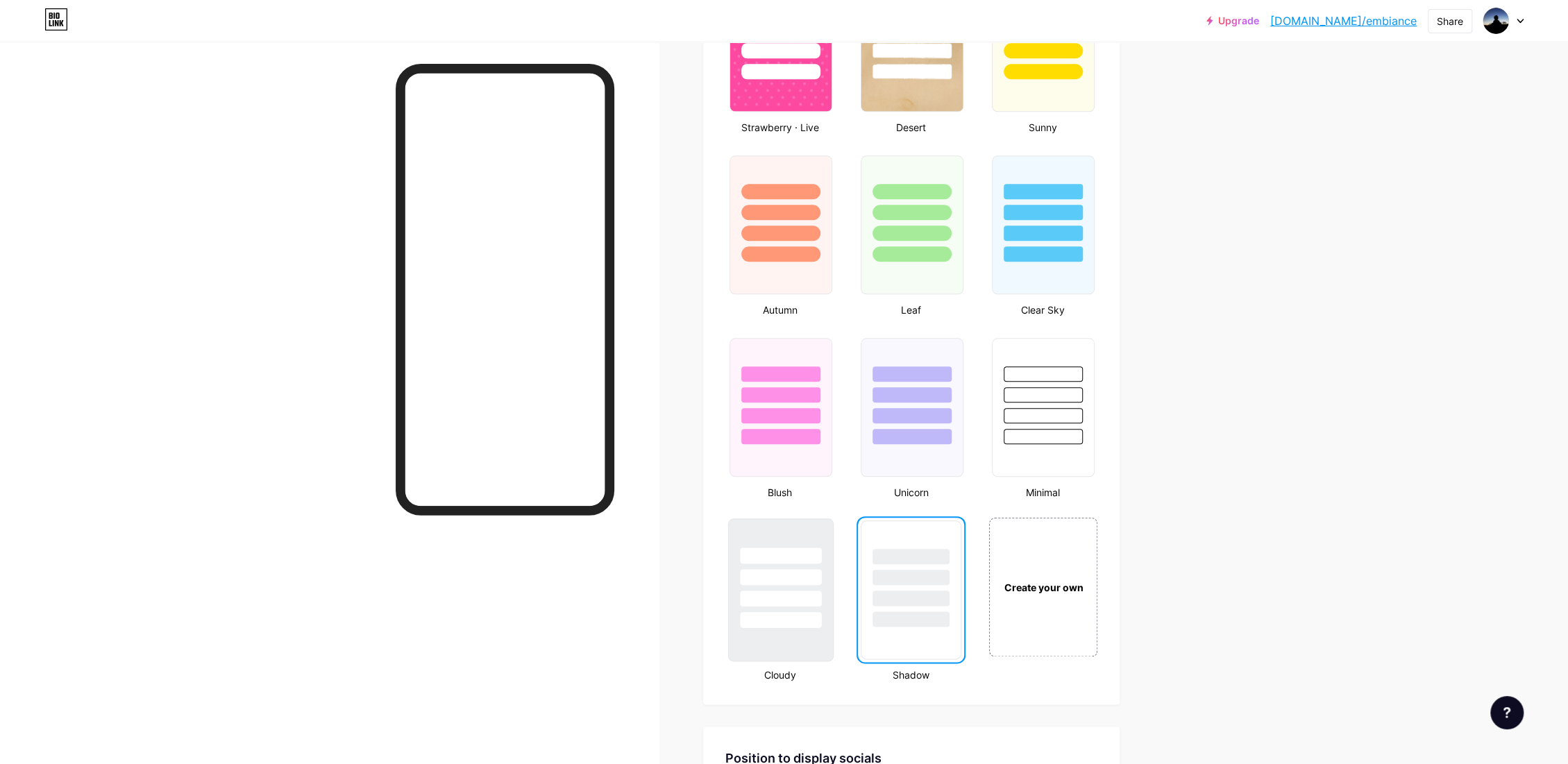
click at [785, 594] on div at bounding box center [781, 599] width 81 height 16
click at [969, 550] on div at bounding box center [912, 590] width 114 height 152
click at [922, 556] on div at bounding box center [912, 555] width 81 height 16
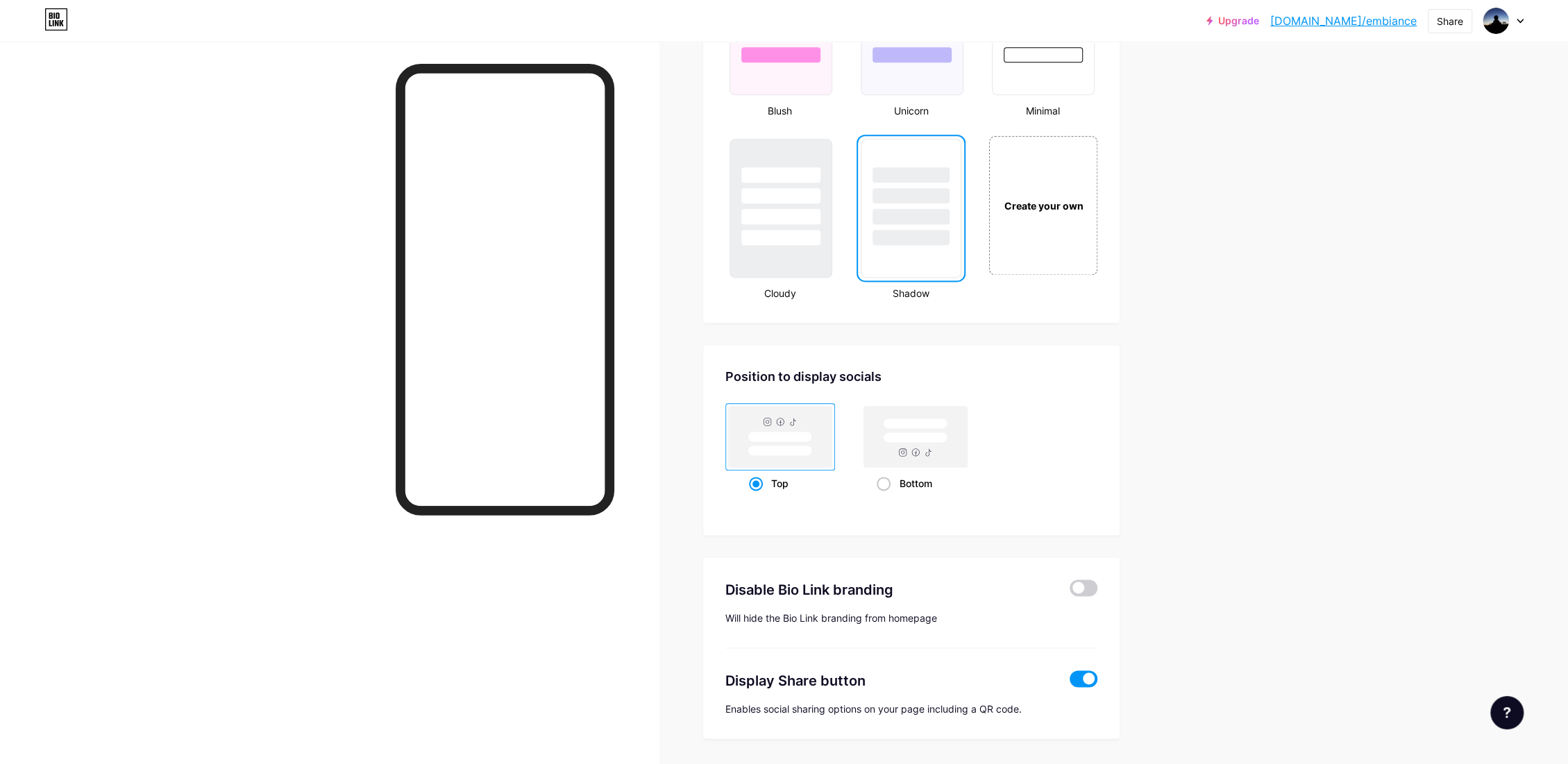
scroll to position [1595, 0]
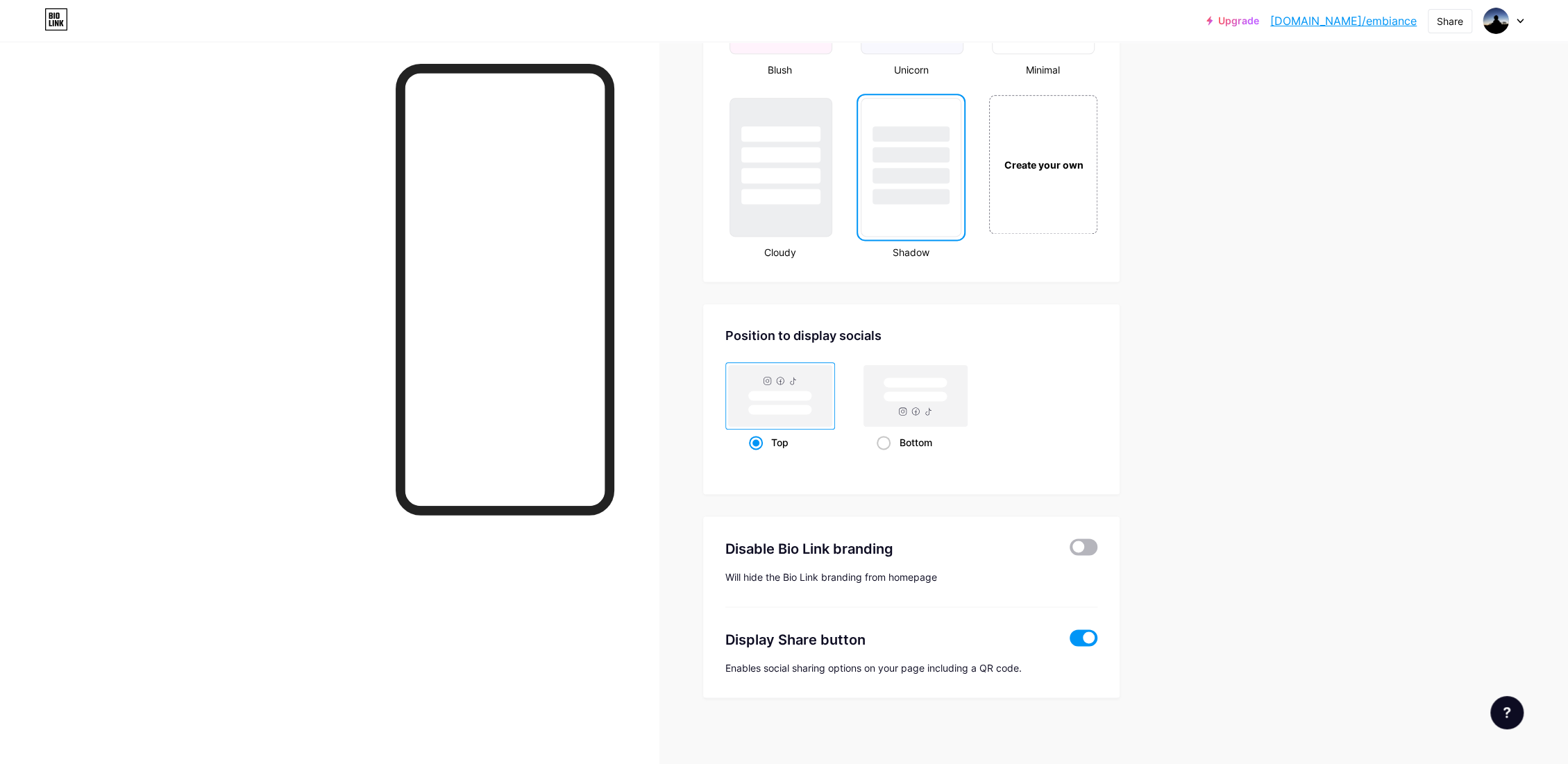
click at [1091, 539] on span at bounding box center [1084, 547] width 28 height 16
click at [1070, 550] on input "checkbox" at bounding box center [1070, 550] width 0 height 0
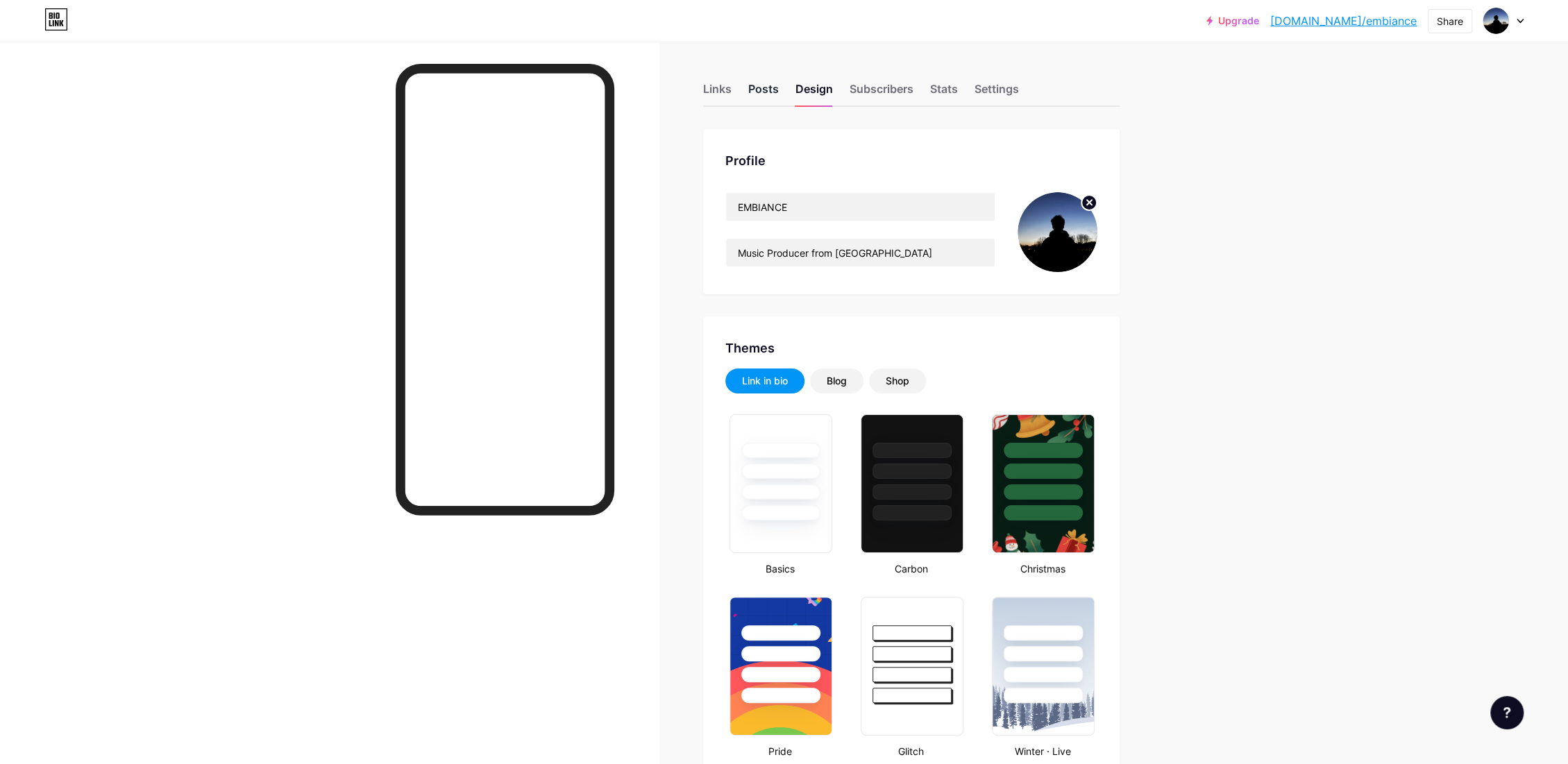
click at [770, 92] on div "Posts" at bounding box center [763, 93] width 30 height 25
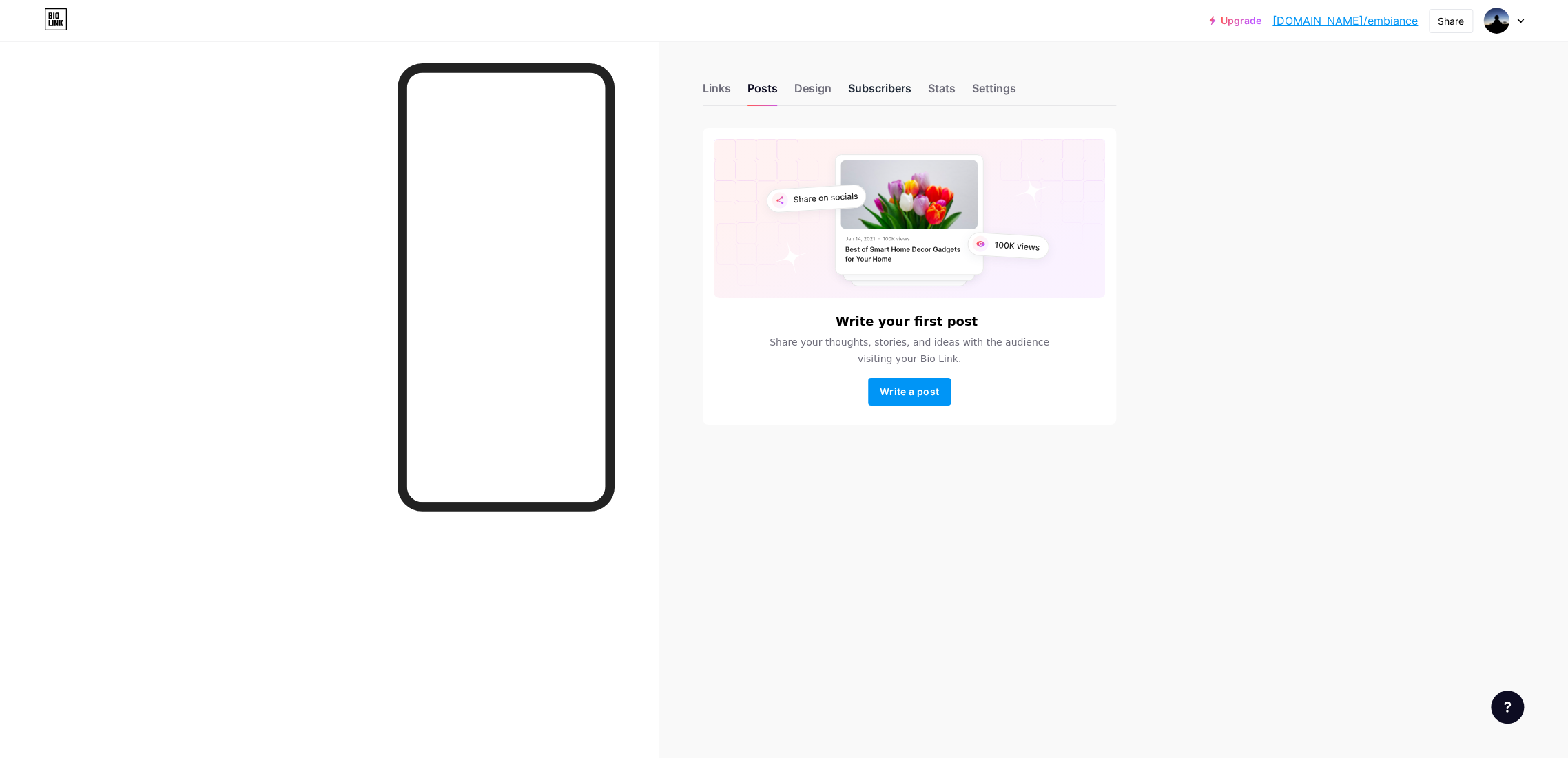
click at [862, 89] on div "Subscribers" at bounding box center [879, 92] width 64 height 25
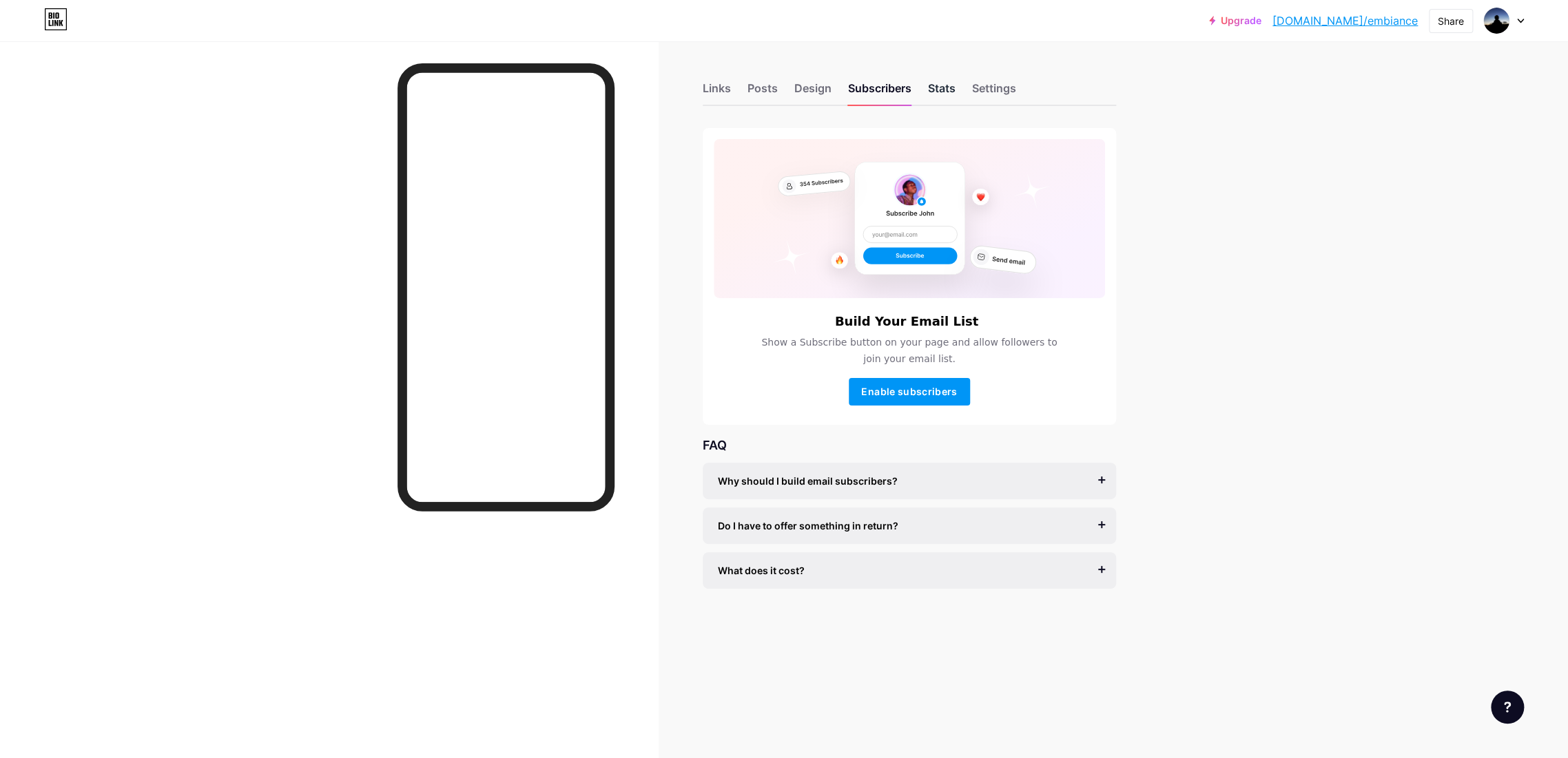
click at [934, 80] on div "Stats" at bounding box center [941, 92] width 28 height 25
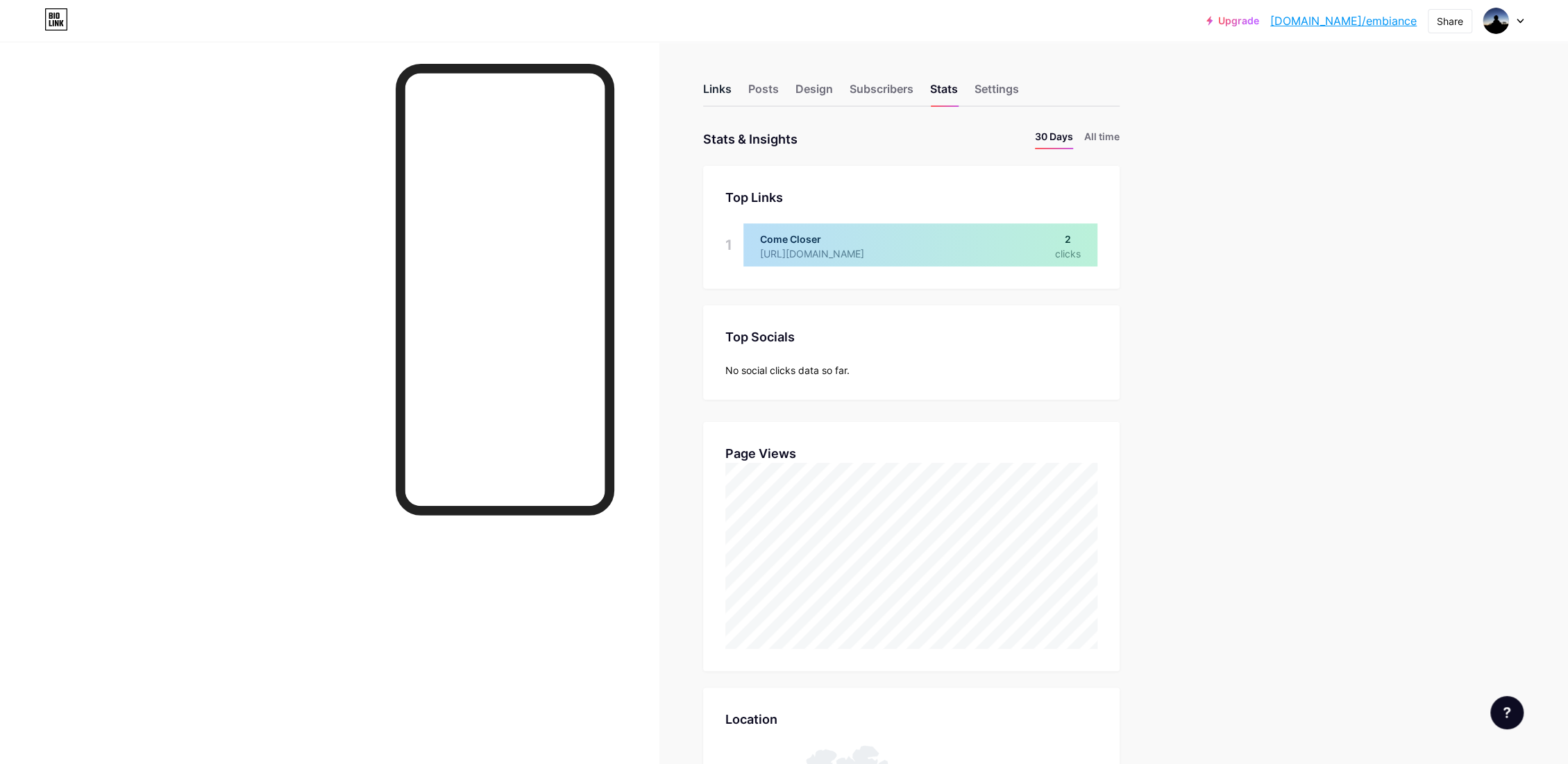
click at [717, 97] on div "Links" at bounding box center [717, 93] width 29 height 25
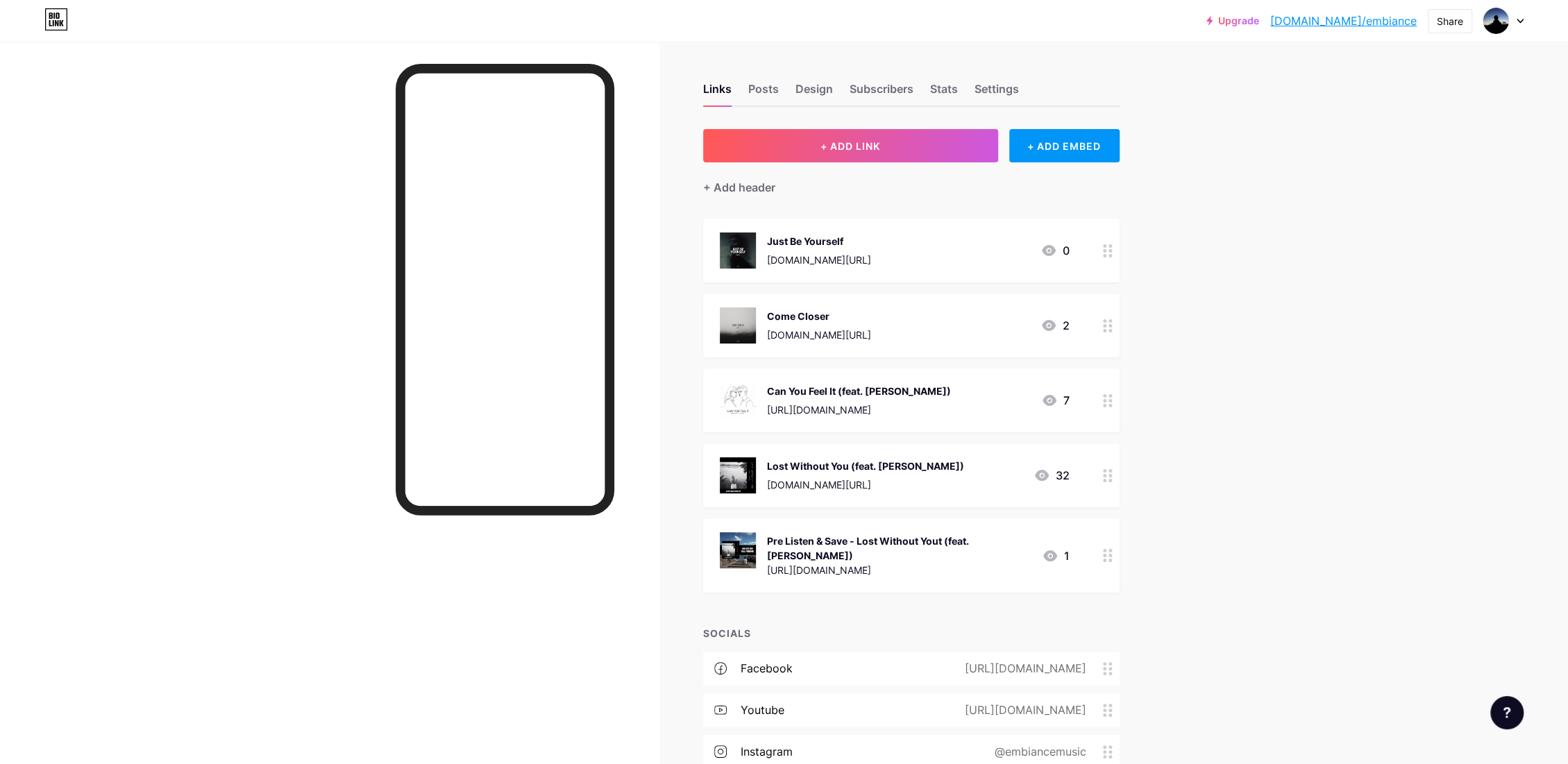
drag, startPoint x: 834, startPoint y: 258, endPoint x: 815, endPoint y: 292, distance: 38.9
click at [815, 292] on span "Just Be Yourself [DOMAIN_NAME][URL] 0 Come Closer [DOMAIN_NAME][URL] 2 Can You …" at bounding box center [911, 405] width 417 height 374
click at [821, 253] on div "[DOMAIN_NAME][URL]" at bounding box center [819, 260] width 104 height 15
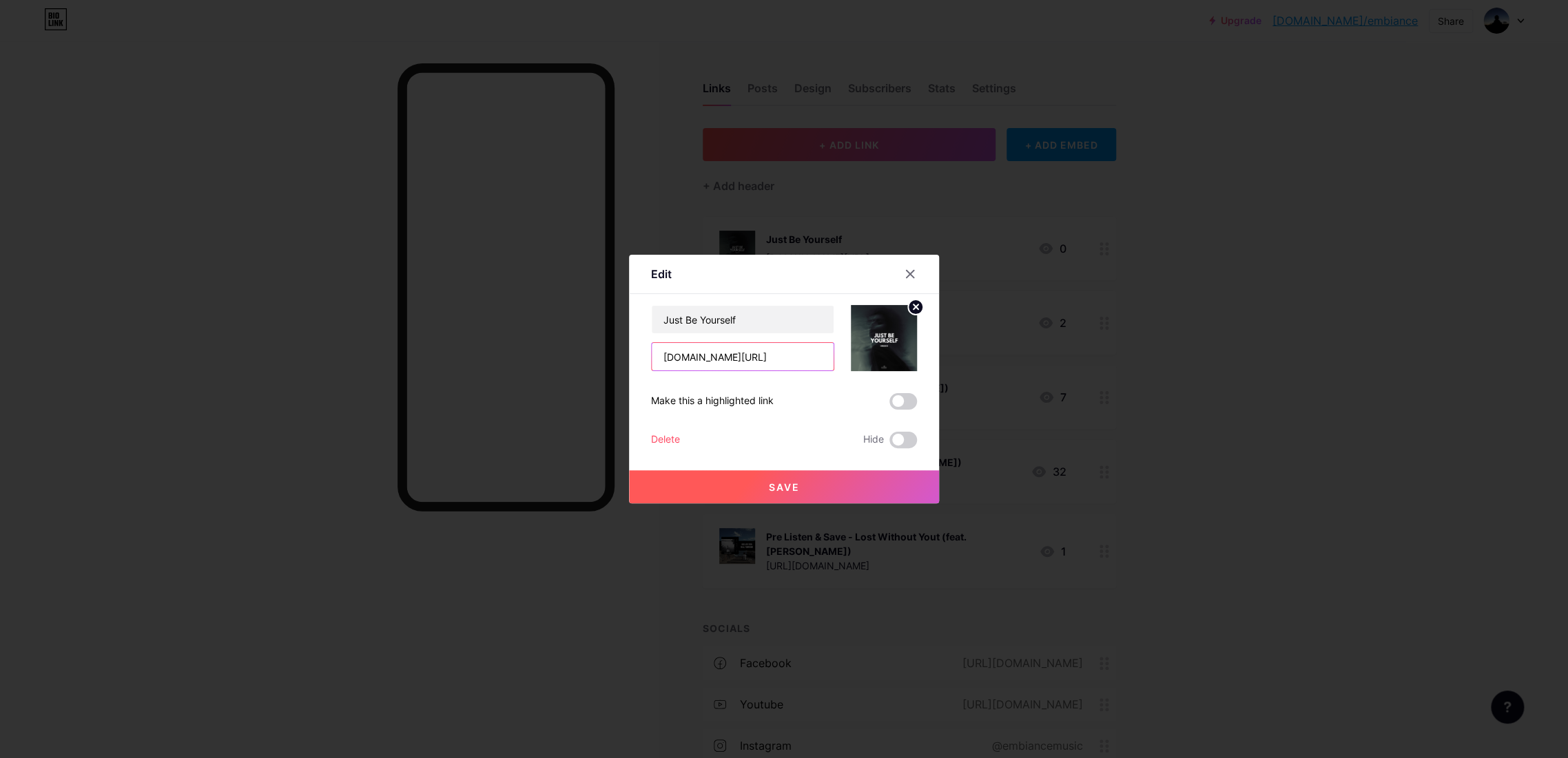
drag, startPoint x: 776, startPoint y: 359, endPoint x: 619, endPoint y: 348, distance: 157.4
click at [619, 348] on div "Edit Content YouTube Play YouTube video without leaving your page. ADD Vimeo Pl…" at bounding box center [784, 379] width 1568 height 758
click at [912, 274] on icon at bounding box center [910, 274] width 11 height 11
